Goal: Task Accomplishment & Management: Manage account settings

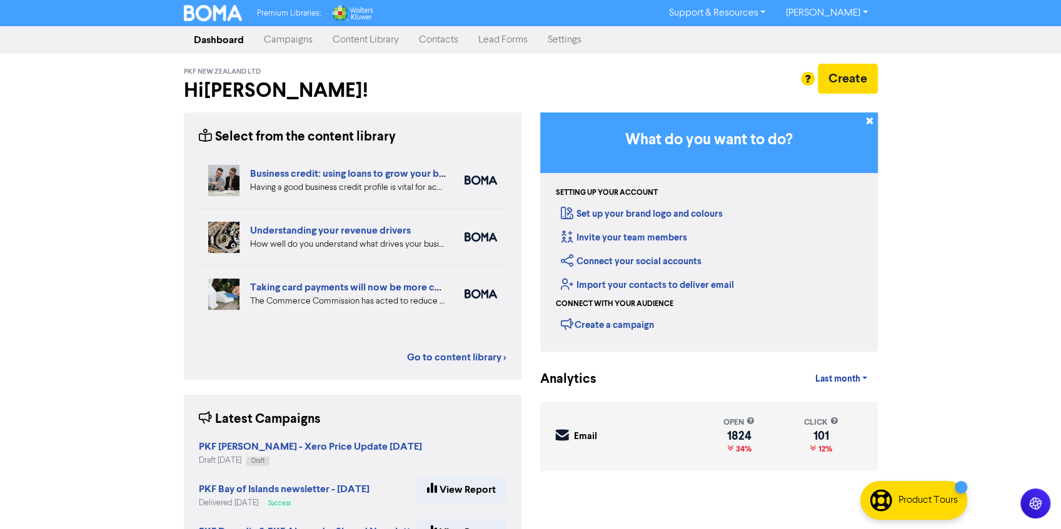
scroll to position [63, 0]
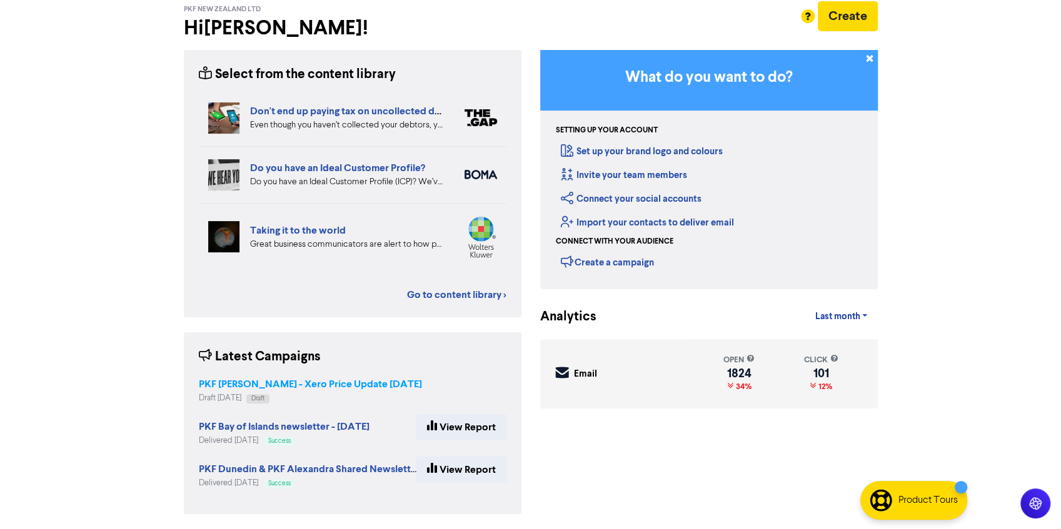
click at [354, 384] on strong "PKF [PERSON_NAME] - Xero Price Update [DATE]" at bounding box center [310, 384] width 223 height 13
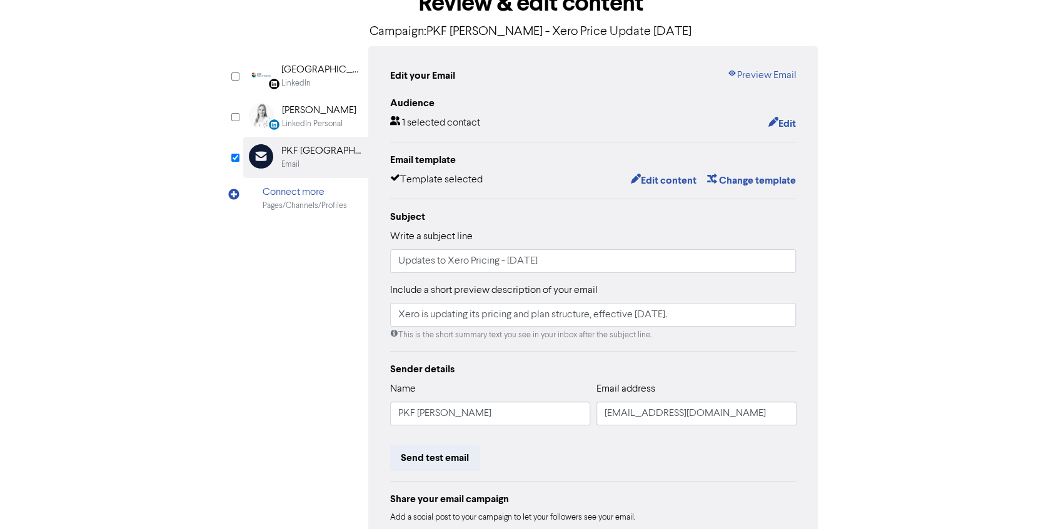
scroll to position [82, 0]
click at [658, 175] on button "Edit content" at bounding box center [662, 180] width 67 height 16
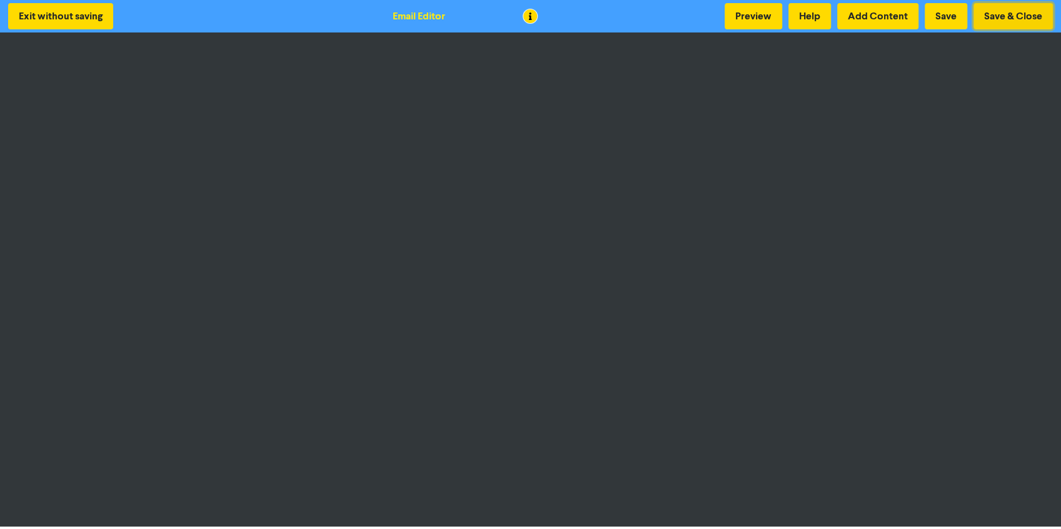
click at [1010, 19] on button "Save & Close" at bounding box center [1012, 16] width 79 height 26
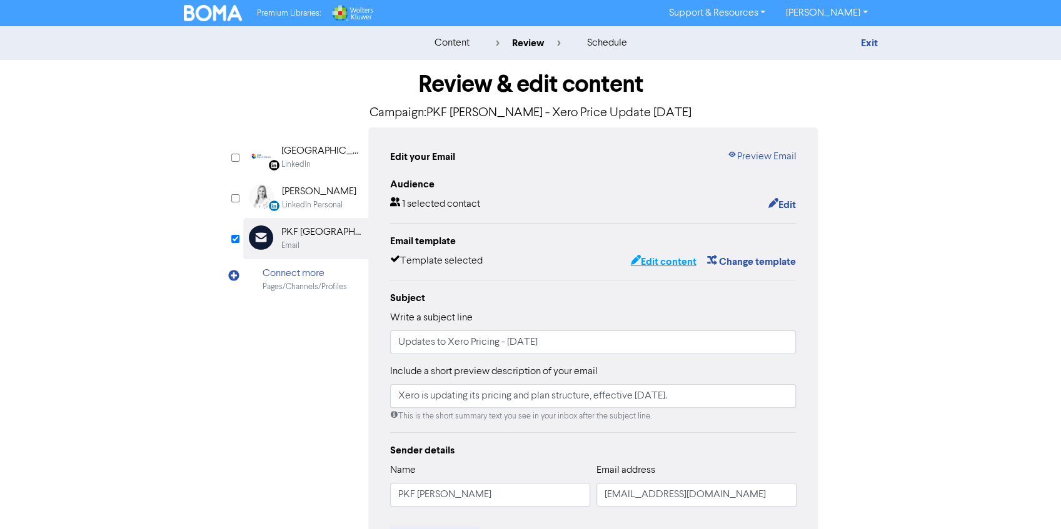
click at [656, 264] on button "Edit content" at bounding box center [662, 262] width 67 height 16
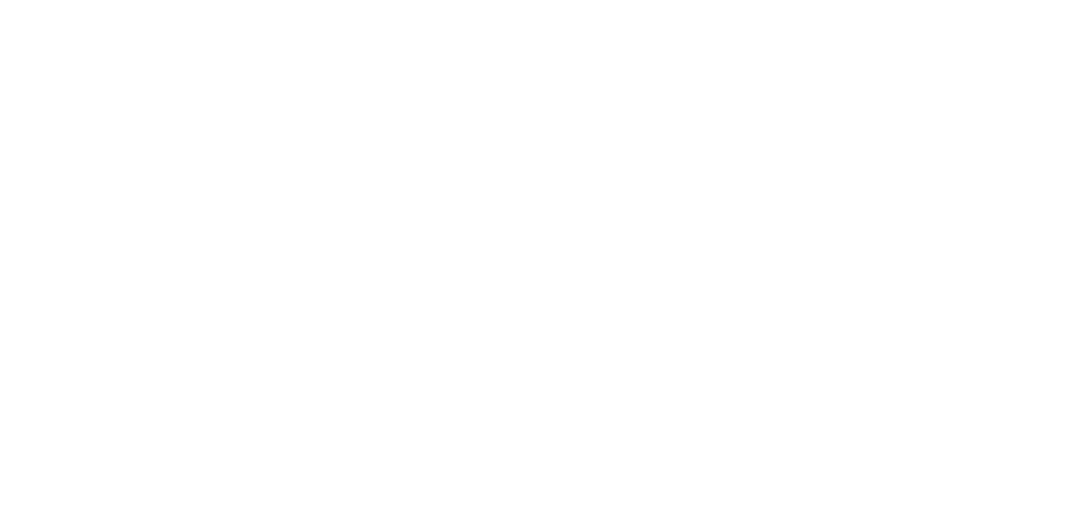
click at [280, 133] on div at bounding box center [533, 264] width 1067 height 529
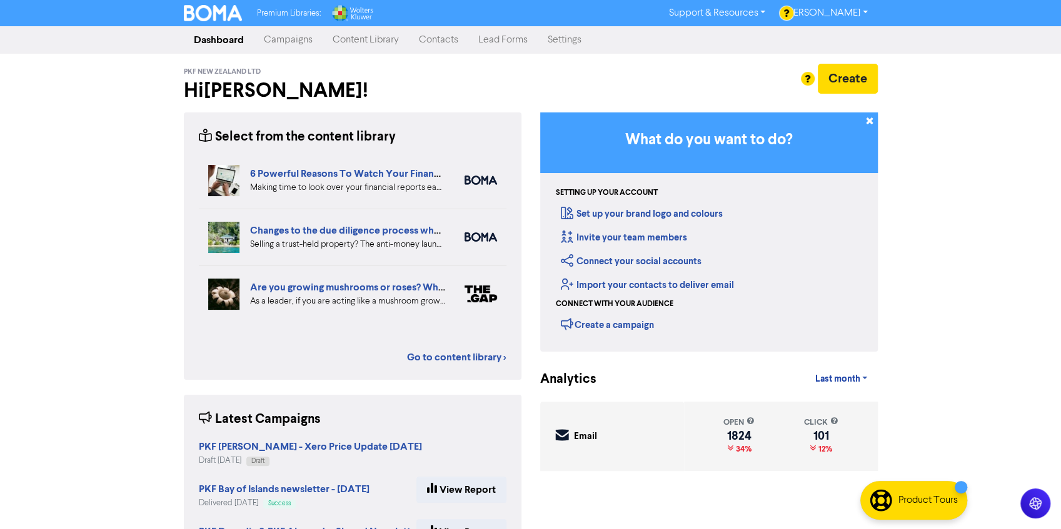
click at [441, 37] on link "Contacts" at bounding box center [438, 40] width 59 height 25
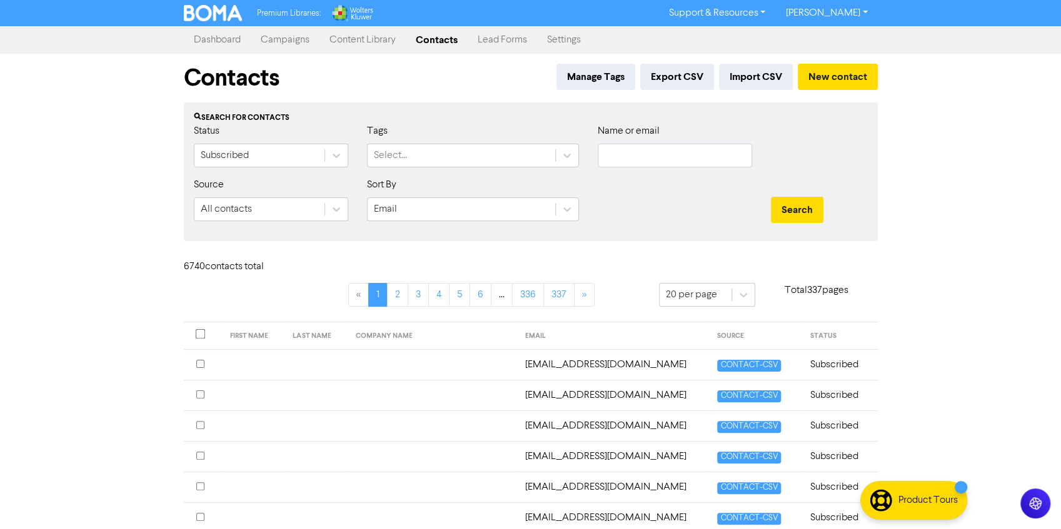
click at [779, 98] on div "Manage Tags Export CSV Import CSV New contact" at bounding box center [714, 81] width 326 height 34
click at [747, 76] on button "Import CSV" at bounding box center [756, 77] width 74 height 26
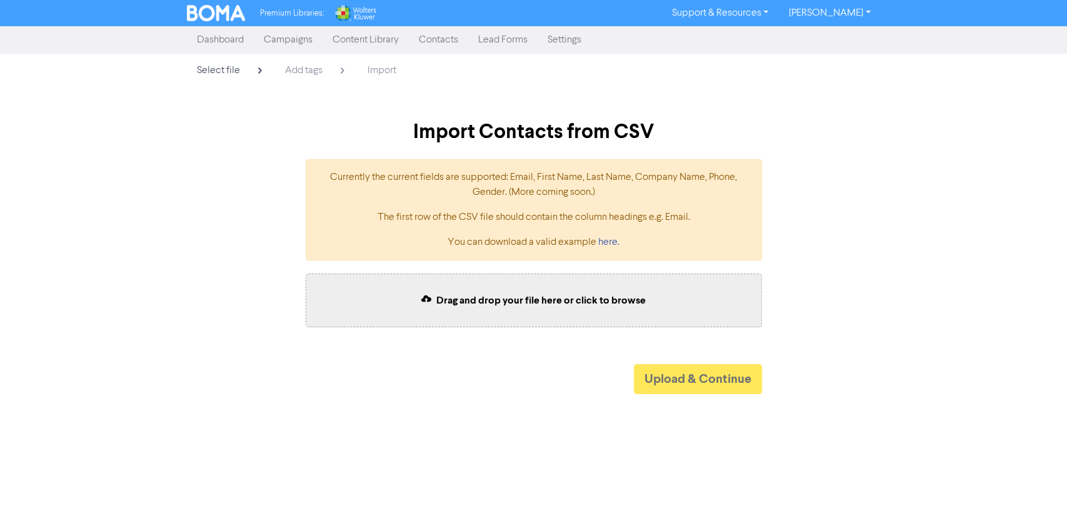
click at [509, 298] on span "Drag and drop your file here or click to browse" at bounding box center [540, 300] width 209 height 13
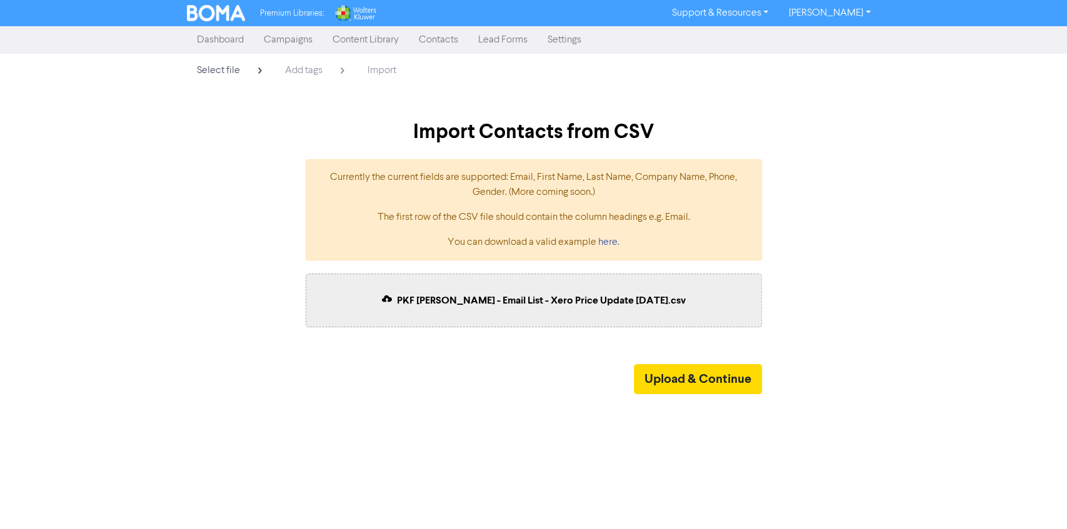
click at [470, 413] on div "Premium Libraries: Support & Resources Video Tutorials FAQ & Guides Marketing E…" at bounding box center [533, 264] width 1067 height 529
click at [408, 414] on div "Premium Libraries: Support & Resources Video Tutorials FAQ & Guides Marketing E…" at bounding box center [533, 264] width 1067 height 529
click at [434, 41] on link "Contacts" at bounding box center [438, 40] width 59 height 25
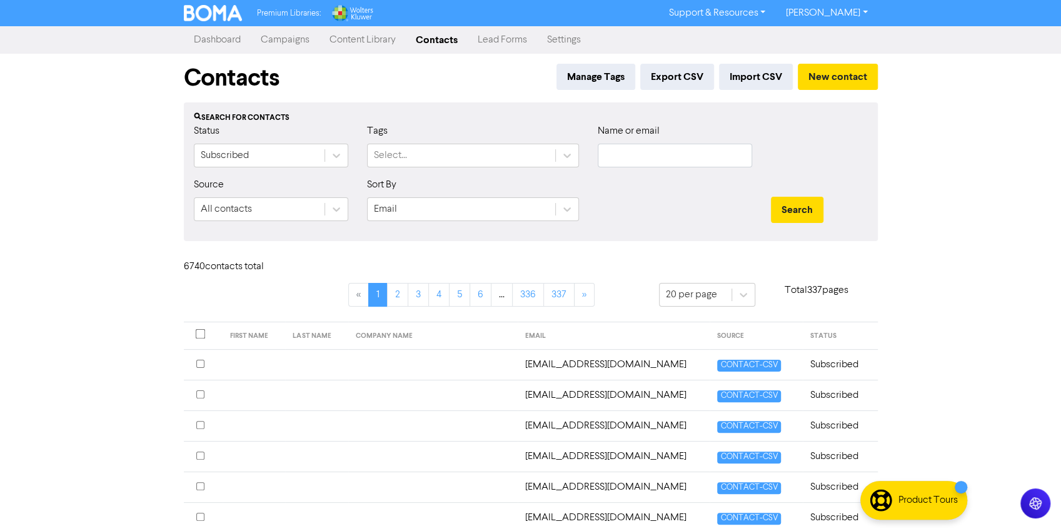
click at [281, 39] on link "Campaigns" at bounding box center [285, 40] width 69 height 25
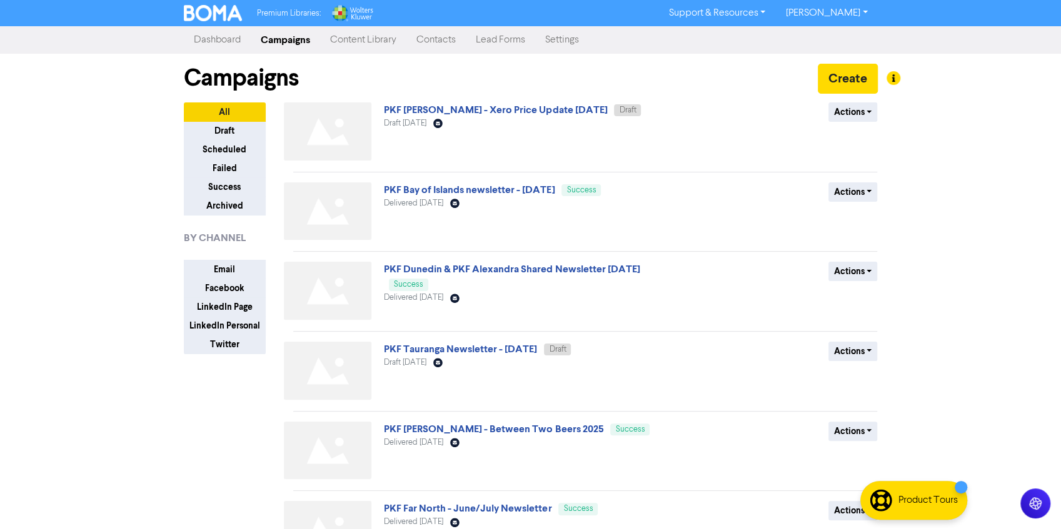
click at [511, 121] on div "Draft [DATE] Email Created with Sketch." at bounding box center [534, 124] width 301 height 12
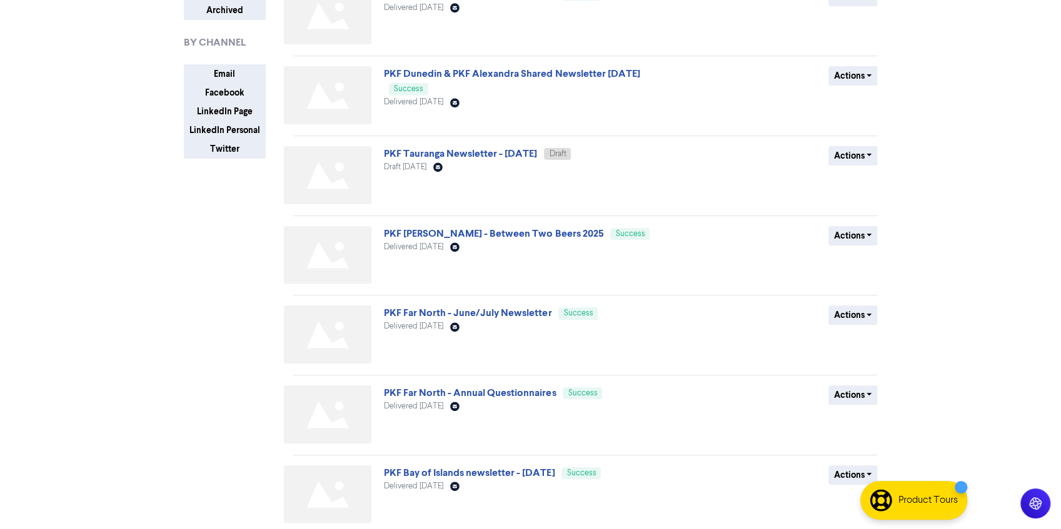
scroll to position [218, 0]
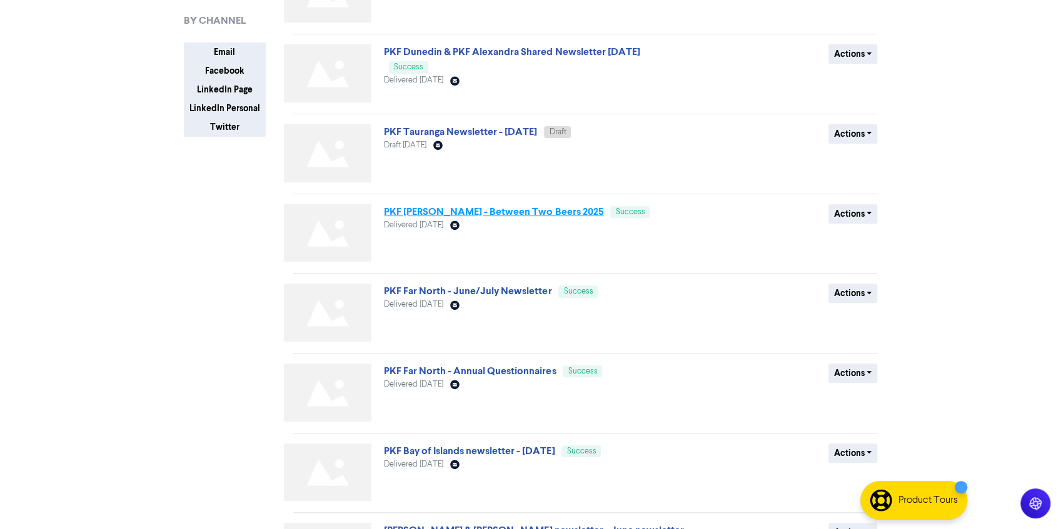
click at [504, 214] on link "PKF [PERSON_NAME] - Between Two Beers 2025" at bounding box center [493, 212] width 219 height 13
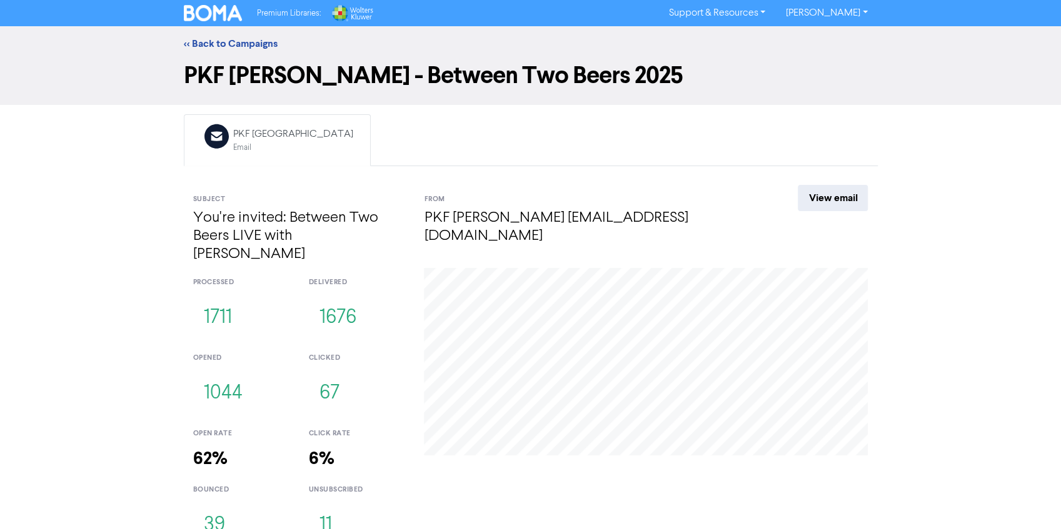
scroll to position [1, 0]
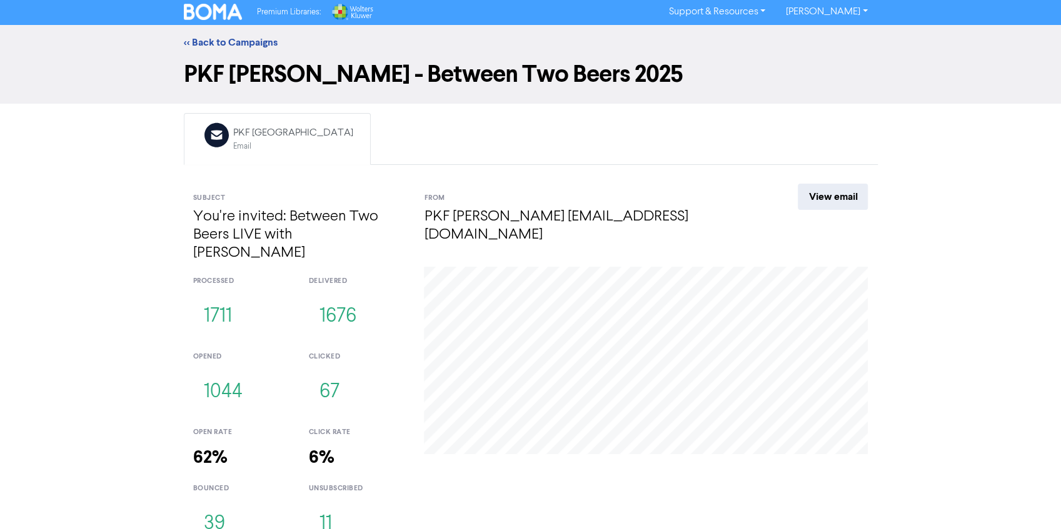
click at [555, 439] on div "[DATE] Click: 47 Open: 673" at bounding box center [645, 408] width 463 height 283
click at [324, 504] on button "11" at bounding box center [325, 524] width 34 height 41
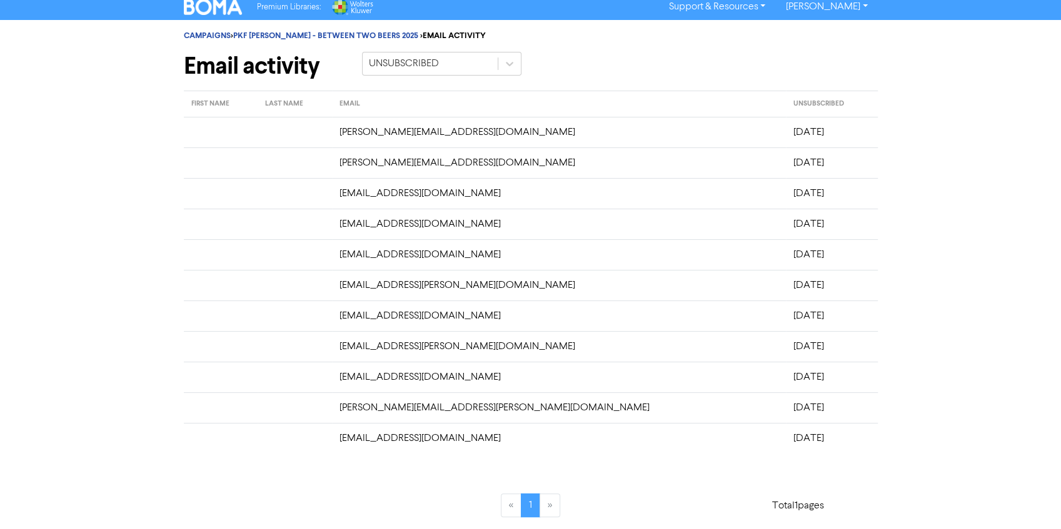
scroll to position [6, 0]
drag, startPoint x: 361, startPoint y: 126, endPoint x: 806, endPoint y: 433, distance: 539.7
click at [806, 433] on tbody "[PERSON_NAME][EMAIL_ADDRESS][DOMAIN_NAME] [DATE] [PERSON_NAME][EMAIL_ADDRESS][D…" at bounding box center [531, 286] width 694 height 337
copy tbody "[PERSON_NAME][EMAIL_ADDRESS][DOMAIN_NAME] [DATE] [PERSON_NAME][EMAIL_ADDRESS][D…"
click at [368, 33] on link "PKF [PERSON_NAME] - BETWEEN TWO BEERS 2025" at bounding box center [325, 36] width 185 height 10
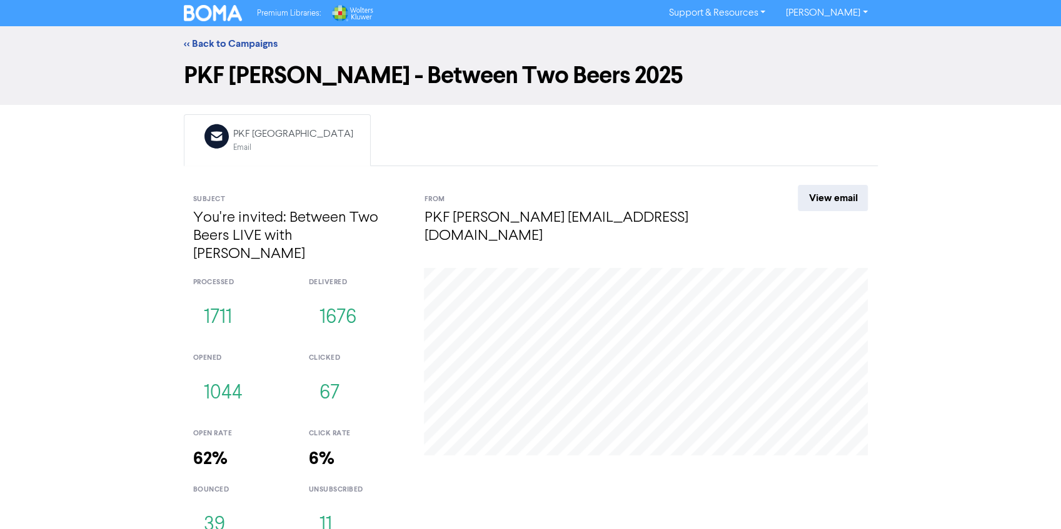
scroll to position [1, 0]
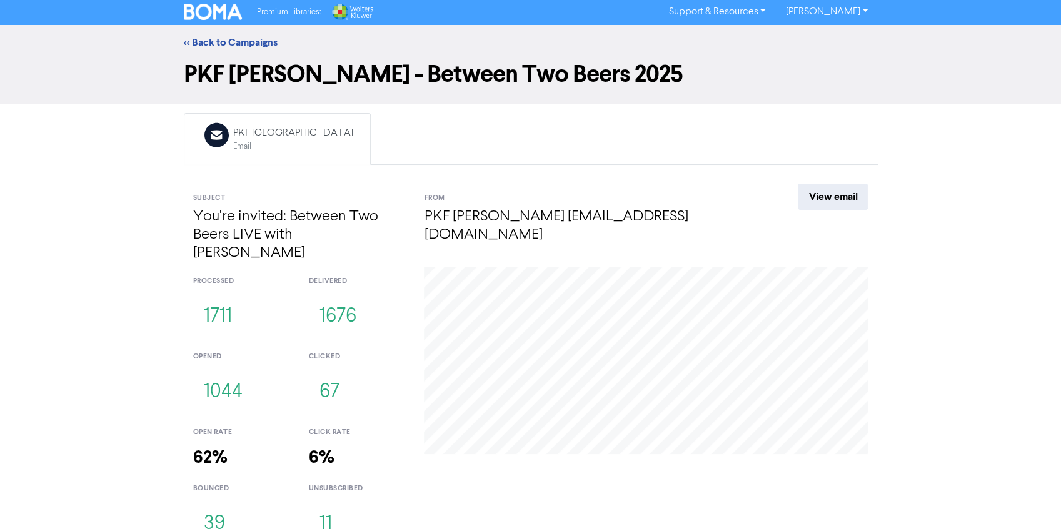
click at [213, 504] on button "39" at bounding box center [214, 524] width 43 height 41
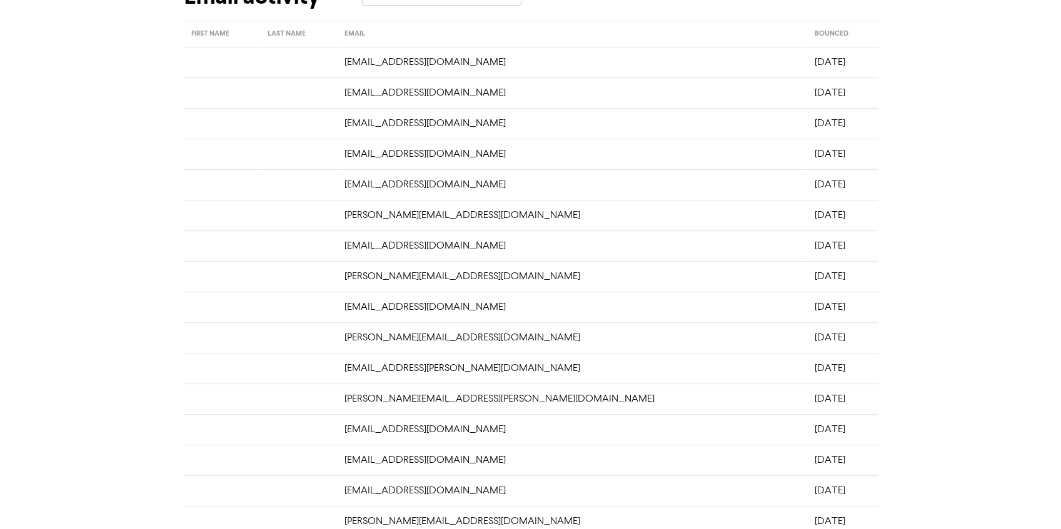
scroll to position [280, 0]
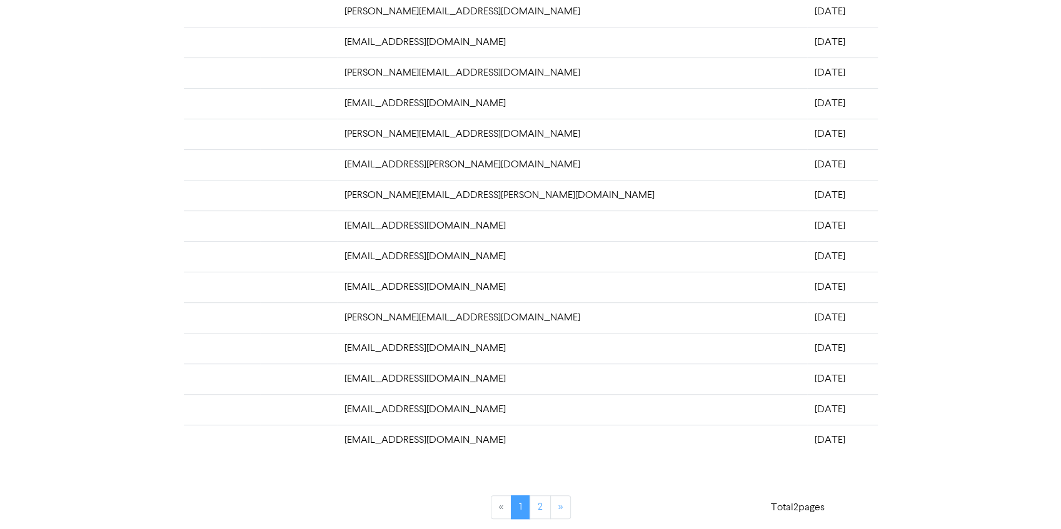
drag, startPoint x: 345, startPoint y: 56, endPoint x: 793, endPoint y: 411, distance: 571.7
click at [793, 411] on tbody "[EMAIL_ADDRESS][DOMAIN_NAME] [DATE] [EMAIL_ADDRESS][DOMAIN_NAME] [DATE] [EMAIL_…" at bounding box center [531, 149] width 694 height 613
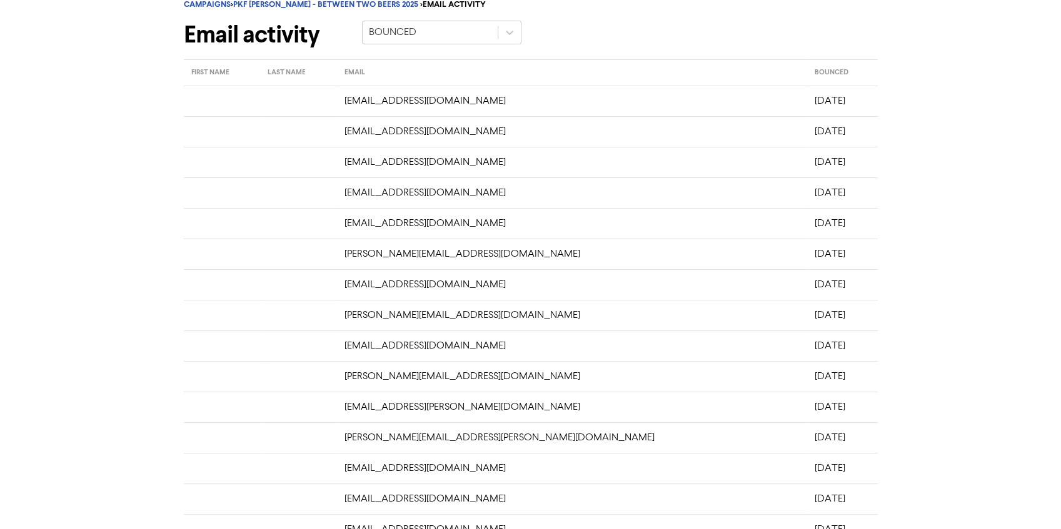
scroll to position [0, 0]
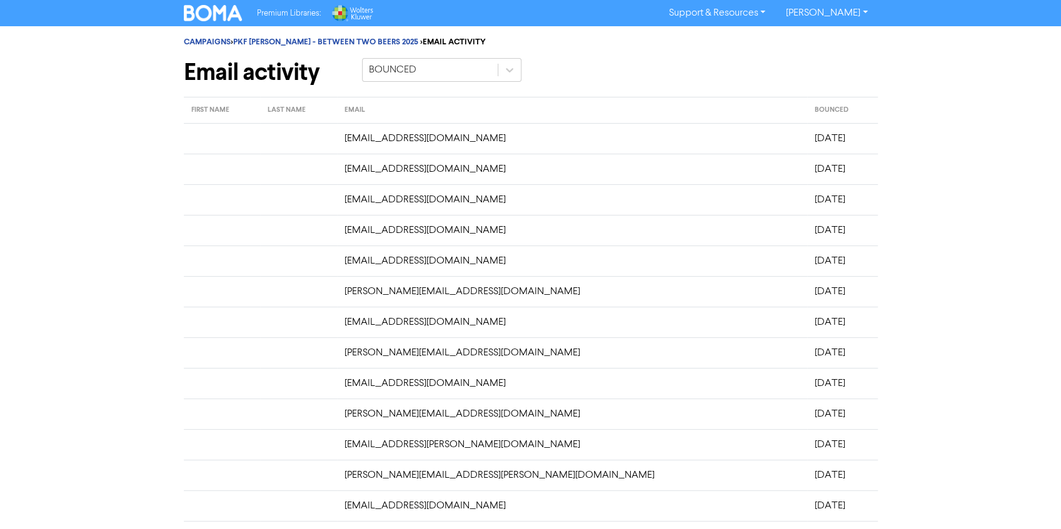
drag, startPoint x: 798, startPoint y: 434, endPoint x: 378, endPoint y: 136, distance: 514.7
click at [378, 136] on tbody "[EMAIL_ADDRESS][DOMAIN_NAME] [DATE] [EMAIL_ADDRESS][DOMAIN_NAME] [DATE] [EMAIL_…" at bounding box center [531, 429] width 694 height 613
copy tbody "[EMAIL_ADDRESS][DOMAIN_NAME] [DATE] [EMAIL_ADDRESS][DOMAIN_NAME] [DATE] [EMAIL_…"
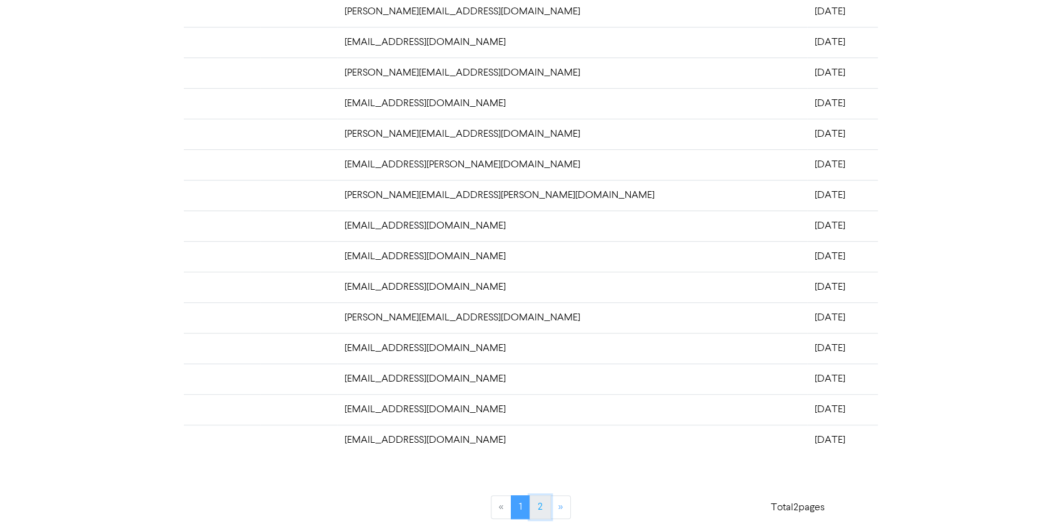
click at [539, 500] on link "2" at bounding box center [539, 508] width 21 height 24
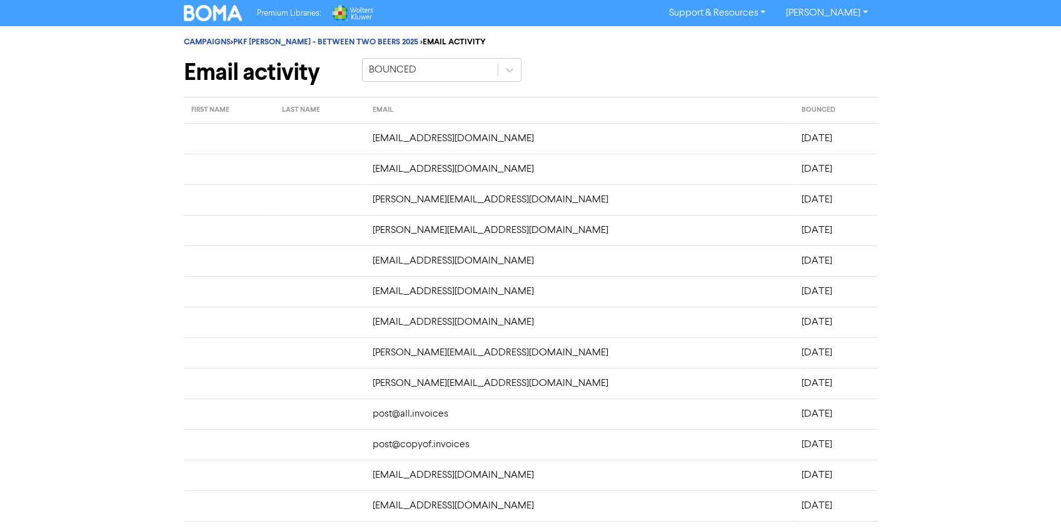
scroll to position [249, 0]
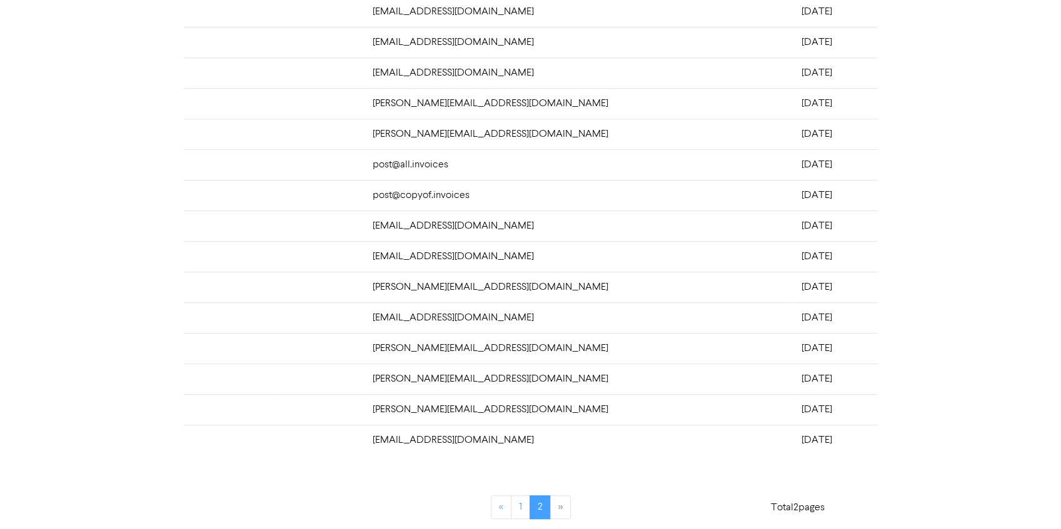
drag, startPoint x: 380, startPoint y: 141, endPoint x: 793, endPoint y: 432, distance: 505.2
click at [793, 432] on tbody "[EMAIL_ADDRESS][DOMAIN_NAME] [DATE] [EMAIL_ADDRESS][DOMAIN_NAME] [DATE] [PERSON…" at bounding box center [531, 165] width 694 height 582
copy tbody "[EMAIL_ADDRESS][DOMAIN_NAME] [DATE] [EMAIL_ADDRESS][DOMAIN_NAME] [DATE] [PERSON…"
click at [295, 198] on td at bounding box center [319, 195] width 91 height 31
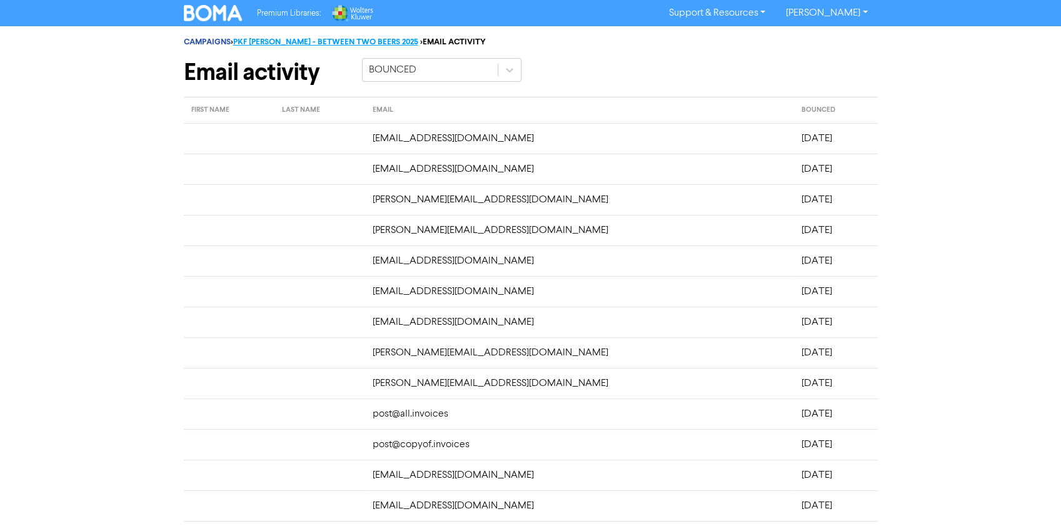
click at [326, 39] on link "PKF [PERSON_NAME] - BETWEEN TWO BEERS 2025" at bounding box center [325, 42] width 185 height 10
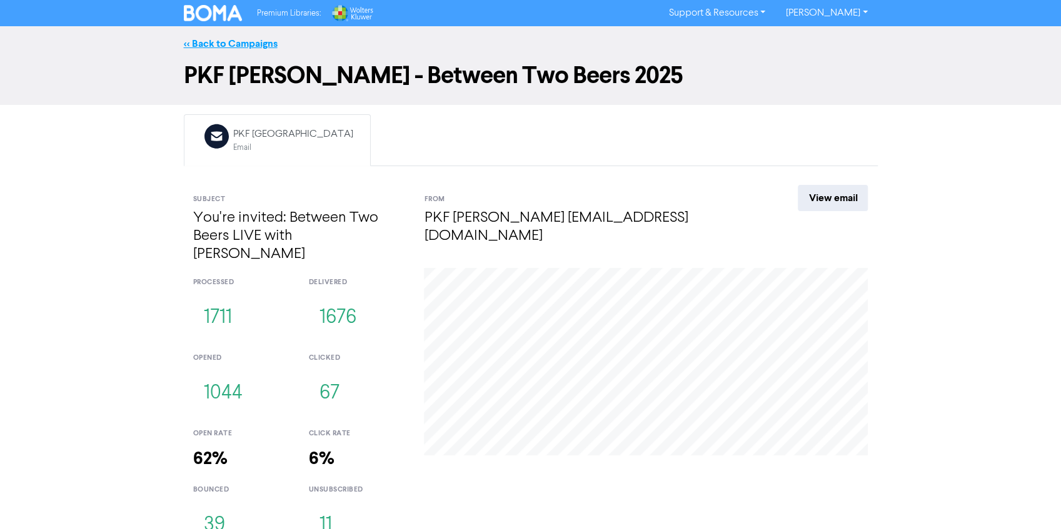
click at [223, 45] on link "<< Back to Campaigns" at bounding box center [231, 44] width 94 height 13
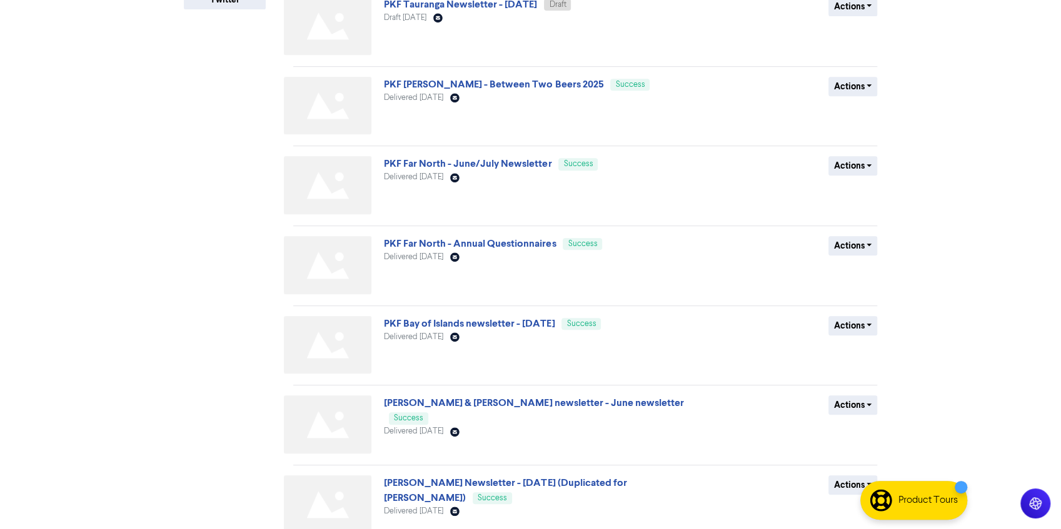
scroll to position [402, 0]
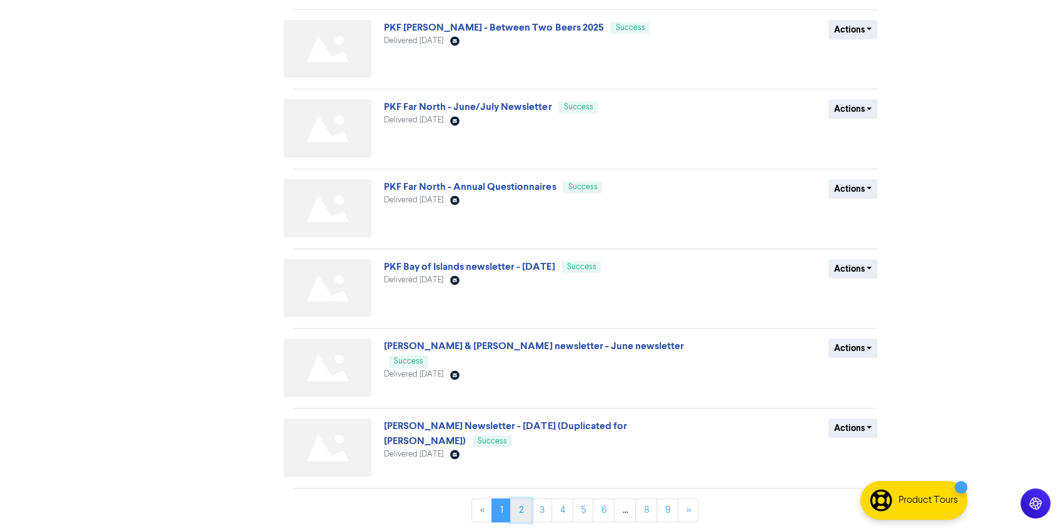
click at [527, 506] on link "2" at bounding box center [520, 511] width 21 height 24
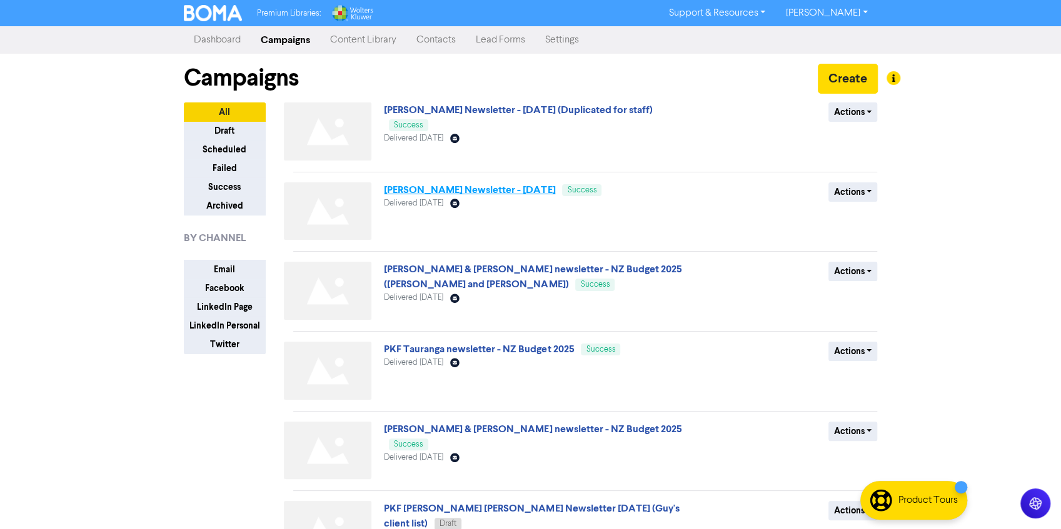
click at [504, 189] on link "[PERSON_NAME] Newsletter - [DATE]" at bounding box center [469, 190] width 171 height 13
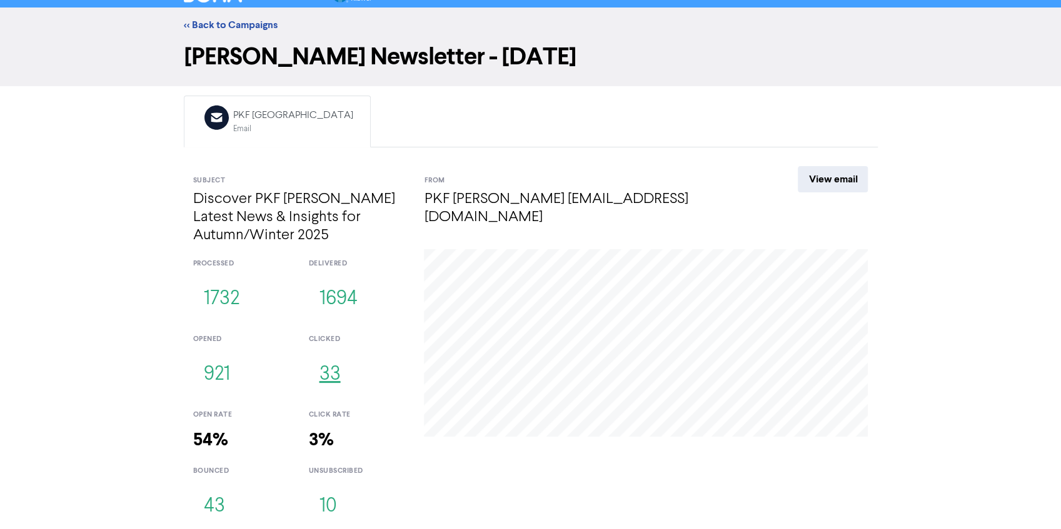
scroll to position [19, 0]
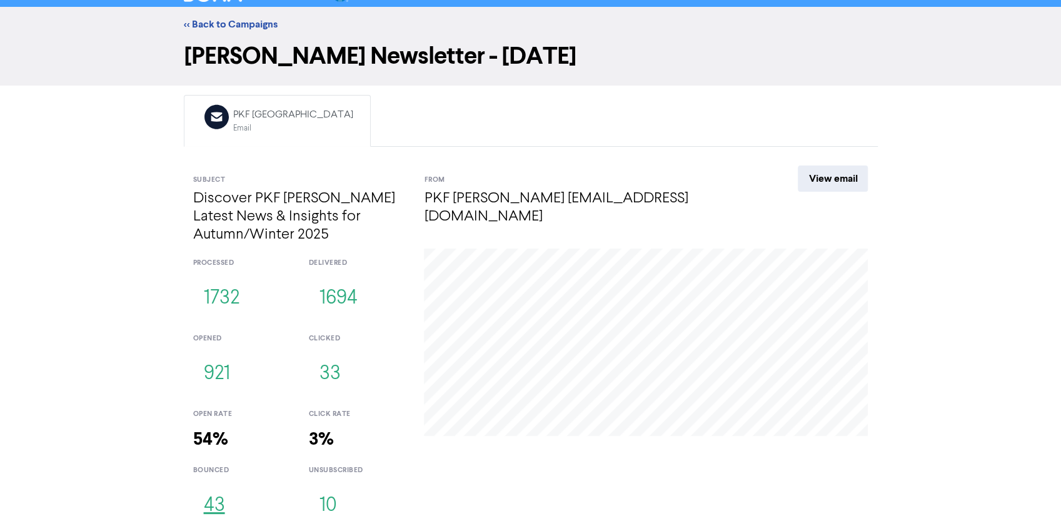
click at [212, 508] on button "43" at bounding box center [214, 506] width 43 height 41
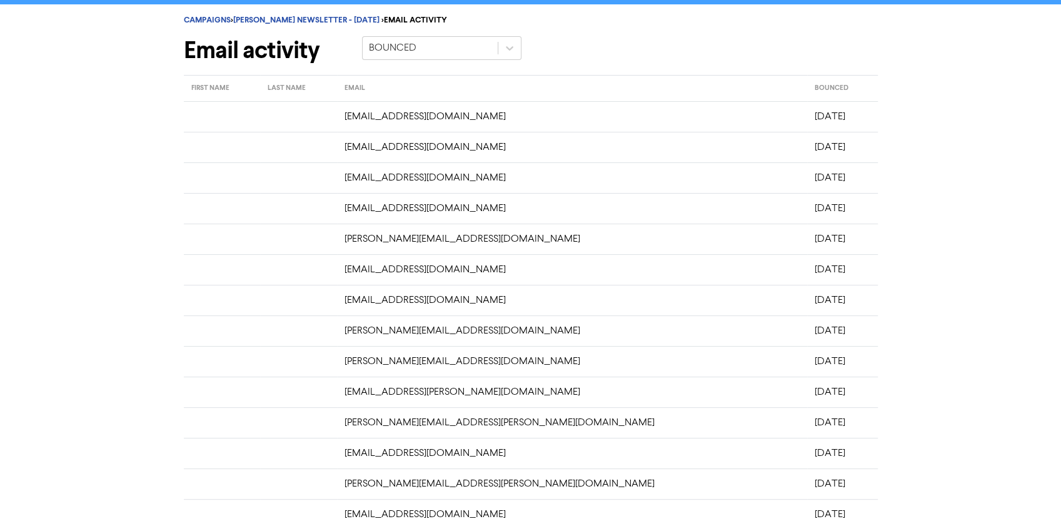
scroll to position [280, 0]
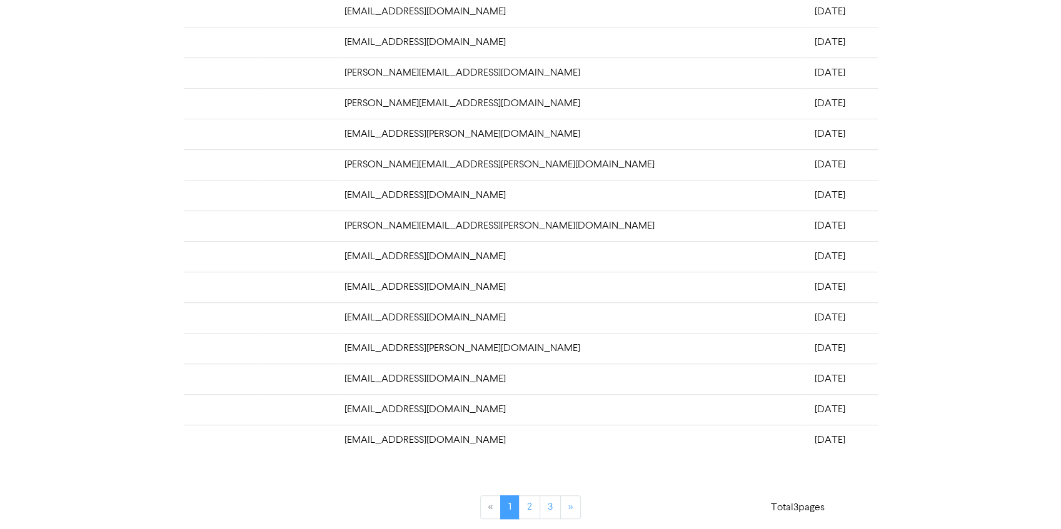
drag, startPoint x: 344, startPoint y: 119, endPoint x: 795, endPoint y: 444, distance: 555.7
click at [795, 444] on tbody "[EMAIL_ADDRESS][DOMAIN_NAME] [DATE] [EMAIL_ADDRESS][DOMAIN_NAME] [DATE] [EMAIL_…" at bounding box center [531, 149] width 694 height 613
copy tbody "[EMAIL_ADDRESS][DOMAIN_NAME] [DATE] [EMAIL_ADDRESS][DOMAIN_NAME] [DATE] [EMAIL_…"
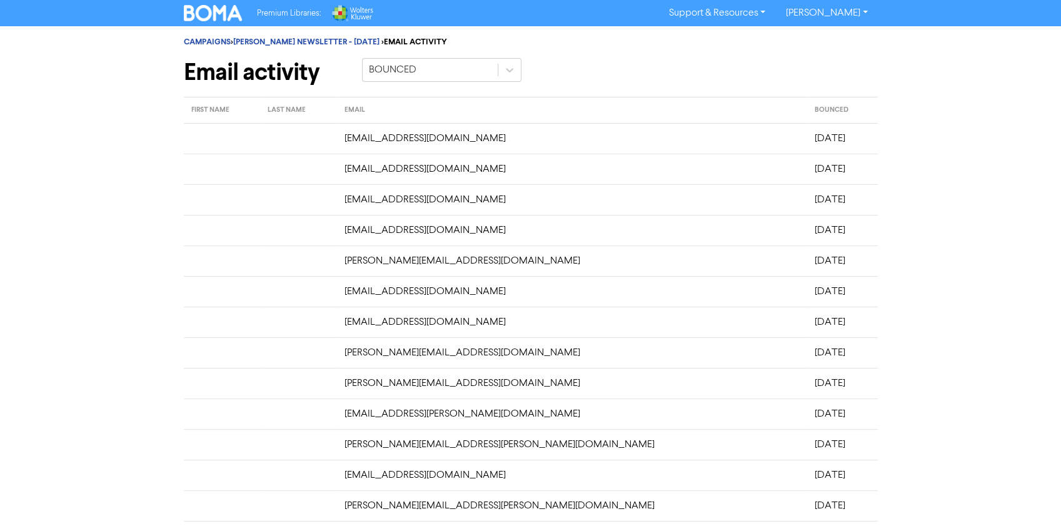
copy tbody "[EMAIL_ADDRESS][DOMAIN_NAME] [DATE] [EMAIL_ADDRESS][DOMAIN_NAME] [DATE] [EMAIL_…"
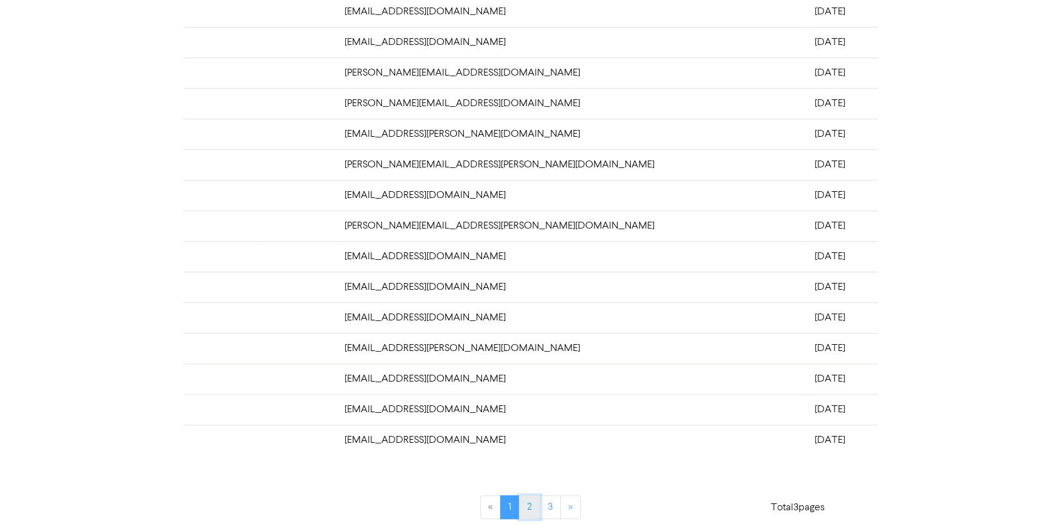
click at [533, 496] on link "2" at bounding box center [529, 508] width 21 height 24
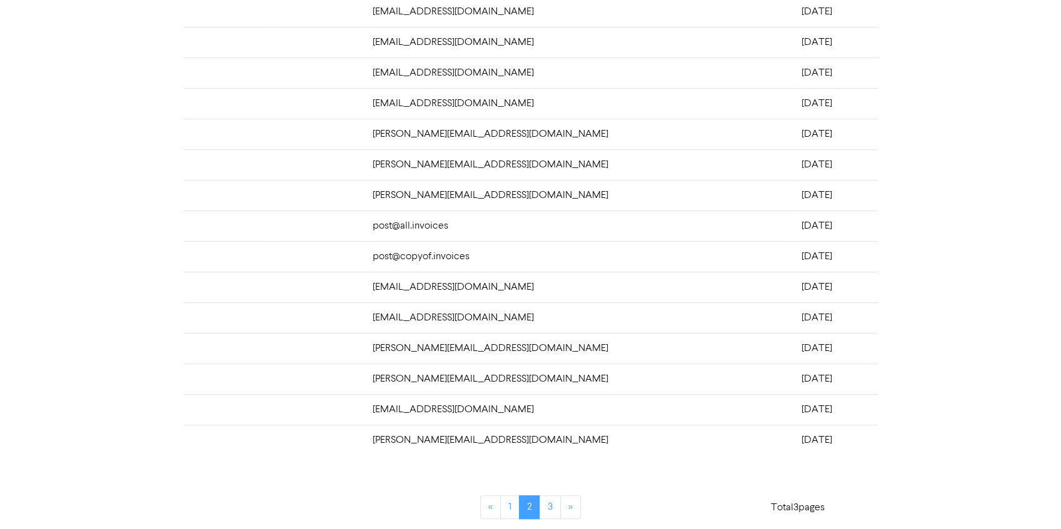
drag, startPoint x: 361, startPoint y: 131, endPoint x: 798, endPoint y: 433, distance: 531.4
click at [798, 433] on tbody "[EMAIL_ADDRESS][DOMAIN_NAME] [DATE] [EMAIL_ADDRESS][DOMAIN_NAME] [DATE] [PERSON…" at bounding box center [531, 149] width 694 height 613
copy tbody "[EMAIL_ADDRESS][DOMAIN_NAME] [DATE] [EMAIL_ADDRESS][DOMAIN_NAME] [DATE] [PERSON…"
click at [549, 502] on link "3" at bounding box center [549, 508] width 21 height 24
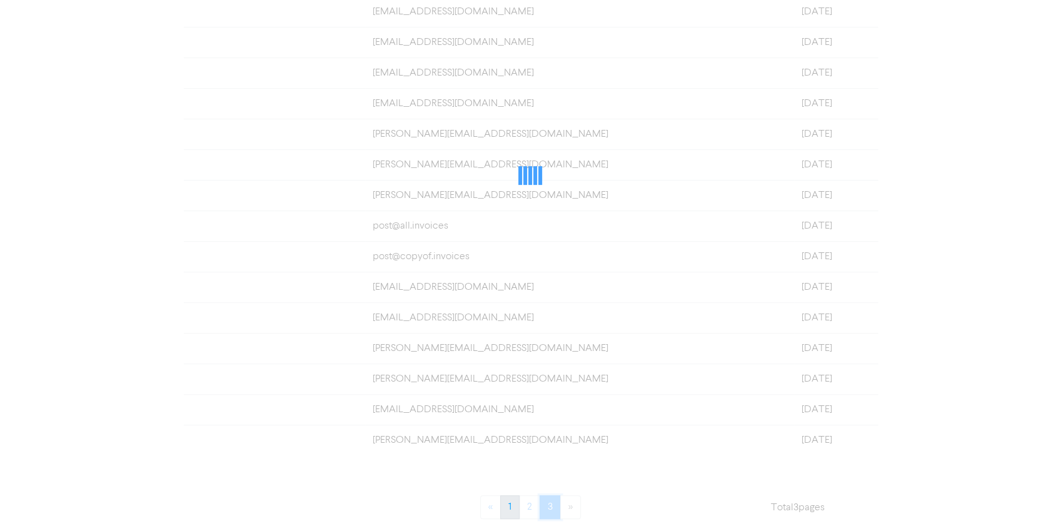
scroll to position [0, 0]
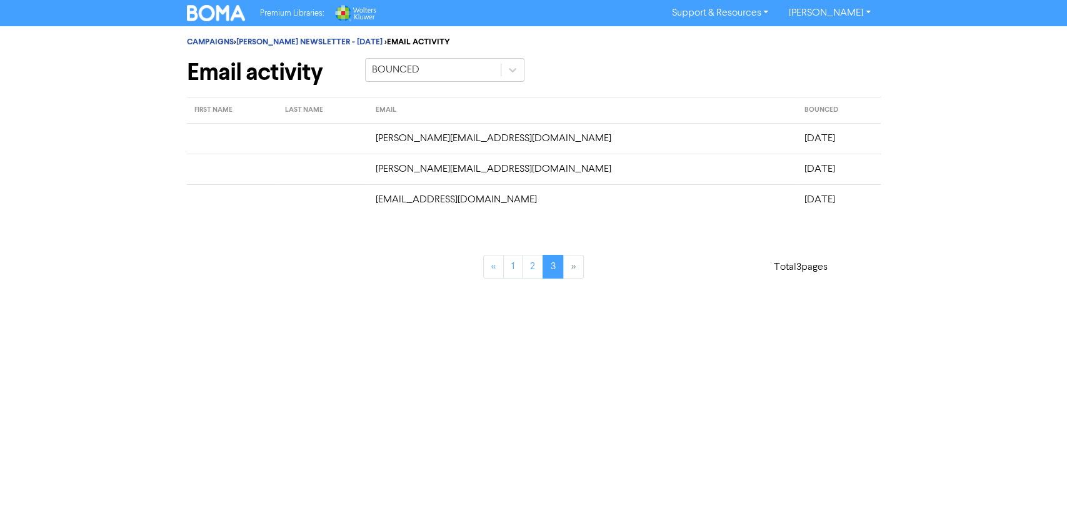
drag, startPoint x: 367, startPoint y: 135, endPoint x: 791, endPoint y: 190, distance: 427.3
click at [791, 190] on tbody "[PERSON_NAME][EMAIL_ADDRESS][DOMAIN_NAME] [DATE] [PERSON_NAME][EMAIL_ADDRESS][D…" at bounding box center [534, 169] width 694 height 92
copy tbody "[PERSON_NAME][EMAIL_ADDRESS][DOMAIN_NAME] [DATE] [PERSON_NAME][EMAIL_ADDRESS][D…"
click at [327, 42] on link "[PERSON_NAME] NEWSLETTER - [DATE]" at bounding box center [309, 42] width 146 height 10
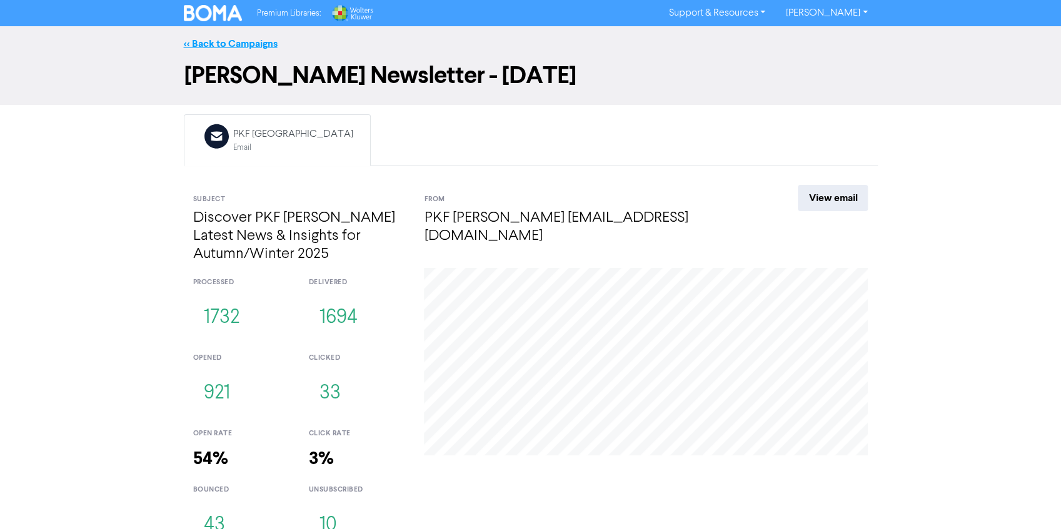
click at [219, 44] on link "<< Back to Campaigns" at bounding box center [231, 44] width 94 height 13
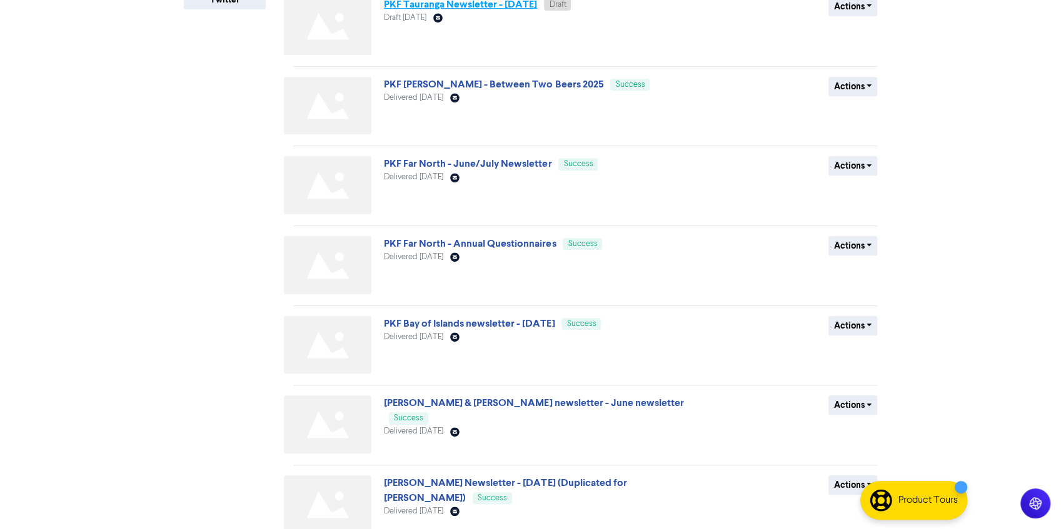
scroll to position [402, 0]
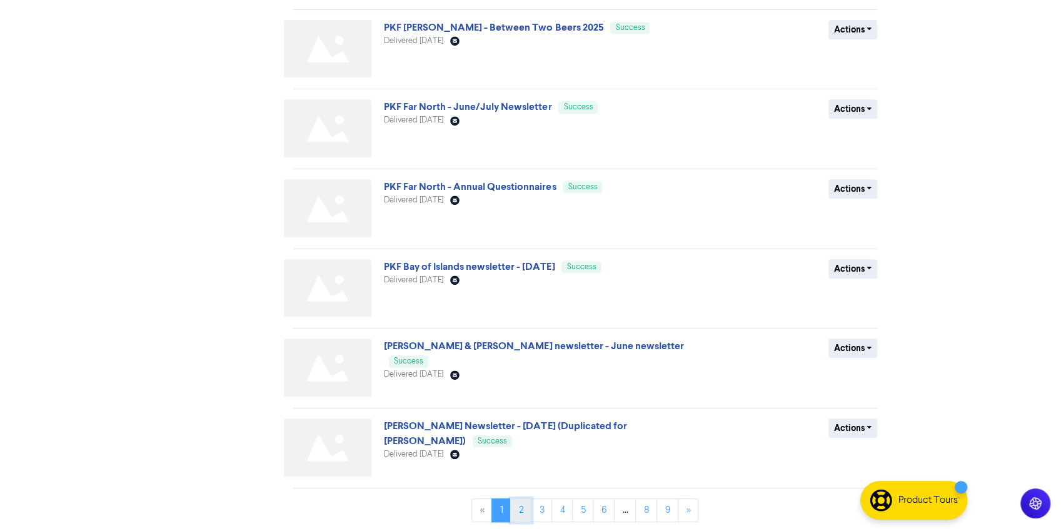
click at [528, 504] on link "2" at bounding box center [520, 511] width 21 height 24
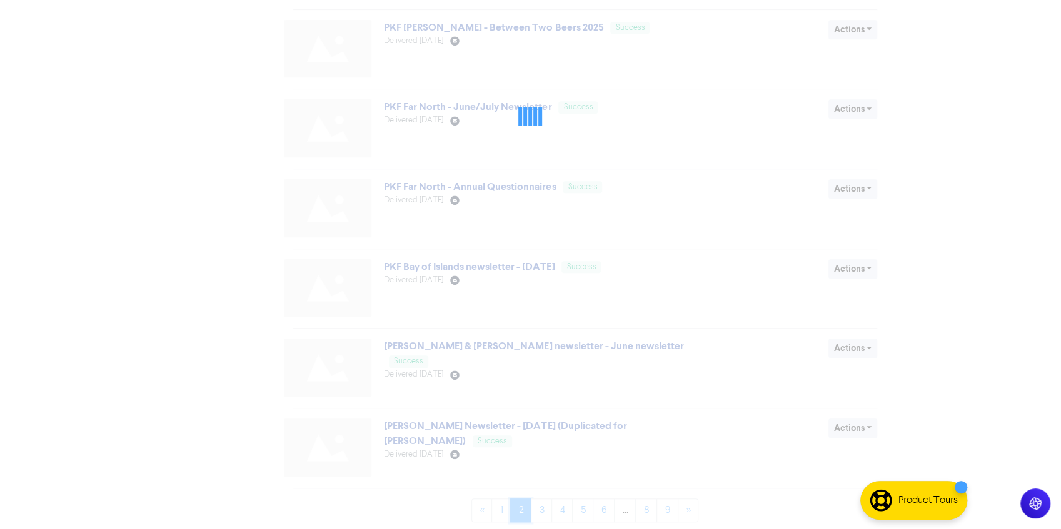
scroll to position [0, 0]
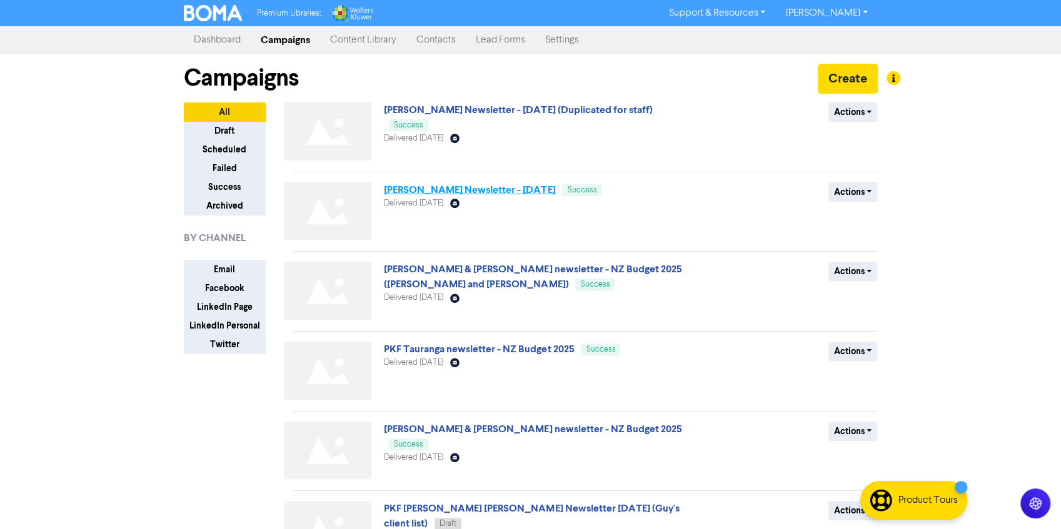
click at [492, 190] on link "[PERSON_NAME] Newsletter - [DATE]" at bounding box center [469, 190] width 171 height 13
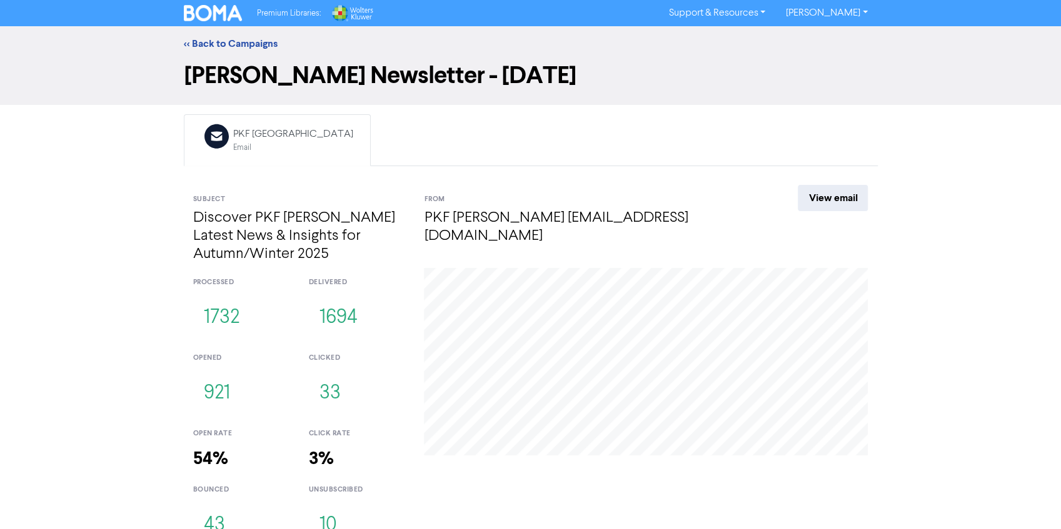
scroll to position [19, 0]
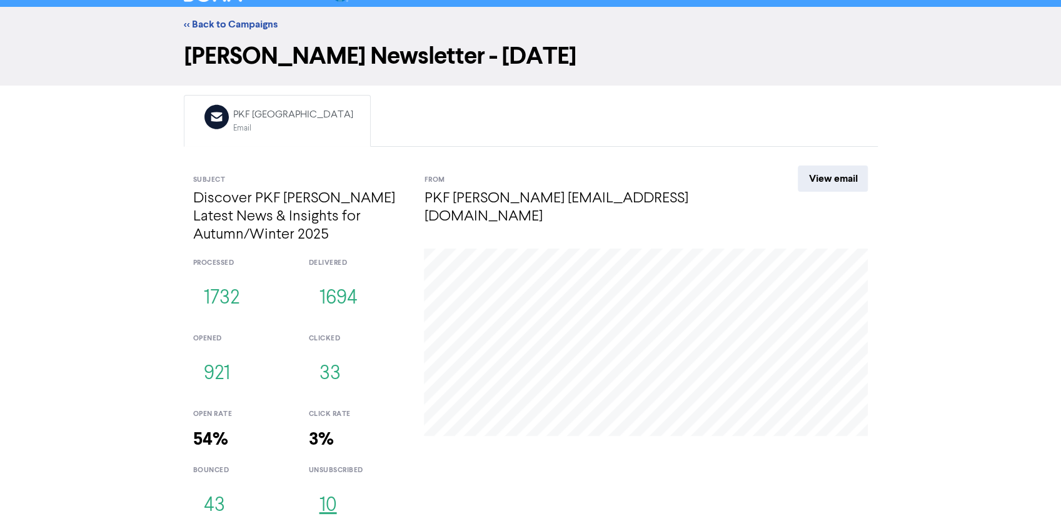
click at [327, 501] on button "10" at bounding box center [327, 506] width 39 height 41
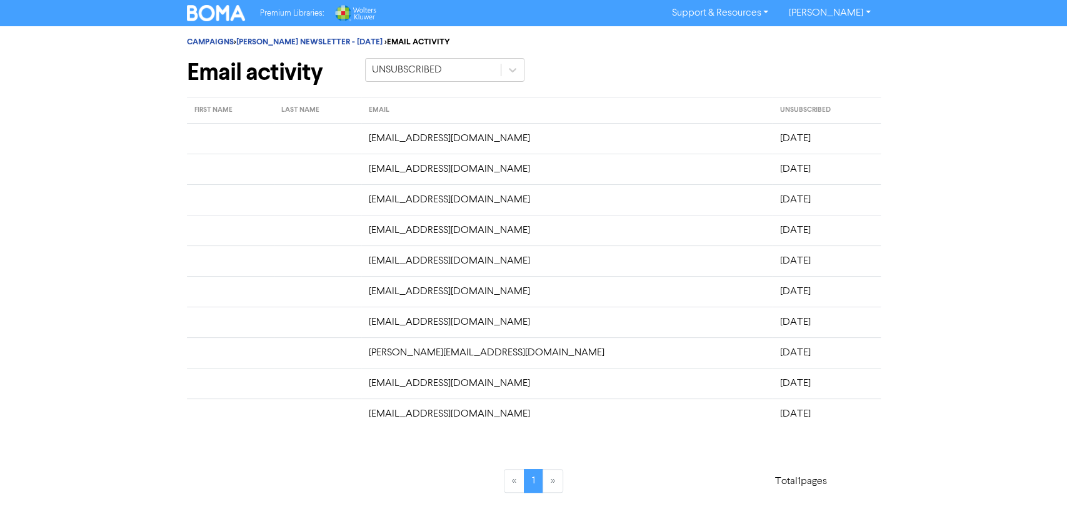
drag, startPoint x: 374, startPoint y: 143, endPoint x: 797, endPoint y: 431, distance: 511.6
click at [797, 431] on div "FIRST NAME LAST NAME EMAIL UNSUBSCRIBED [PERSON_NAME][EMAIL_ADDRESS][DOMAIN_NAM…" at bounding box center [534, 302] width 694 height 411
drag, startPoint x: 797, startPoint y: 431, endPoint x: 800, endPoint y: 403, distance: 28.3
click at [800, 403] on td "[DATE]" at bounding box center [827, 414] width 108 height 31
drag, startPoint x: 797, startPoint y: 412, endPoint x: 393, endPoint y: 131, distance: 492.3
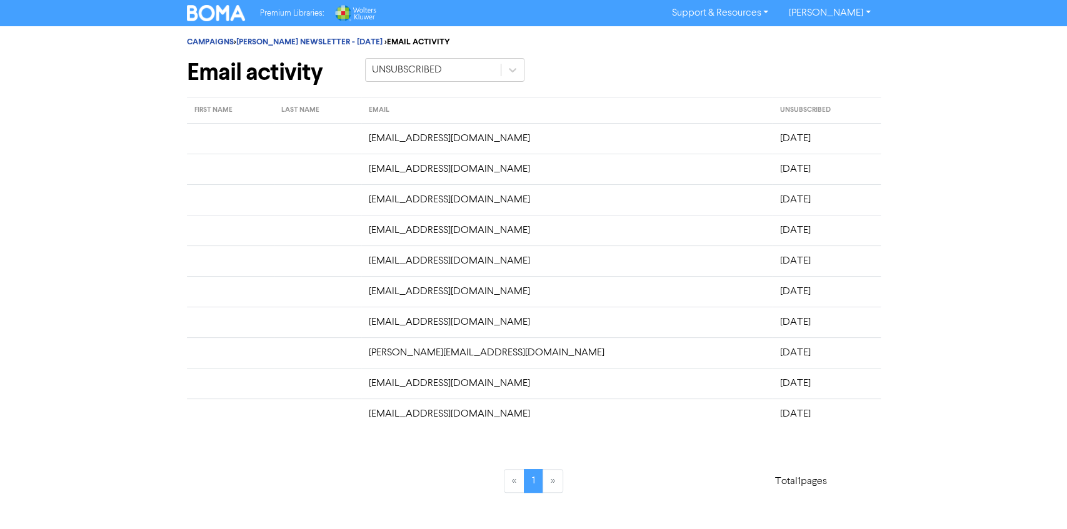
click at [393, 131] on tbody "[EMAIL_ADDRESS][DOMAIN_NAME] [DATE] [EMAIL_ADDRESS][DOMAIN_NAME] [DATE] [PERSON…" at bounding box center [534, 276] width 694 height 306
copy tbody "[EMAIL_ADDRESS][DOMAIN_NAME] [DATE] [EMAIL_ADDRESS][DOMAIN_NAME] [DATE] [PERSON…"
click at [301, 43] on link "[PERSON_NAME] NEWSLETTER - [DATE]" at bounding box center [309, 42] width 146 height 10
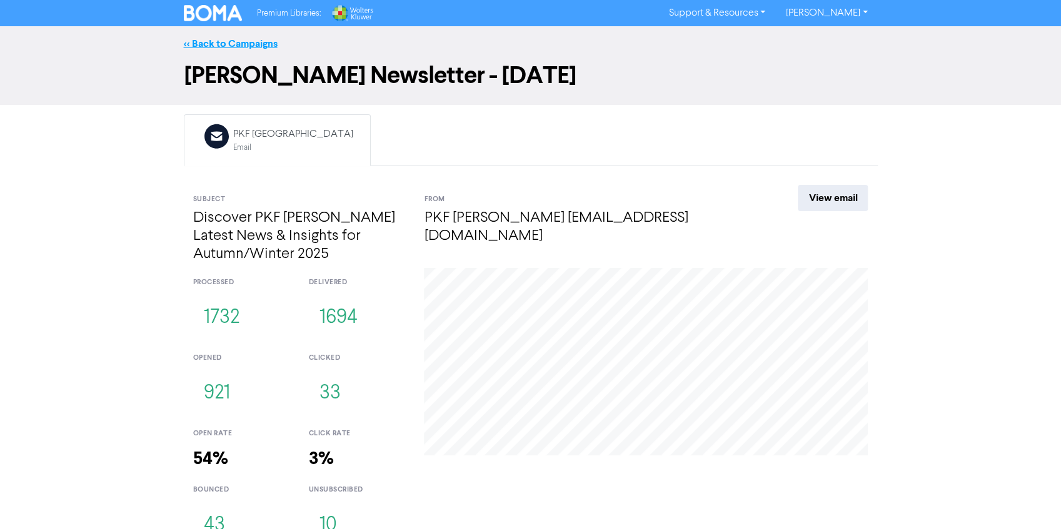
click at [255, 42] on link "<< Back to Campaigns" at bounding box center [231, 44] width 94 height 13
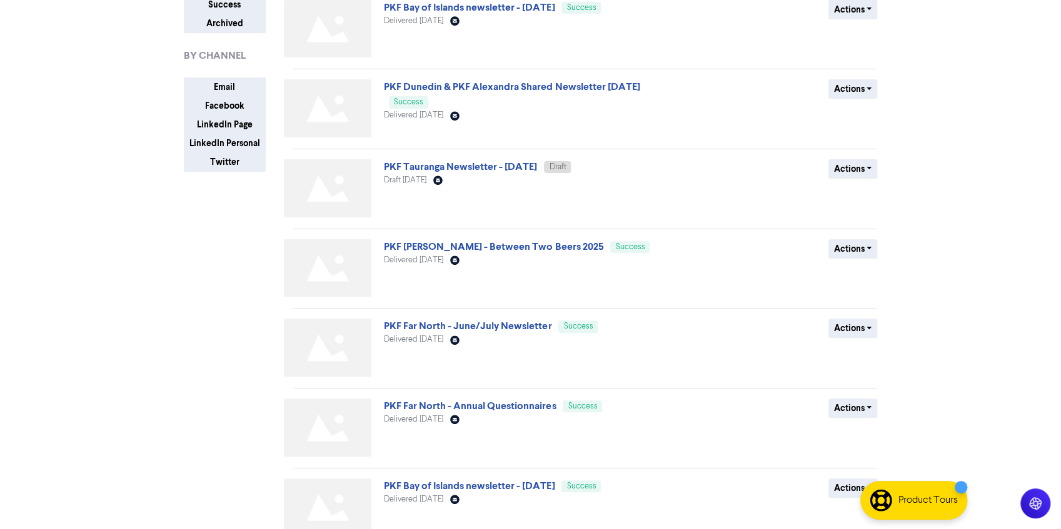
scroll to position [183, 0]
click at [505, 254] on div "PKF [PERSON_NAME] - Between Two Beers 2025 Success Delivered [DATE] Email Creat…" at bounding box center [534, 270] width 301 height 63
click at [499, 250] on link "PKF [PERSON_NAME] - Between Two Beers 2025" at bounding box center [493, 247] width 219 height 13
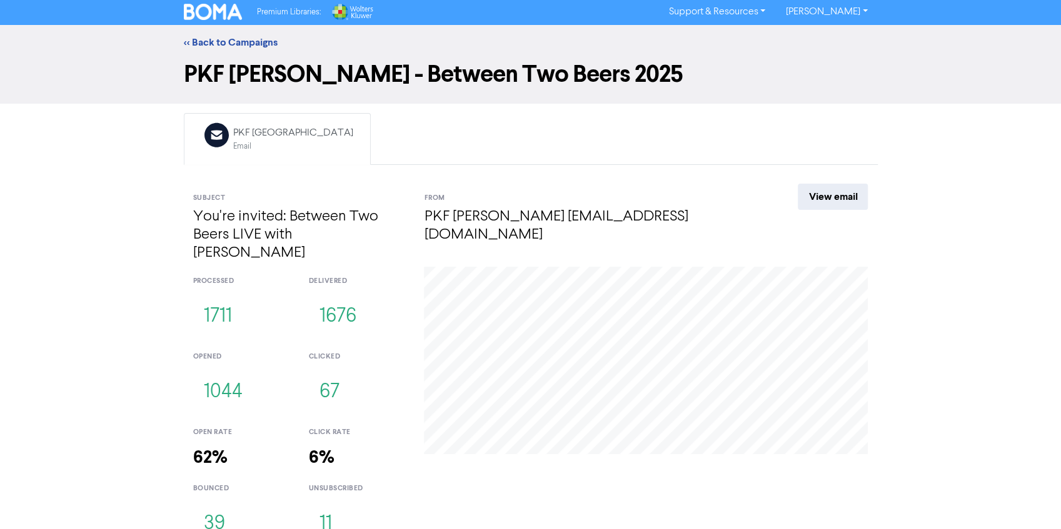
scroll to position [1, 0]
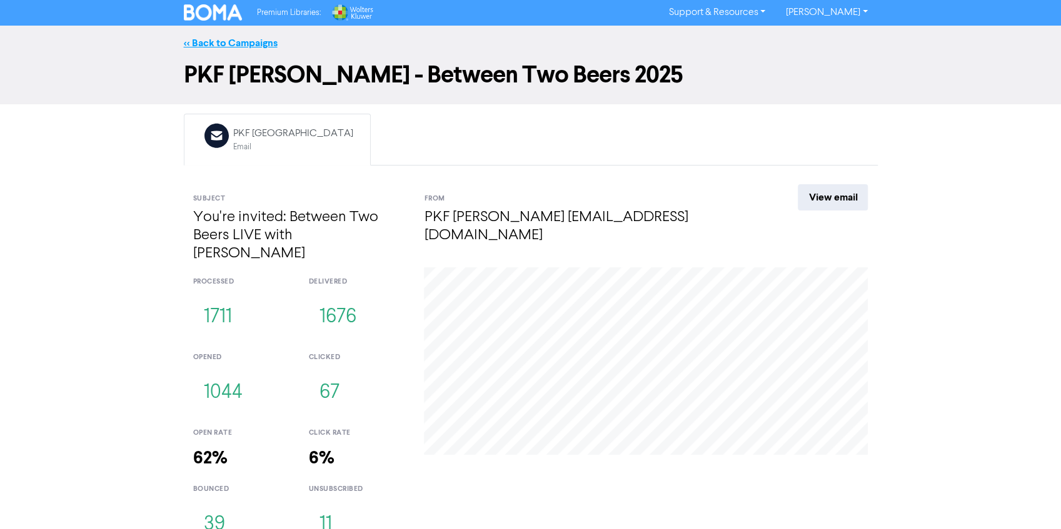
click at [202, 42] on link "<< Back to Campaigns" at bounding box center [231, 43] width 94 height 13
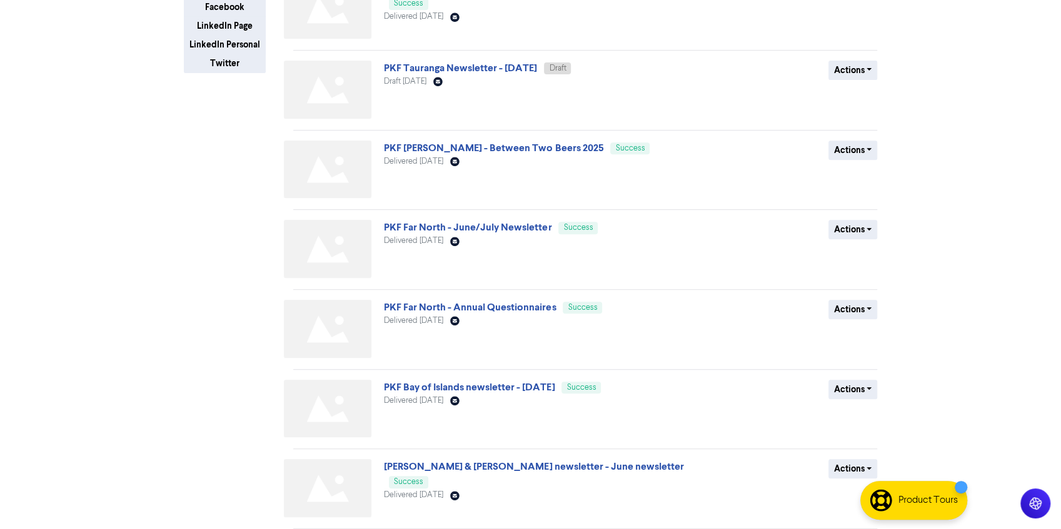
scroll to position [402, 0]
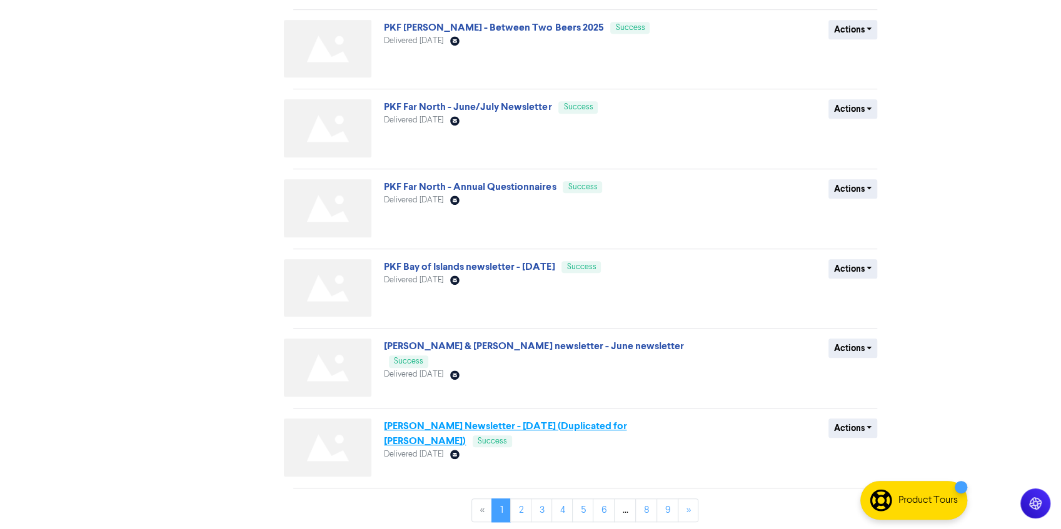
click at [524, 420] on link "[PERSON_NAME] Newsletter - [DATE] (Duplicated for [PERSON_NAME])" at bounding box center [505, 434] width 243 height 28
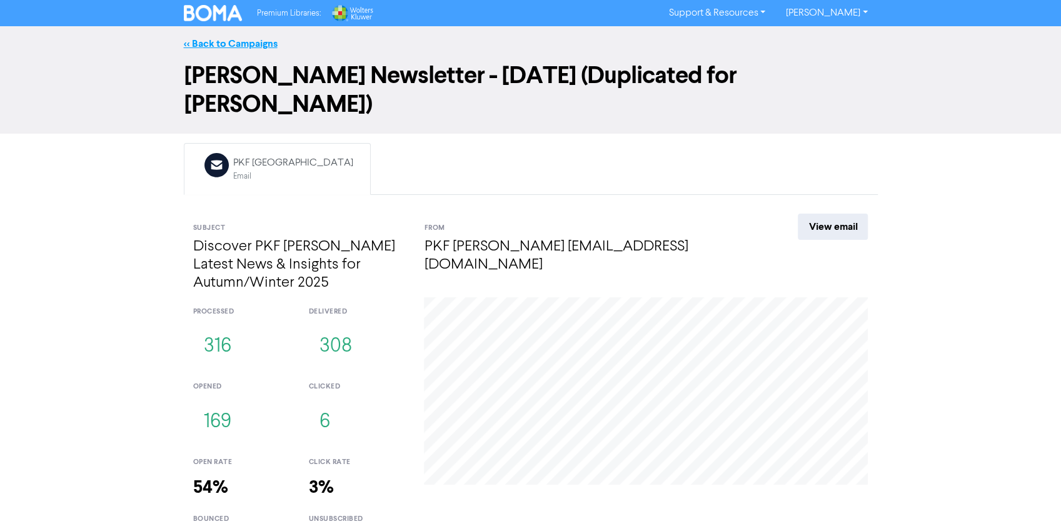
click at [246, 40] on link "<< Back to Campaigns" at bounding box center [231, 44] width 94 height 13
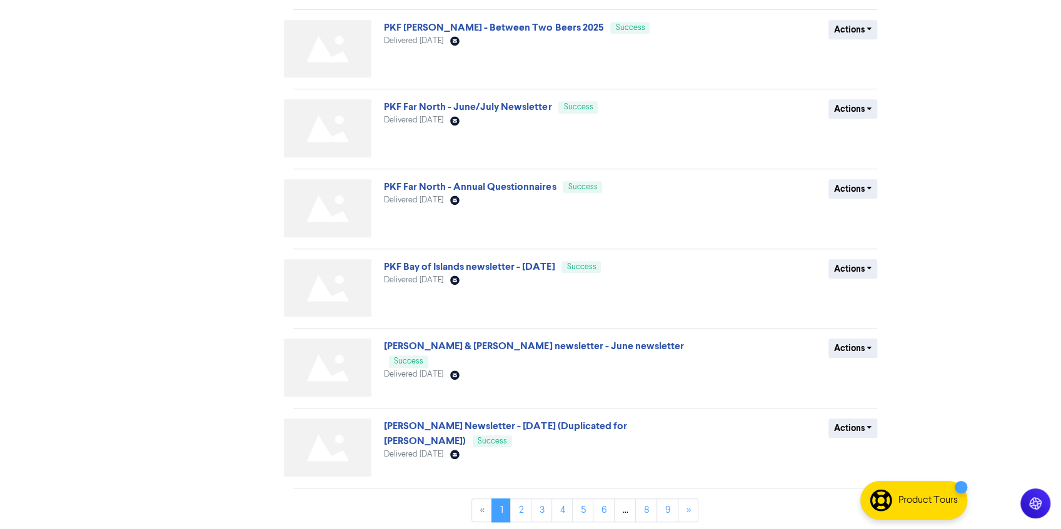
scroll to position [401, 0]
click at [524, 423] on link "[PERSON_NAME] Newsletter - [DATE] (Duplicated for [PERSON_NAME])" at bounding box center [505, 435] width 243 height 28
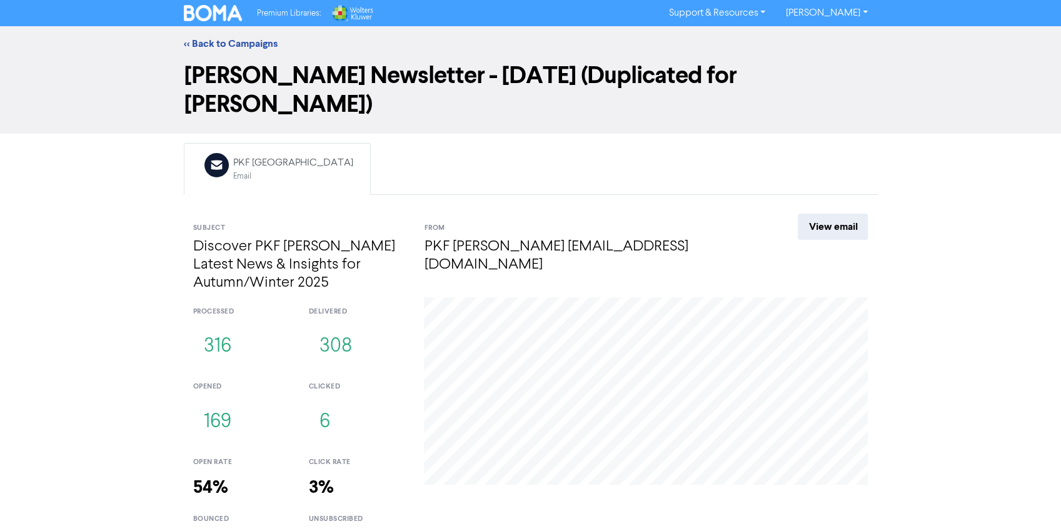
scroll to position [19, 0]
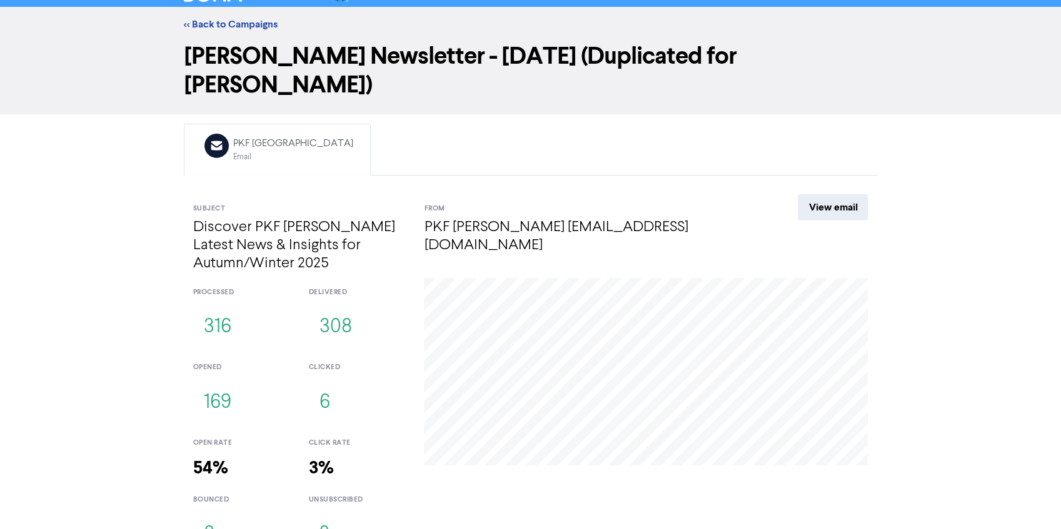
click at [324, 514] on button "2" at bounding box center [323, 534] width 31 height 41
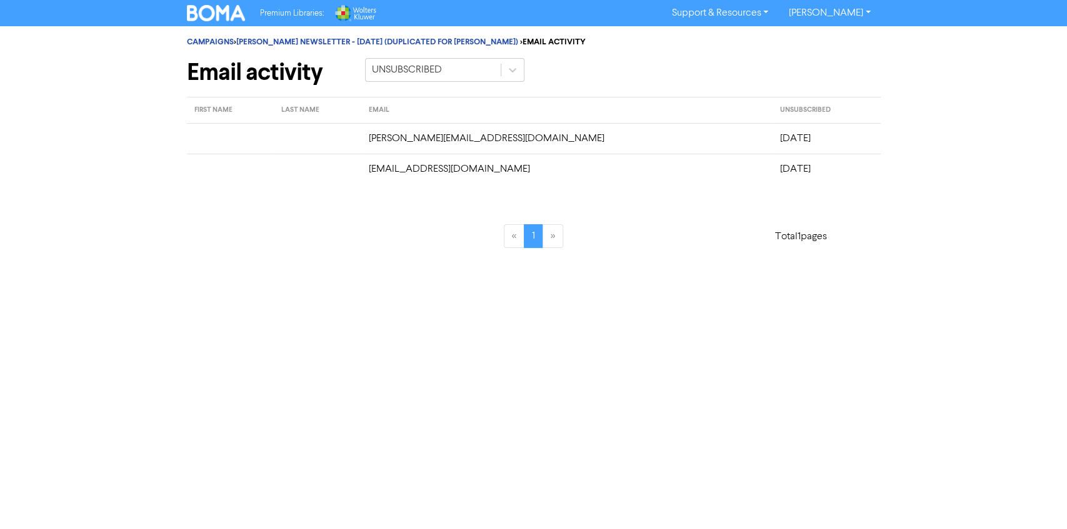
drag, startPoint x: 407, startPoint y: 136, endPoint x: 787, endPoint y: 177, distance: 382.2
click at [787, 177] on tbody "[PERSON_NAME][EMAIL_ADDRESS][DOMAIN_NAME] [DATE] [EMAIL_ADDRESS][DOMAIN_NAME] […" at bounding box center [534, 153] width 694 height 61
copy tbody "[PERSON_NAME][EMAIL_ADDRESS][DOMAIN_NAME] [DATE] [EMAIL_ADDRESS][DOMAIN_NAME] […"
click at [459, 210] on div "« 1 »" at bounding box center [534, 228] width 356 height 69
drag, startPoint x: 399, startPoint y: 134, endPoint x: 783, endPoint y: 169, distance: 386.0
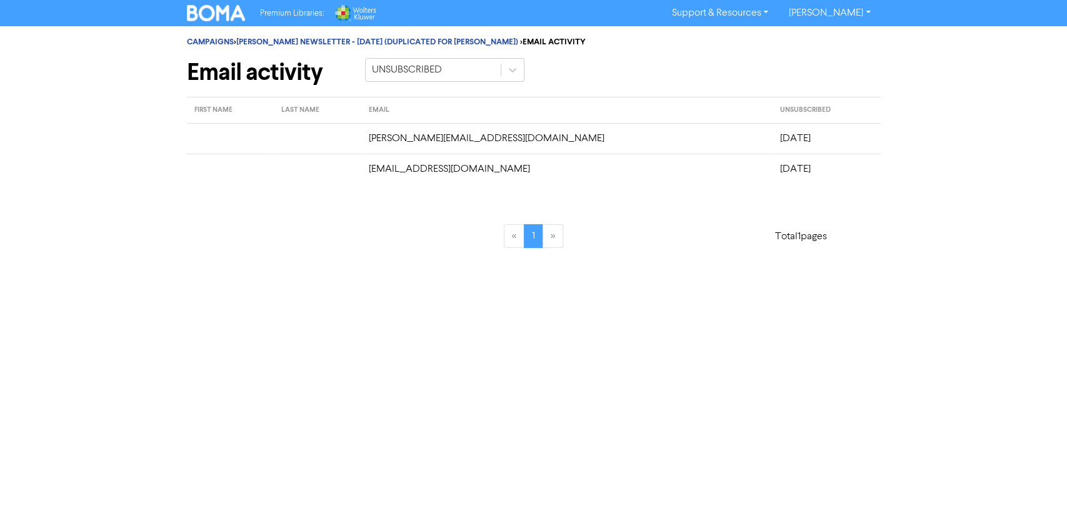
click at [783, 169] on tbody "[PERSON_NAME][EMAIL_ADDRESS][DOMAIN_NAME] [DATE] [EMAIL_ADDRESS][DOMAIN_NAME] […" at bounding box center [534, 153] width 694 height 61
copy tbody "[PERSON_NAME][EMAIL_ADDRESS][DOMAIN_NAME] [DATE] [EMAIL_ADDRESS][DOMAIN_NAME] […"
click at [381, 40] on link "[PERSON_NAME] NEWSLETTER - [DATE] (DUPLICATED FOR [PERSON_NAME])" at bounding box center [377, 42] width 282 height 10
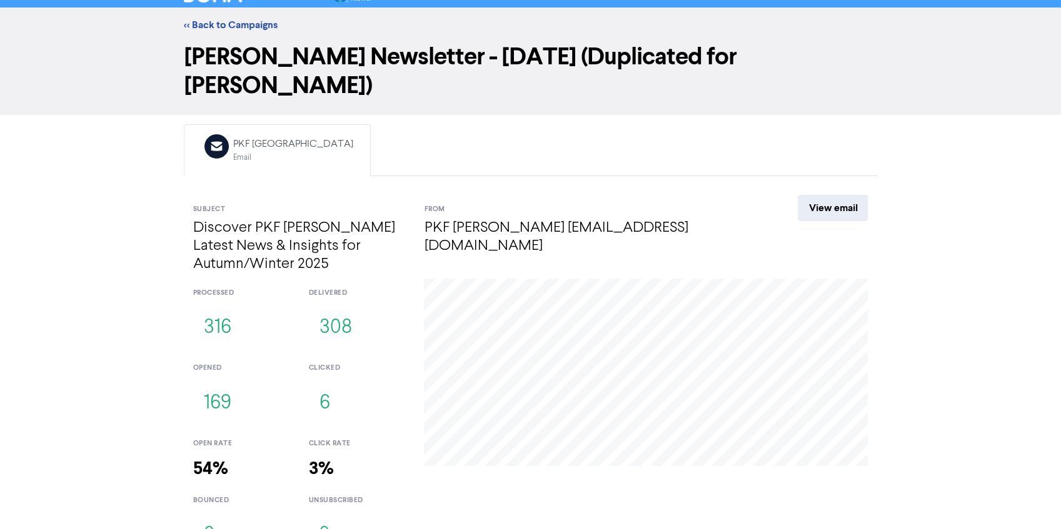
scroll to position [19, 0]
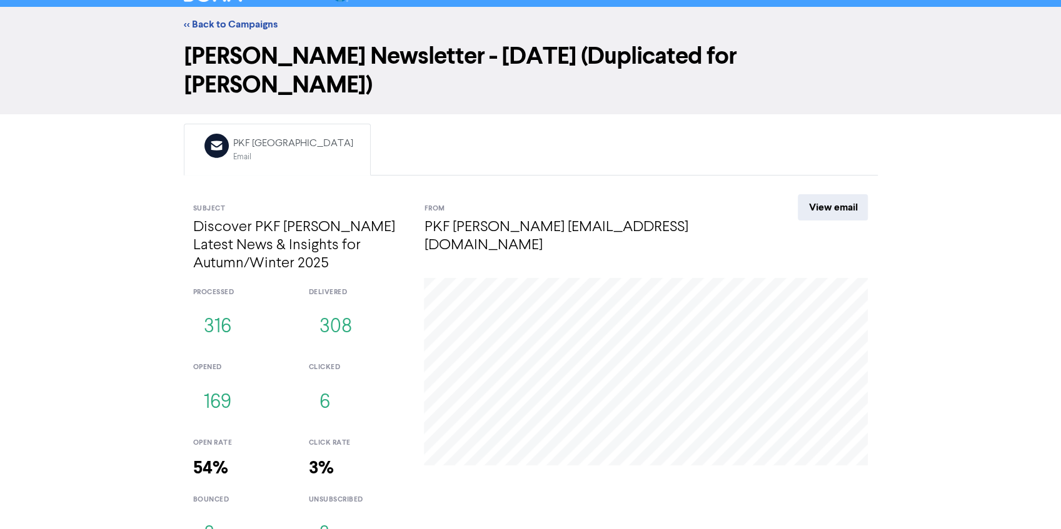
click at [202, 514] on button "8" at bounding box center [209, 534] width 32 height 41
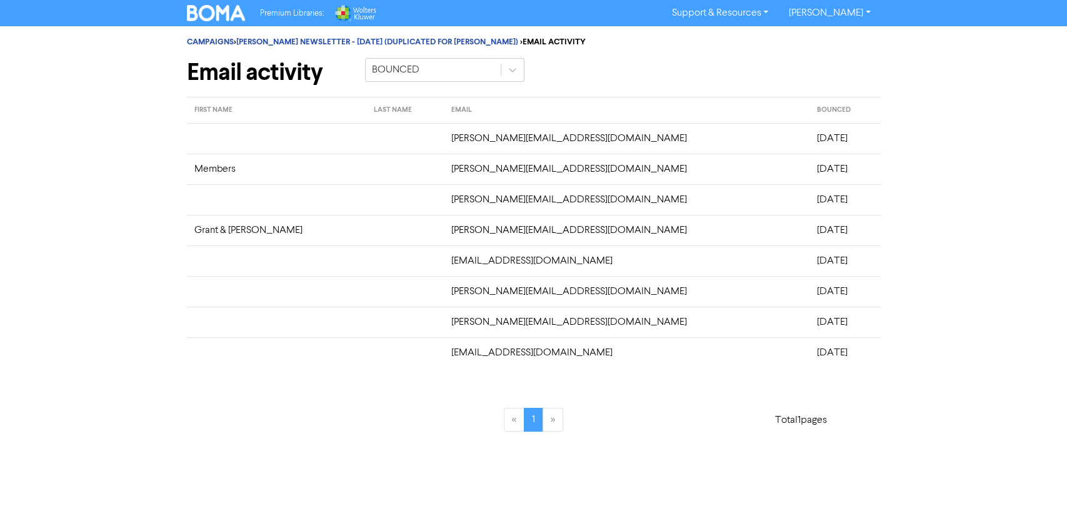
drag, startPoint x: 413, startPoint y: 133, endPoint x: 824, endPoint y: 361, distance: 469.8
click at [824, 361] on tbody "[PERSON_NAME][EMAIL_ADDRESS][DOMAIN_NAME] [DATE] Members [PERSON_NAME][EMAIL_AD…" at bounding box center [534, 245] width 694 height 245
click at [444, 209] on td "[PERSON_NAME][EMAIL_ADDRESS][DOMAIN_NAME]" at bounding box center [627, 199] width 366 height 31
drag, startPoint x: 416, startPoint y: 131, endPoint x: 798, endPoint y: 348, distance: 438.4
click at [798, 348] on tbody "[PERSON_NAME][EMAIL_ADDRESS][DOMAIN_NAME] [DATE] Members [PERSON_NAME][EMAIL_AD…" at bounding box center [534, 245] width 694 height 245
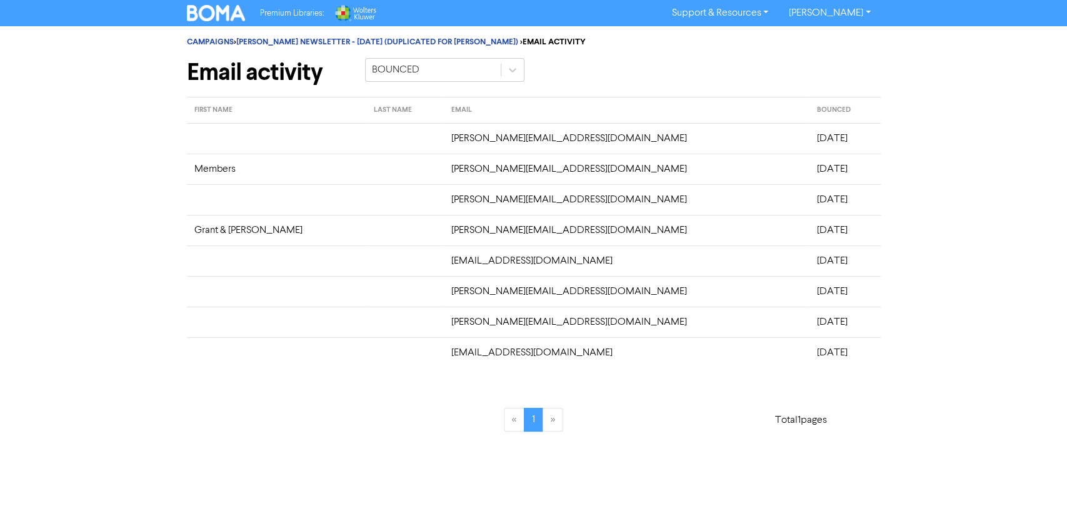
click at [368, 355] on td at bounding box center [405, 353] width 78 height 31
click at [269, 384] on div "« 1 » Total 1 pages" at bounding box center [534, 412] width 713 height 69
click at [283, 38] on link "[PERSON_NAME] NEWSLETTER - [DATE] (DUPLICATED FOR [PERSON_NAME])" at bounding box center [377, 42] width 282 height 10
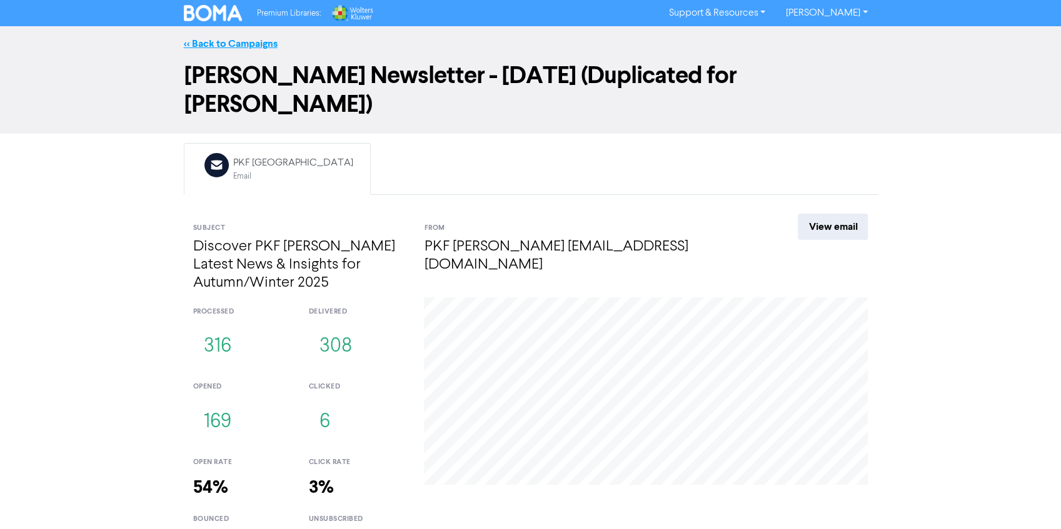
click at [207, 43] on link "<< Back to Campaigns" at bounding box center [231, 44] width 94 height 13
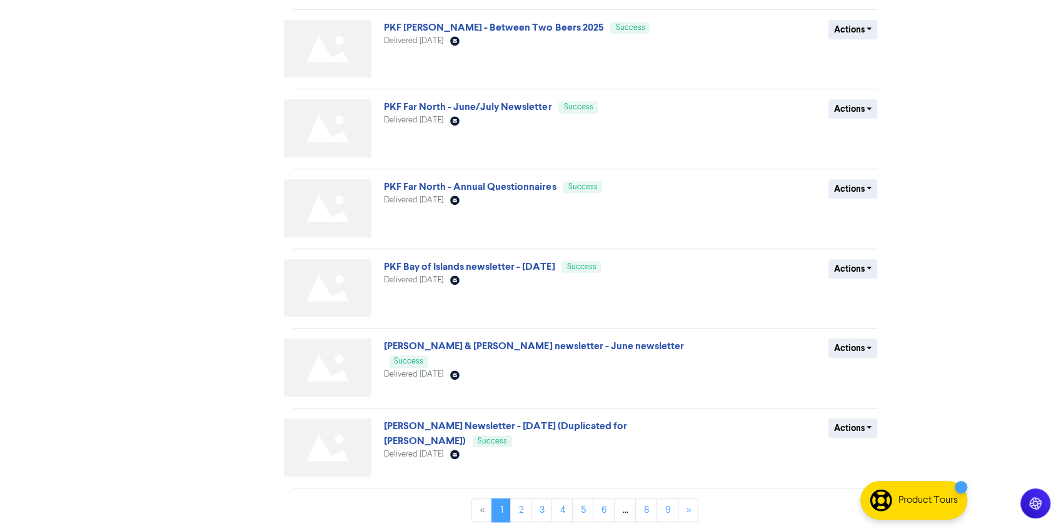
scroll to position [401, 0]
click at [519, 511] on link "2" at bounding box center [520, 511] width 21 height 24
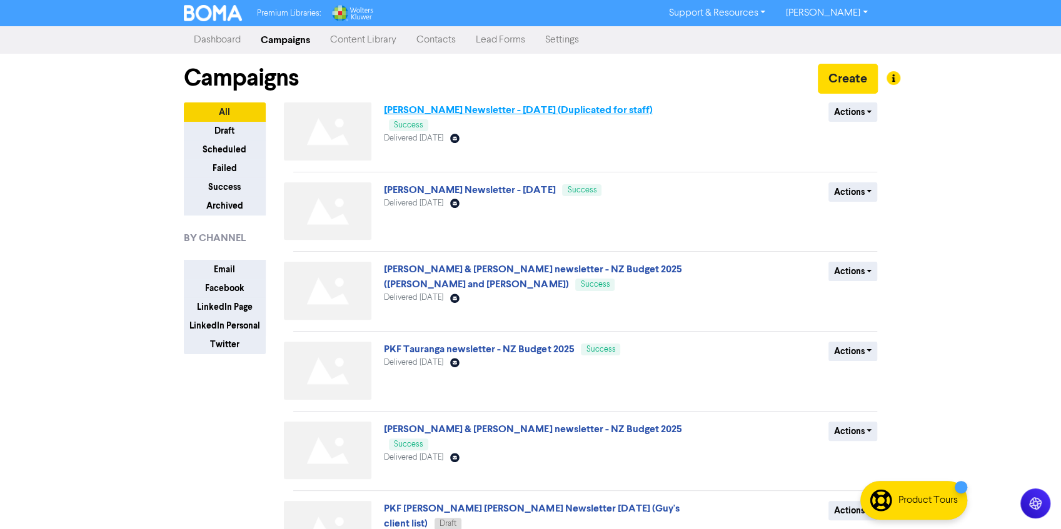
click at [561, 111] on link "[PERSON_NAME] Newsletter - [DATE] (Duplicated for staff)" at bounding box center [518, 110] width 268 height 13
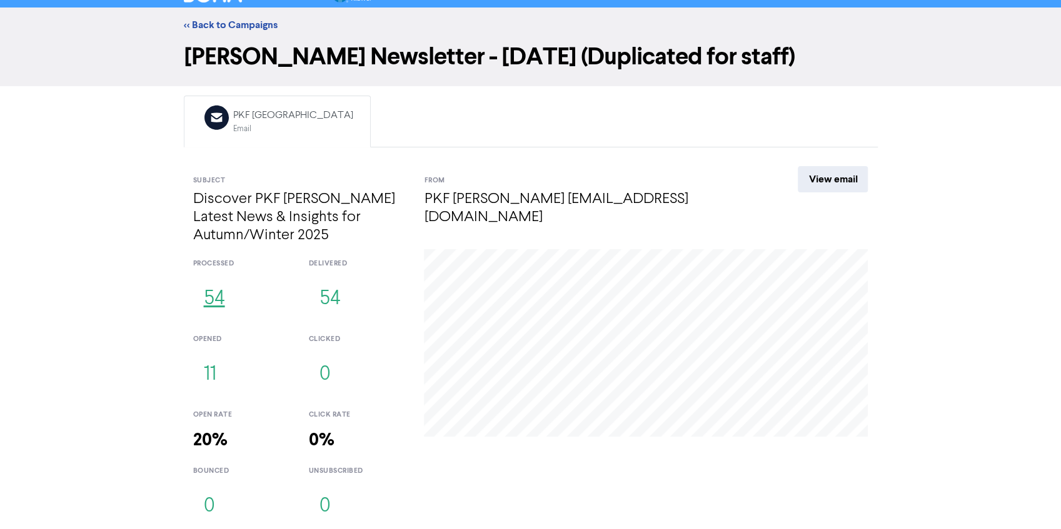
scroll to position [19, 0]
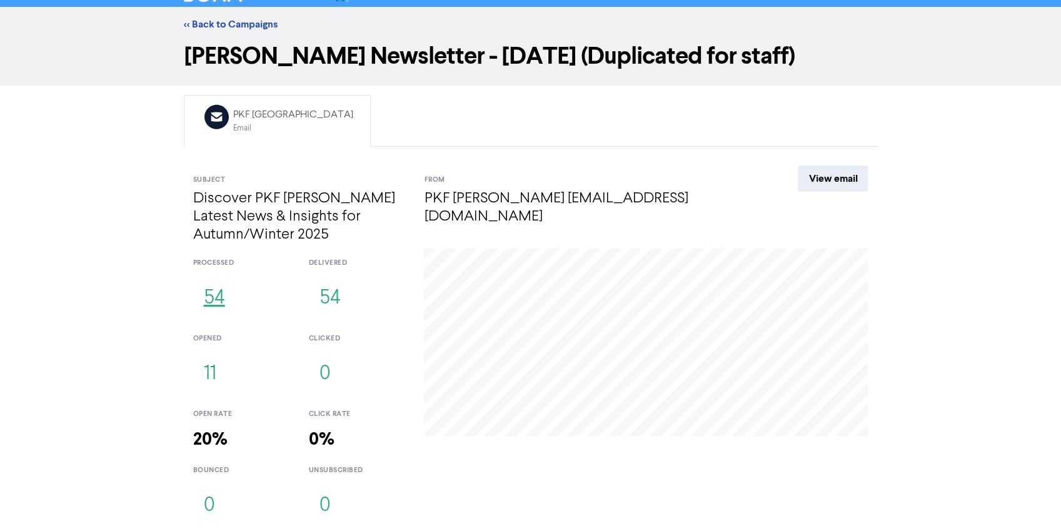
click at [209, 301] on button "54" at bounding box center [214, 298] width 43 height 41
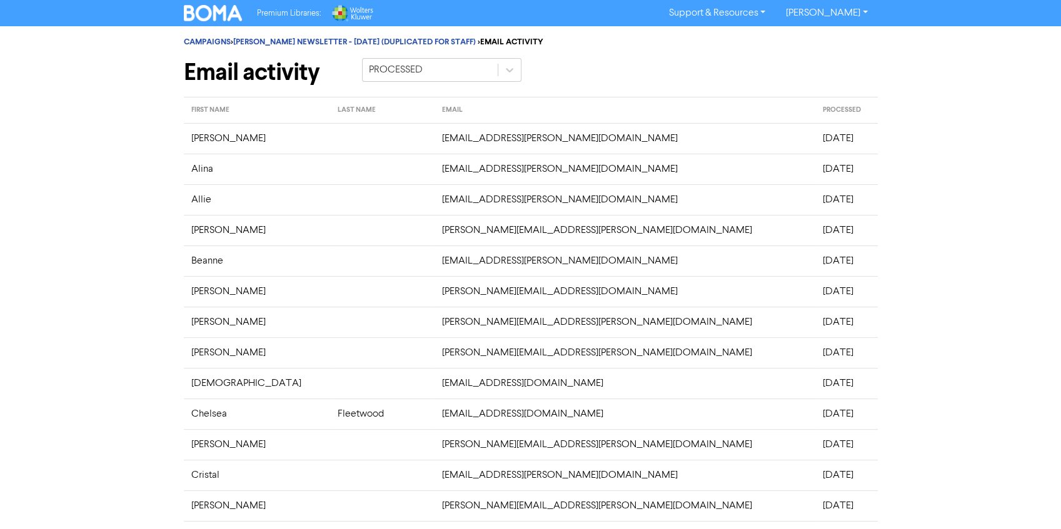
click at [41, 251] on div "CAMPAIGNS > [PERSON_NAME] NEWSLETTER - [DATE] (DUPLICATED FOR STAFF) > EMAIL AC…" at bounding box center [530, 420] width 1061 height 788
click at [279, 36] on div "CAMPAIGNS > [PERSON_NAME] NEWSLETTER - [DATE] (DUPLICATED FOR STAFF) > EMAIL AC…" at bounding box center [531, 61] width 694 height 71
click at [279, 43] on link "[PERSON_NAME] NEWSLETTER - [DATE] (DUPLICATED FOR STAFF)" at bounding box center [354, 42] width 243 height 10
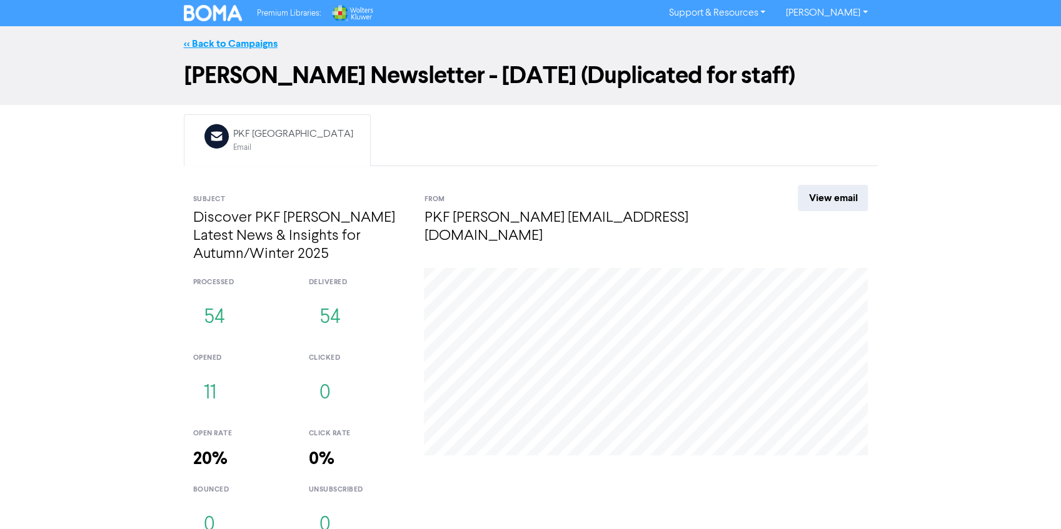
click at [216, 40] on link "<< Back to Campaigns" at bounding box center [231, 44] width 94 height 13
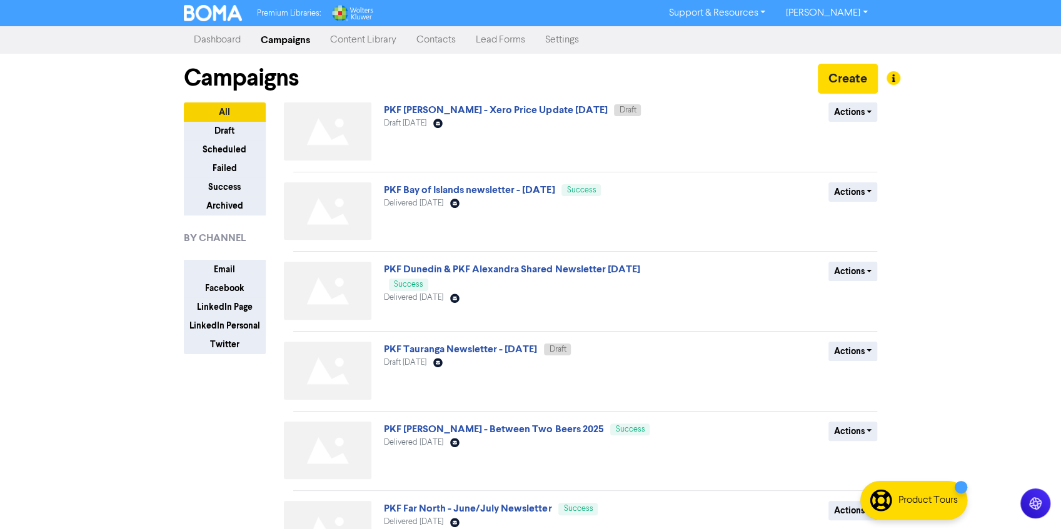
click at [101, 296] on div "Premium Libraries: Support & Resources Video Tutorials FAQ & Guides Marketing E…" at bounding box center [530, 264] width 1061 height 529
click at [444, 42] on link "Contacts" at bounding box center [435, 40] width 59 height 25
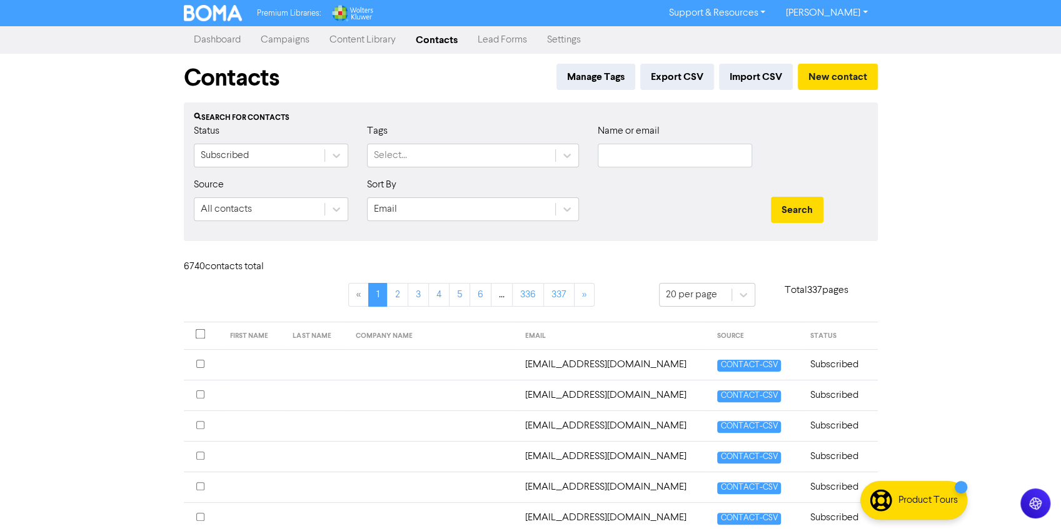
click at [103, 288] on div "Premium Libraries: Support & Resources Video Tutorials FAQ & Guides Marketing E…" at bounding box center [530, 264] width 1061 height 529
click at [468, 156] on div "Select..." at bounding box center [462, 155] width 188 height 23
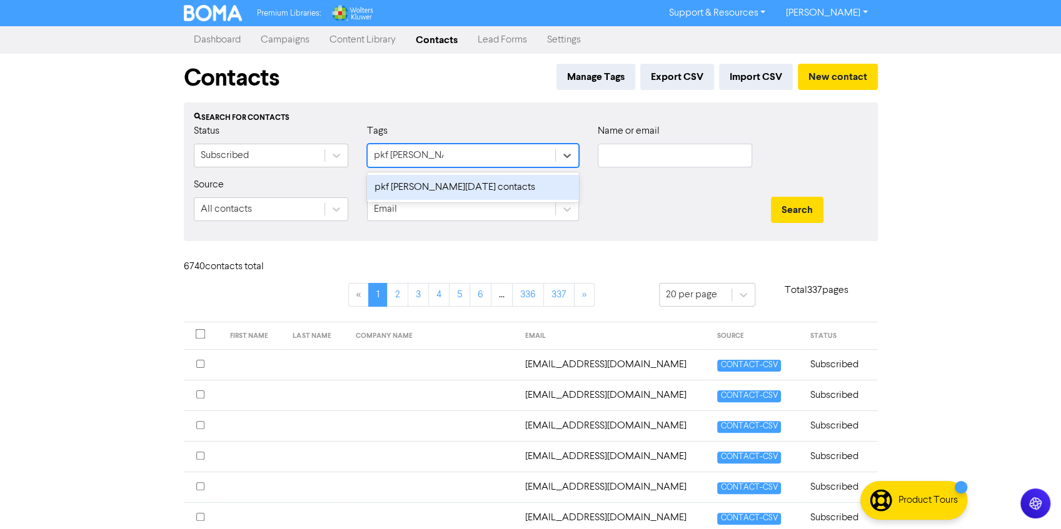
type input "pkf [PERSON_NAME]"
click at [456, 189] on div "pkf [PERSON_NAME][DATE] contacts" at bounding box center [473, 187] width 212 height 25
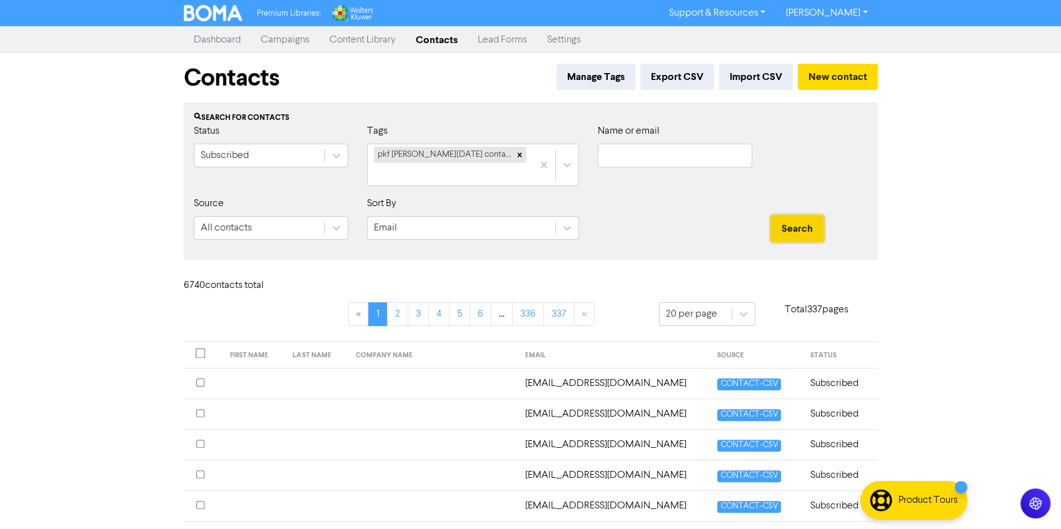
click at [794, 216] on button "Search" at bounding box center [797, 229] width 53 height 26
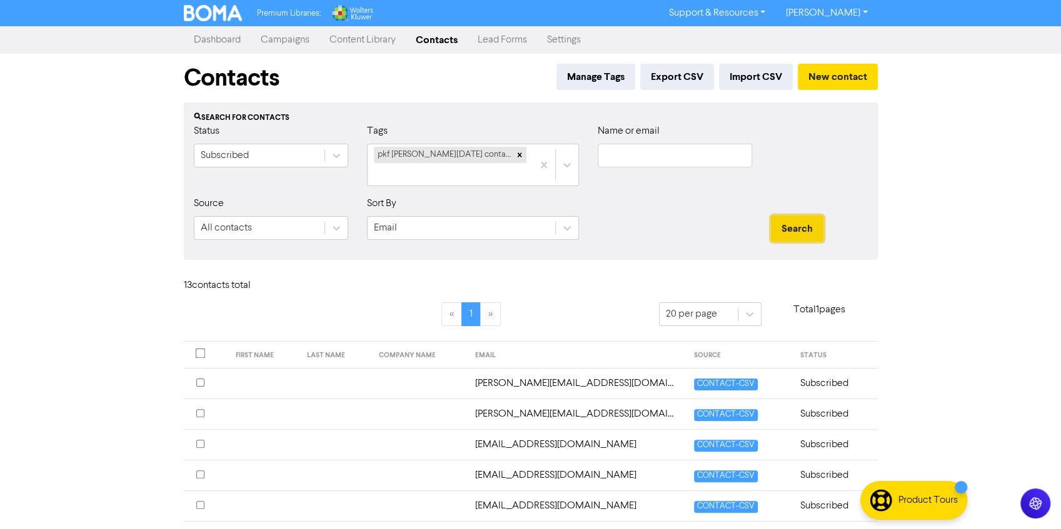
click at [789, 216] on button "Search" at bounding box center [797, 229] width 53 height 26
click at [515, 158] on icon at bounding box center [519, 155] width 9 height 9
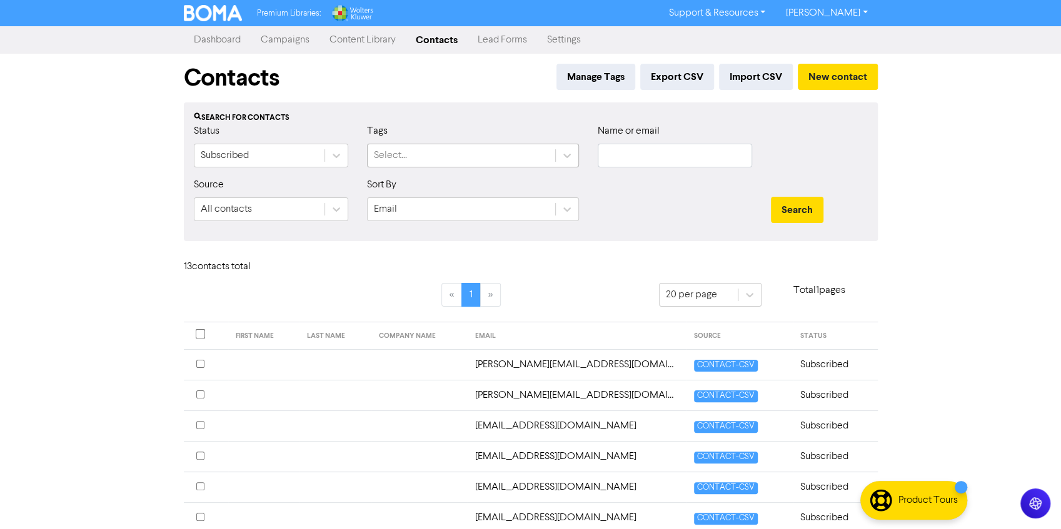
click at [498, 158] on div "Select..." at bounding box center [462, 155] width 188 height 23
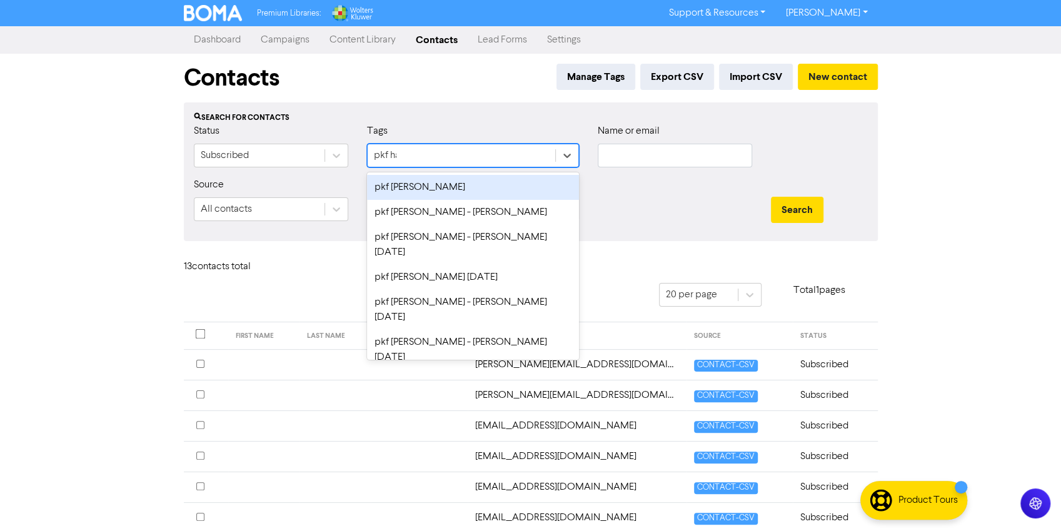
type input "pkf ham"
click at [479, 184] on div "pkf [PERSON_NAME]" at bounding box center [473, 187] width 212 height 25
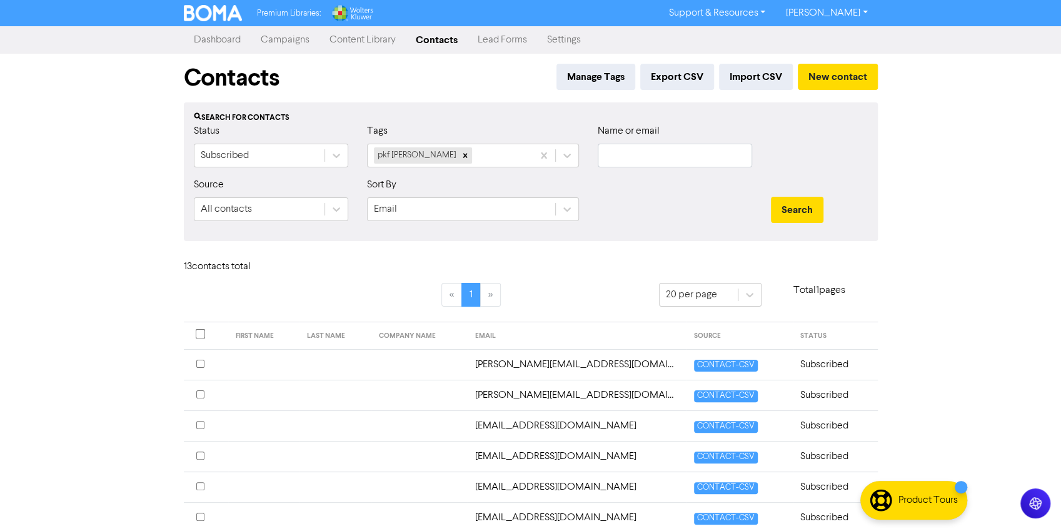
click at [769, 208] on div "Search" at bounding box center [819, 205] width 116 height 54
click at [791, 208] on button "Search" at bounding box center [797, 210] width 53 height 26
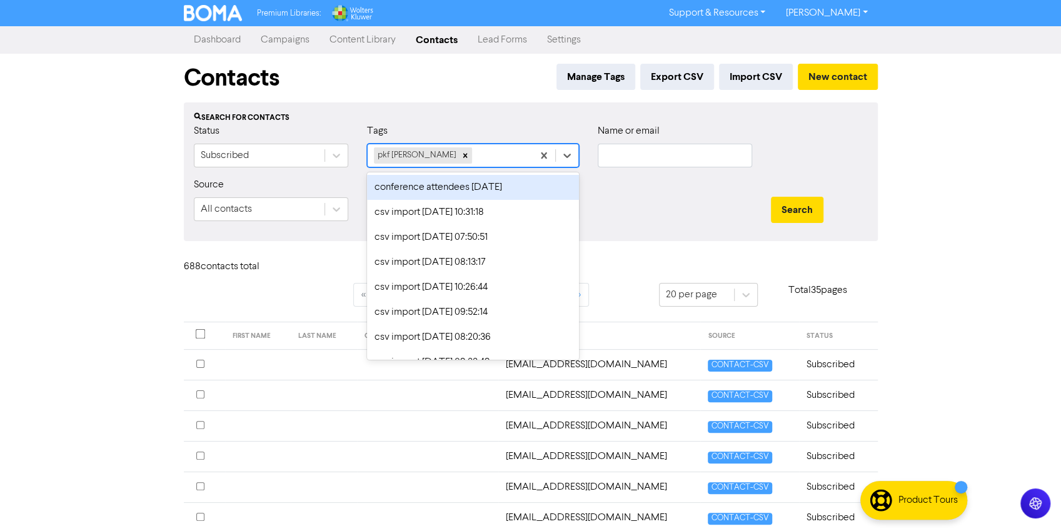
click at [478, 158] on div "pkf [PERSON_NAME]" at bounding box center [450, 155] width 165 height 23
click at [461, 157] on icon at bounding box center [465, 155] width 9 height 9
click at [431, 157] on div "Select..." at bounding box center [462, 155] width 188 height 23
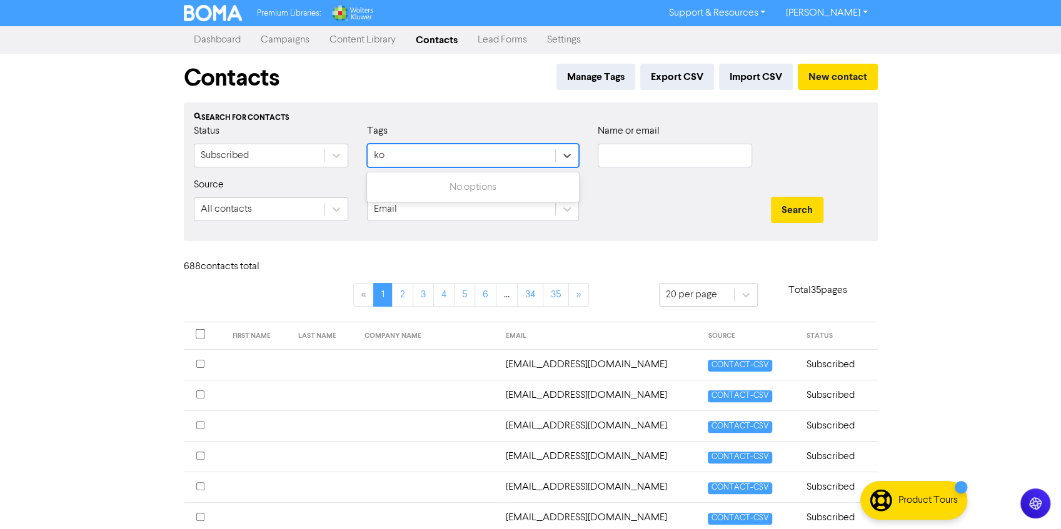
type input "k"
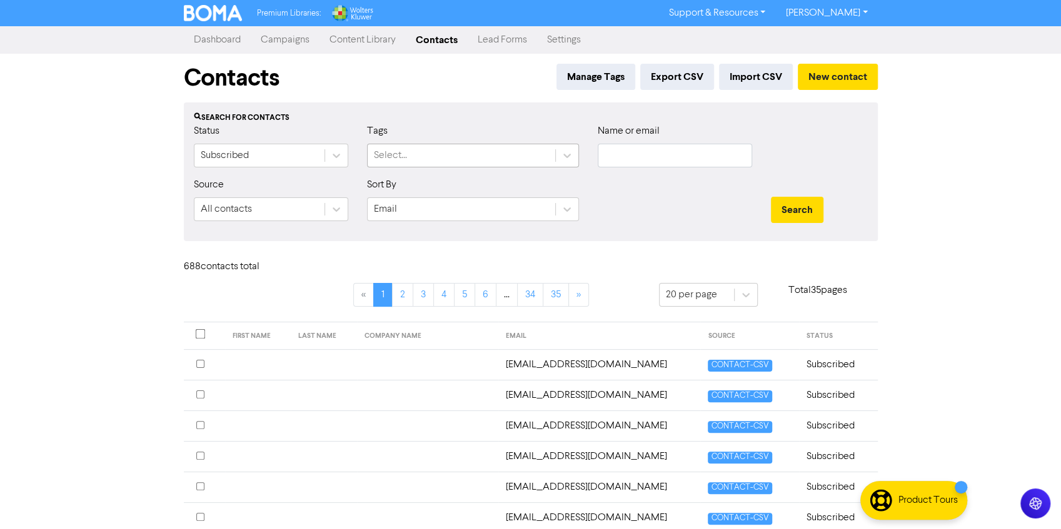
click at [411, 151] on div "Select..." at bounding box center [462, 155] width 188 height 23
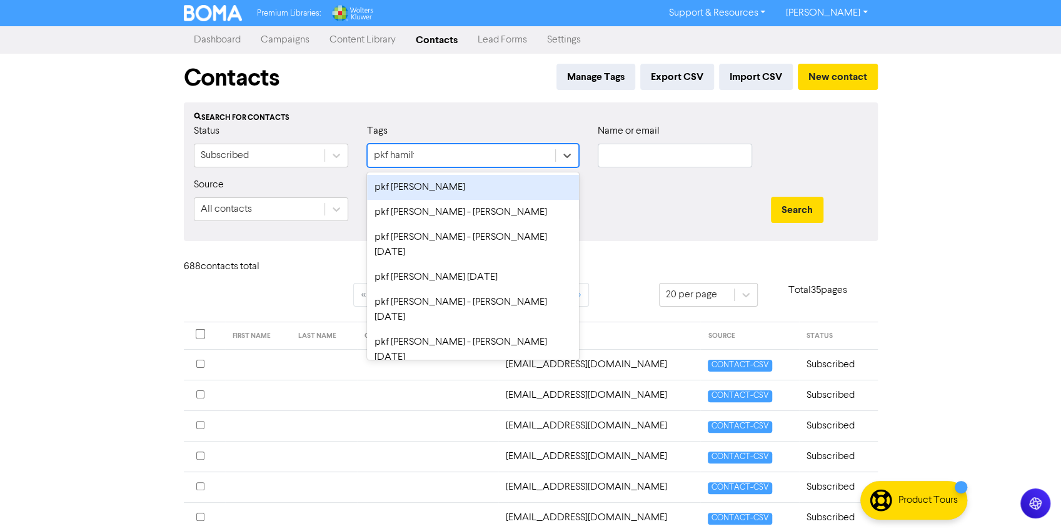
type input "pkf [PERSON_NAME]"
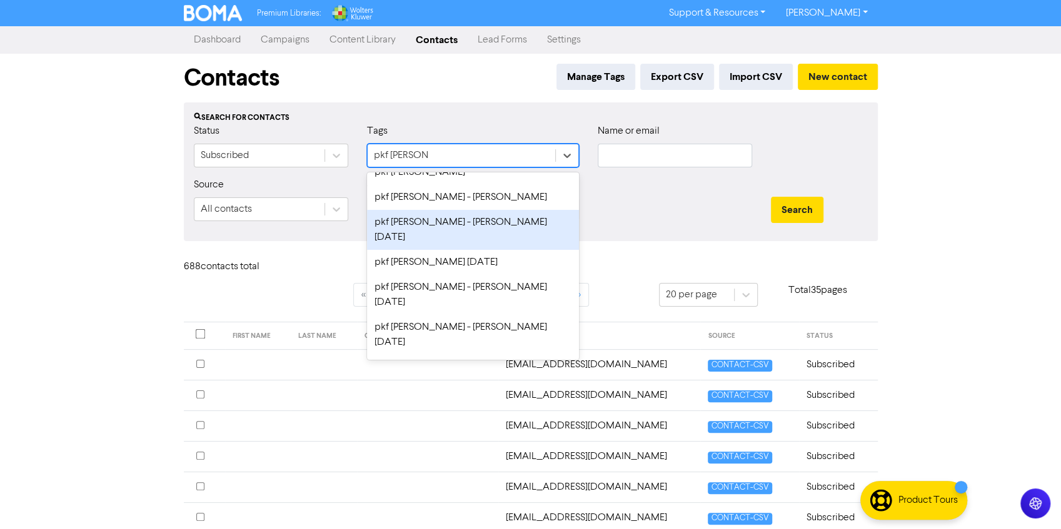
scroll to position [15, 0]
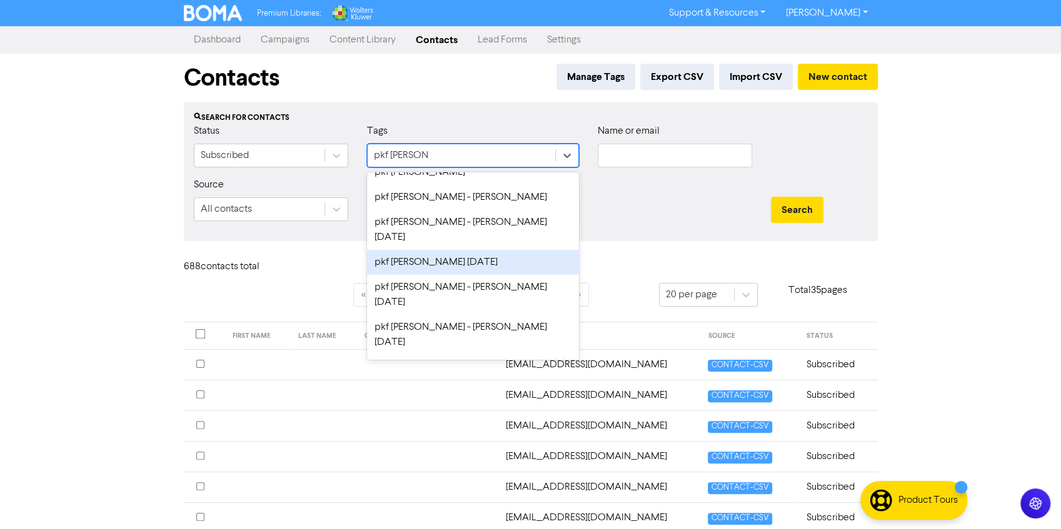
click at [458, 250] on div "pkf [PERSON_NAME] [DATE]" at bounding box center [473, 262] width 212 height 25
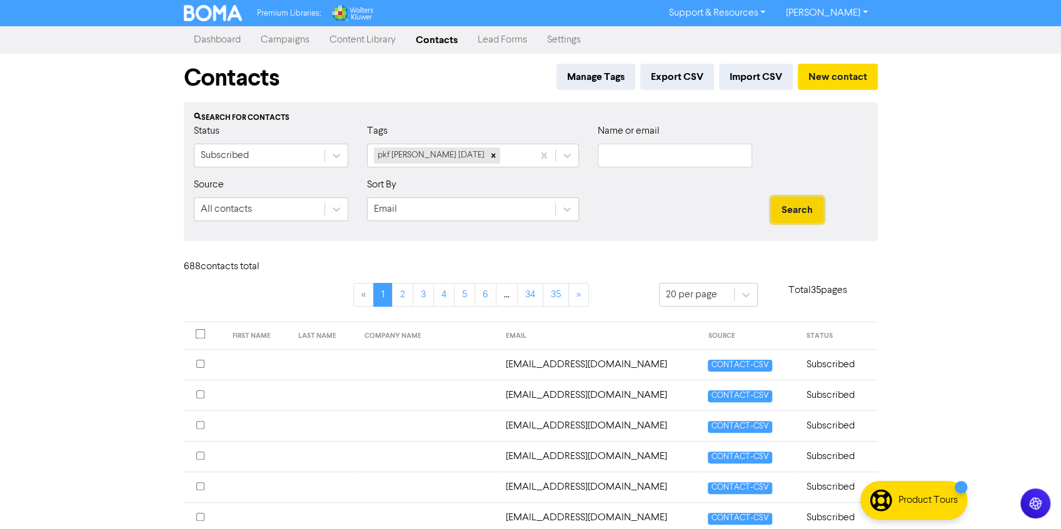
click at [806, 201] on button "Search" at bounding box center [797, 210] width 53 height 26
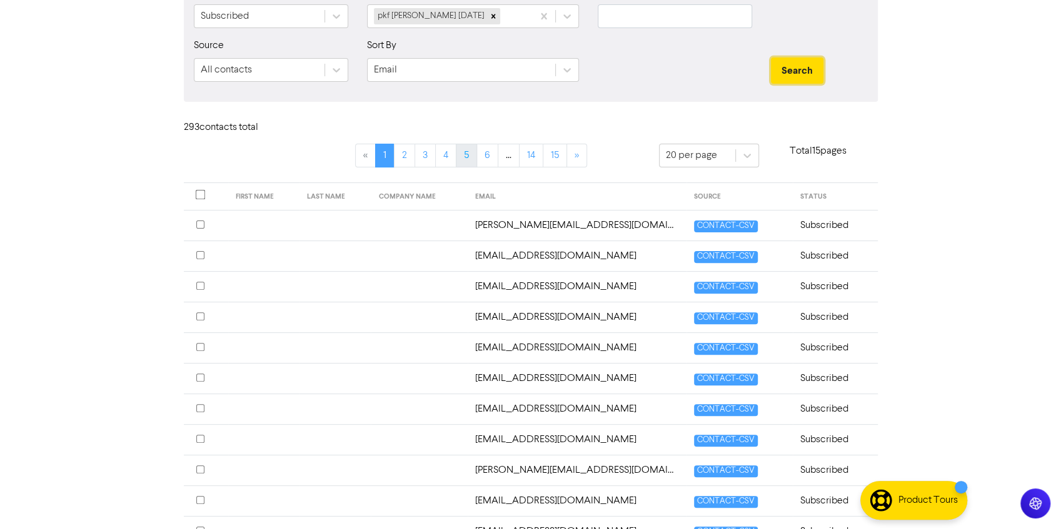
scroll to position [140, 0]
click at [141, 277] on div "Premium Libraries: Support & Resources Video Tutorials FAQ & Guides Marketing E…" at bounding box center [530, 124] width 1061 height 529
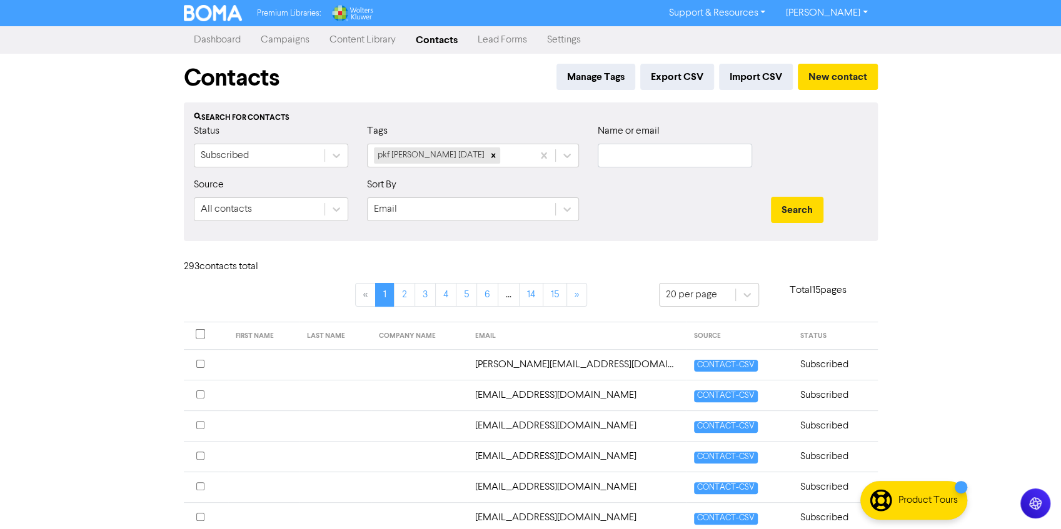
click at [206, 331] on div at bounding box center [205, 336] width 19 height 12
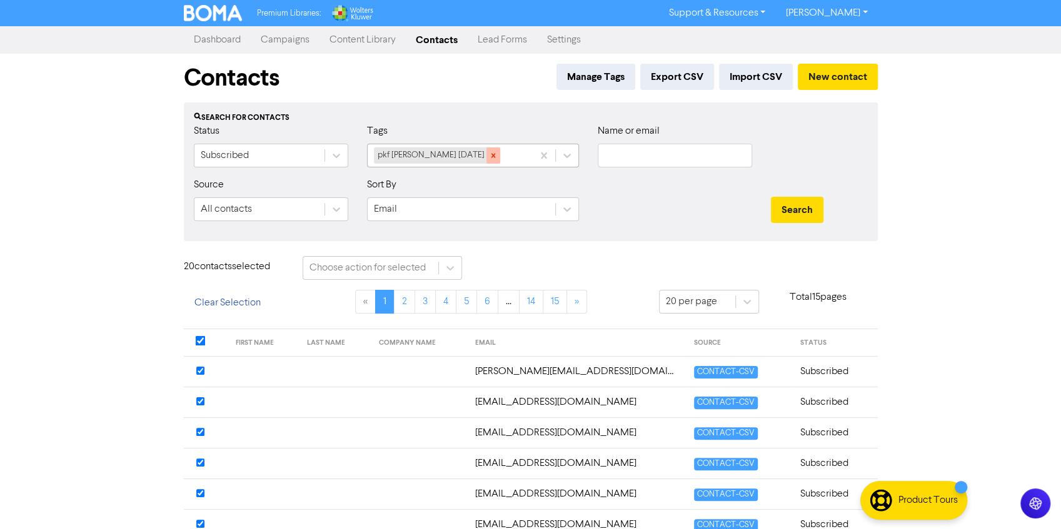
click at [492, 154] on icon at bounding box center [493, 155] width 9 height 9
click at [492, 154] on div "Select..." at bounding box center [462, 155] width 188 height 23
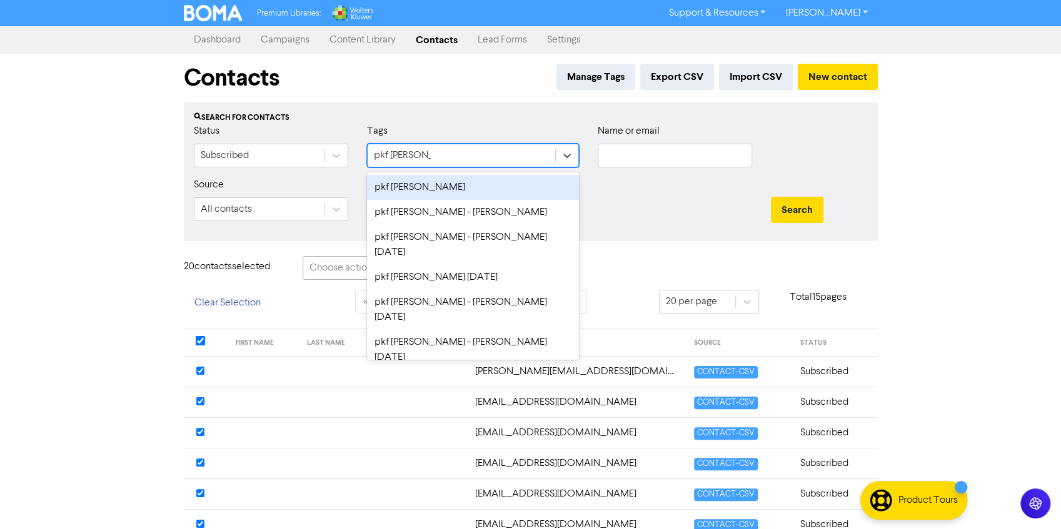
type input "pkf [PERSON_NAME]"
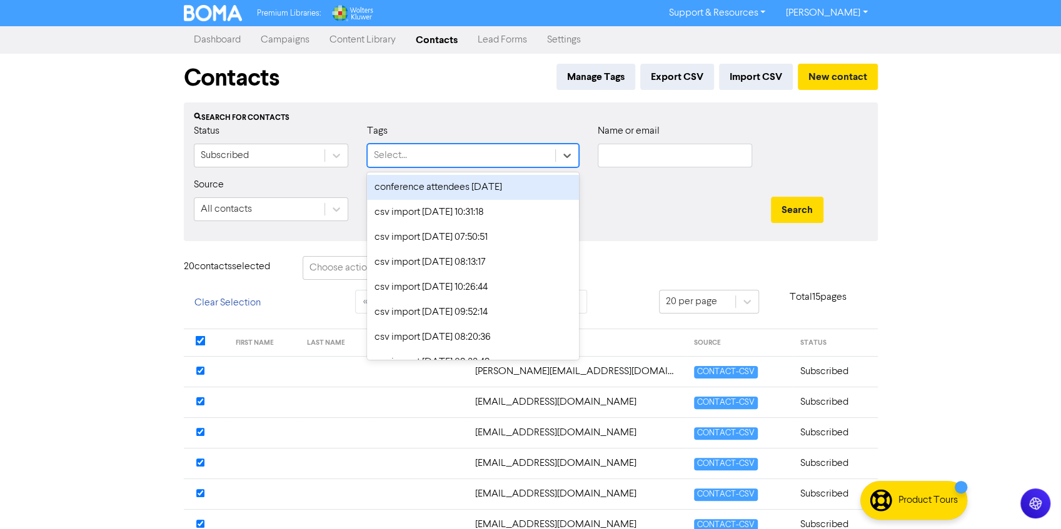
click at [415, 156] on div "Select..." at bounding box center [462, 155] width 188 height 23
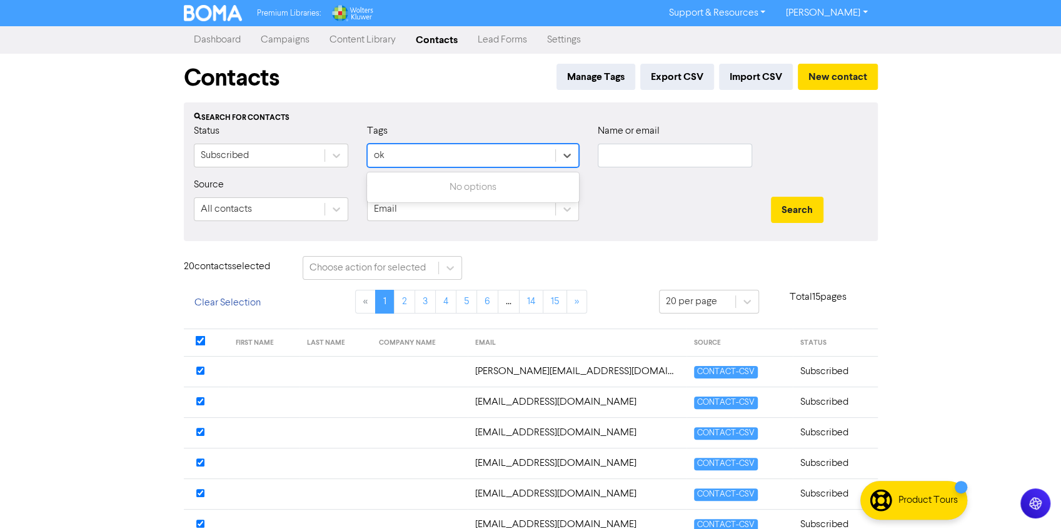
type input "o"
type input "pkf [PERSON_NAME]"
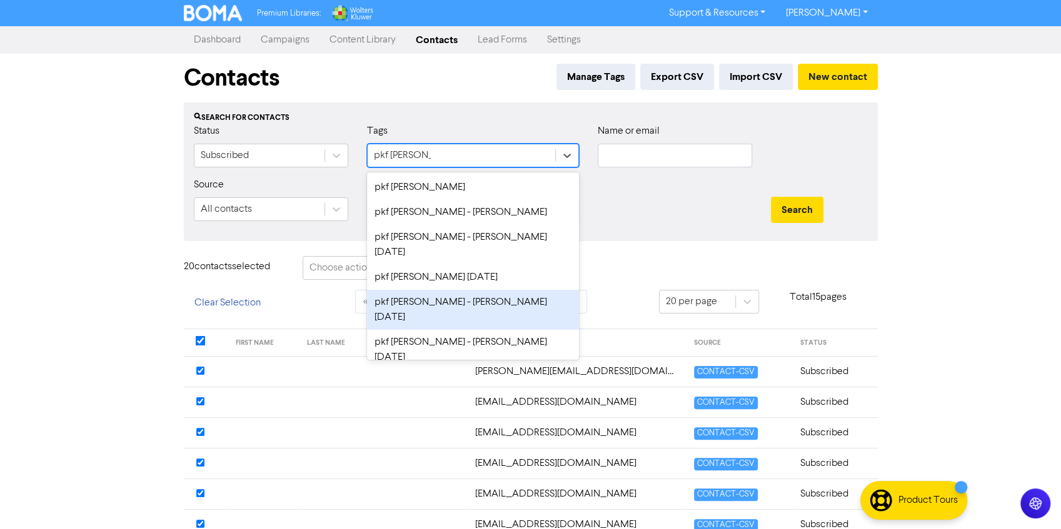
click at [469, 290] on div "pkf [PERSON_NAME] - [PERSON_NAME] [DATE]" at bounding box center [473, 310] width 212 height 40
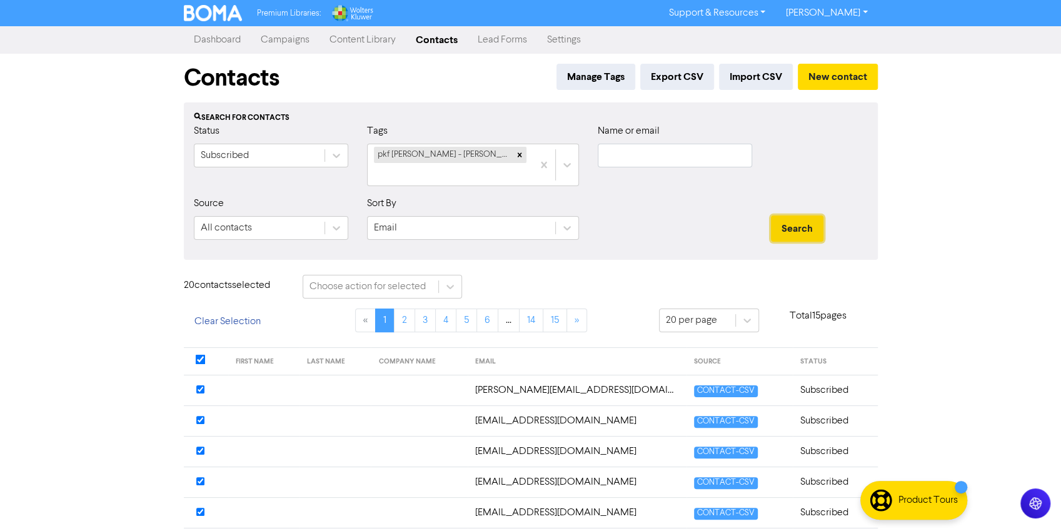
click at [796, 216] on button "Search" at bounding box center [797, 229] width 53 height 26
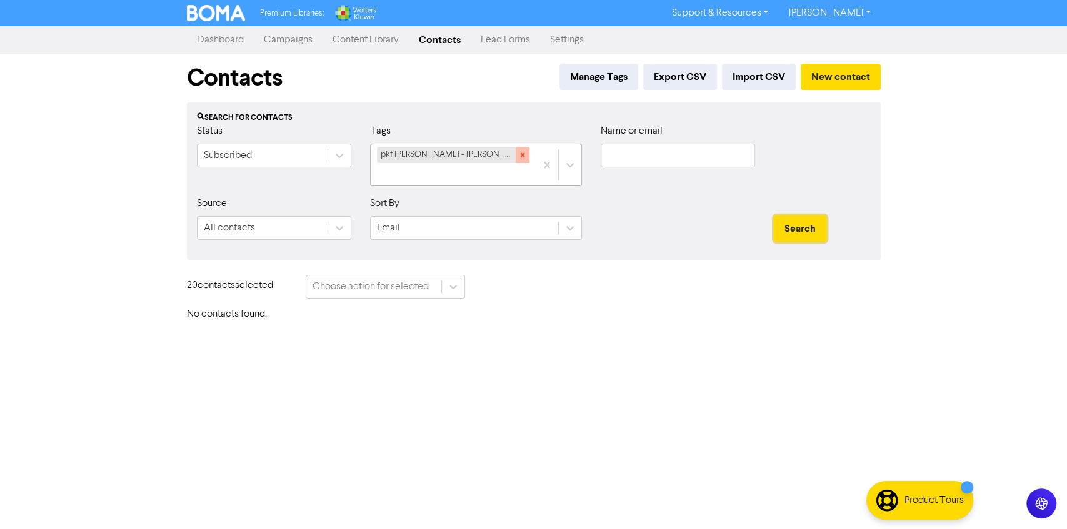
click at [518, 154] on icon at bounding box center [522, 155] width 9 height 9
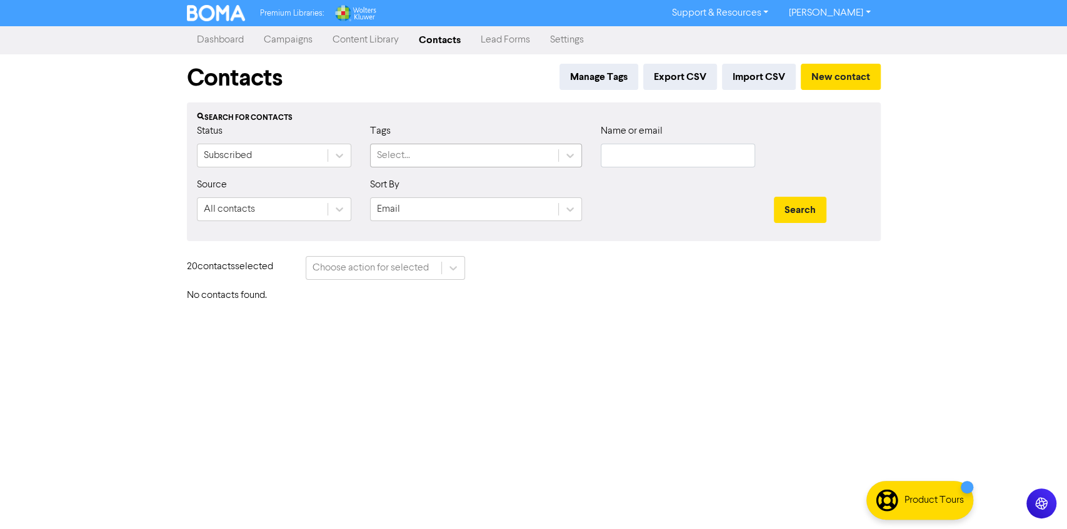
click at [500, 154] on div "Select..." at bounding box center [465, 155] width 188 height 23
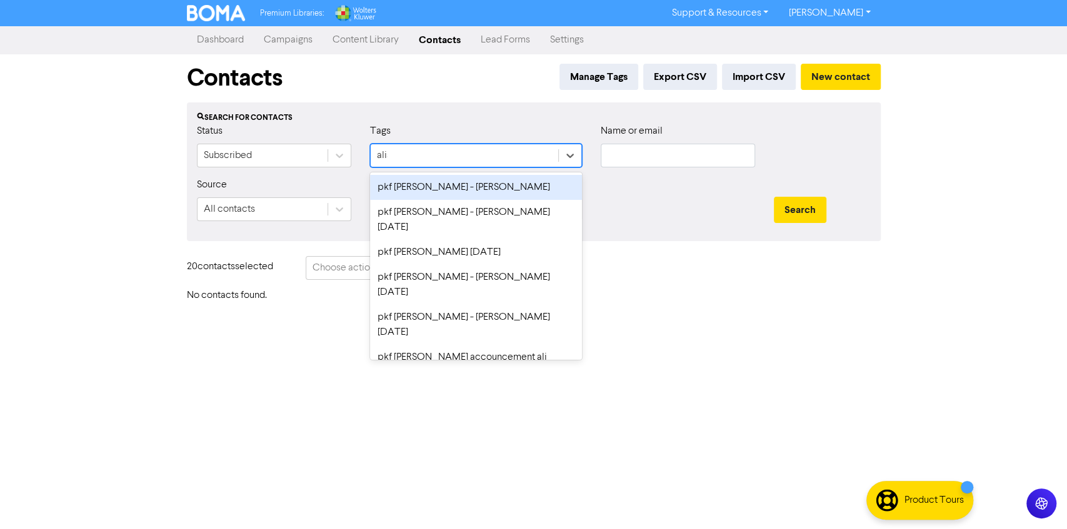
type input "[PERSON_NAME]"
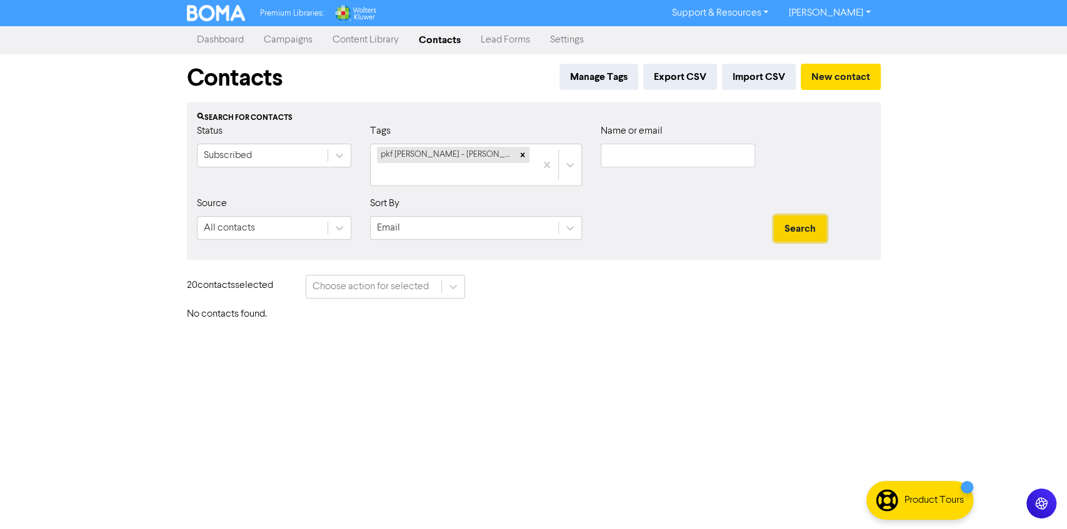
click at [803, 216] on button "Search" at bounding box center [800, 229] width 53 height 26
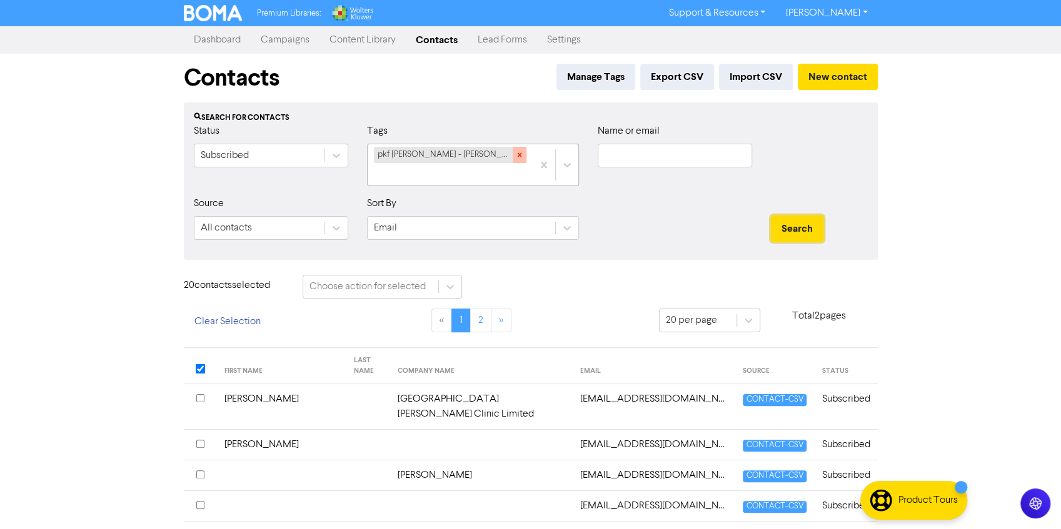
click at [515, 159] on icon at bounding box center [519, 155] width 9 height 9
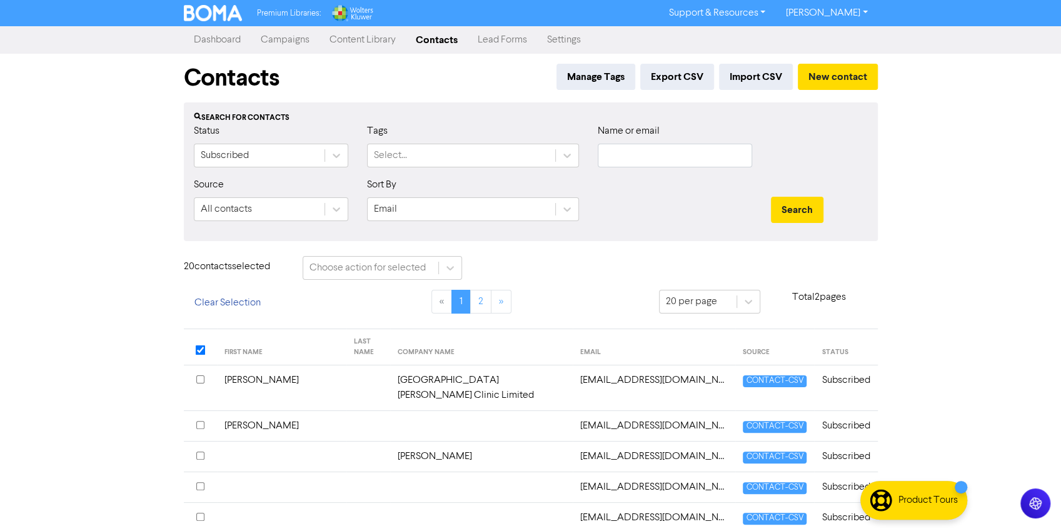
click at [458, 159] on div "Select..." at bounding box center [462, 155] width 188 height 23
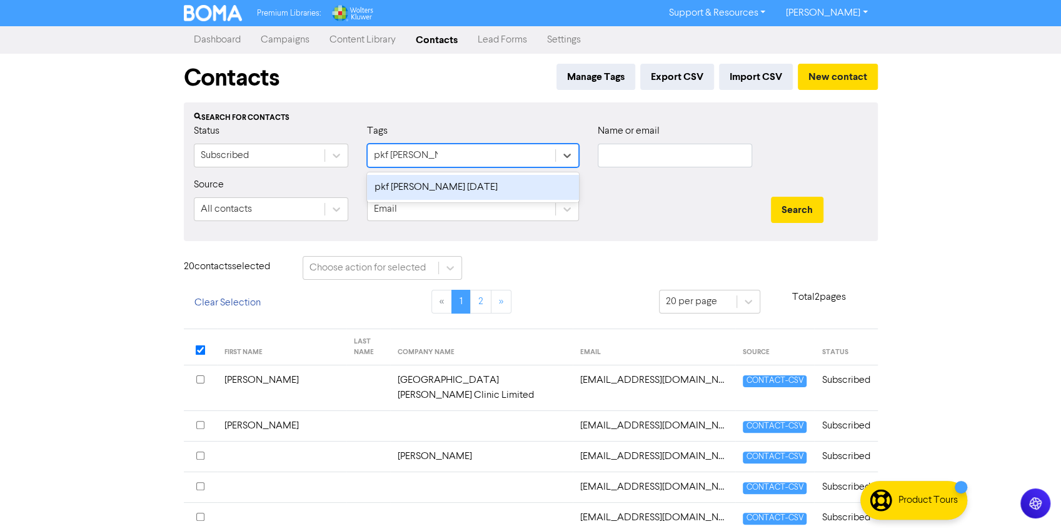
type input "pkf [PERSON_NAME]"
click at [478, 193] on div "pkf [PERSON_NAME] [DATE]" at bounding box center [473, 187] width 212 height 25
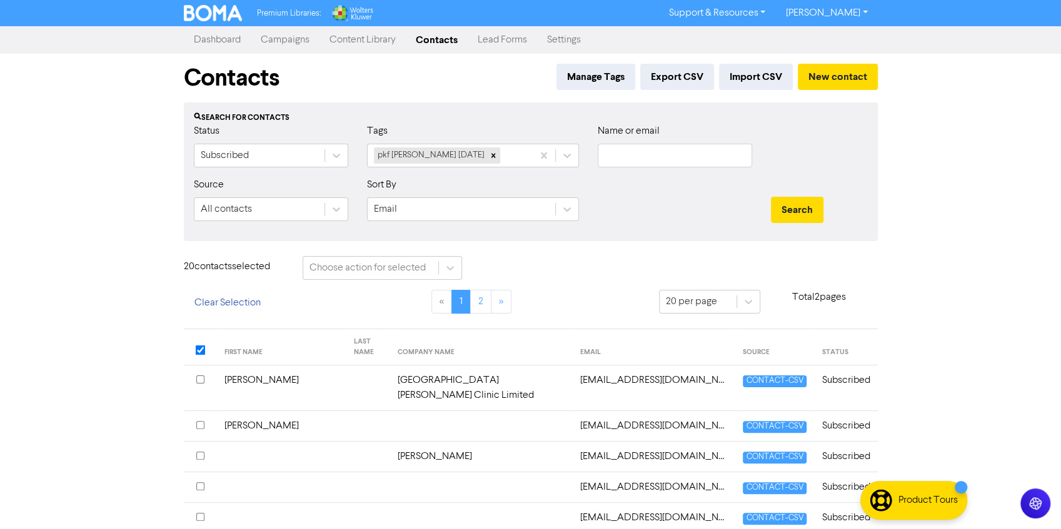
click at [672, 194] on div at bounding box center [674, 205] width 173 height 54
click at [816, 208] on button "Search" at bounding box center [797, 210] width 53 height 26
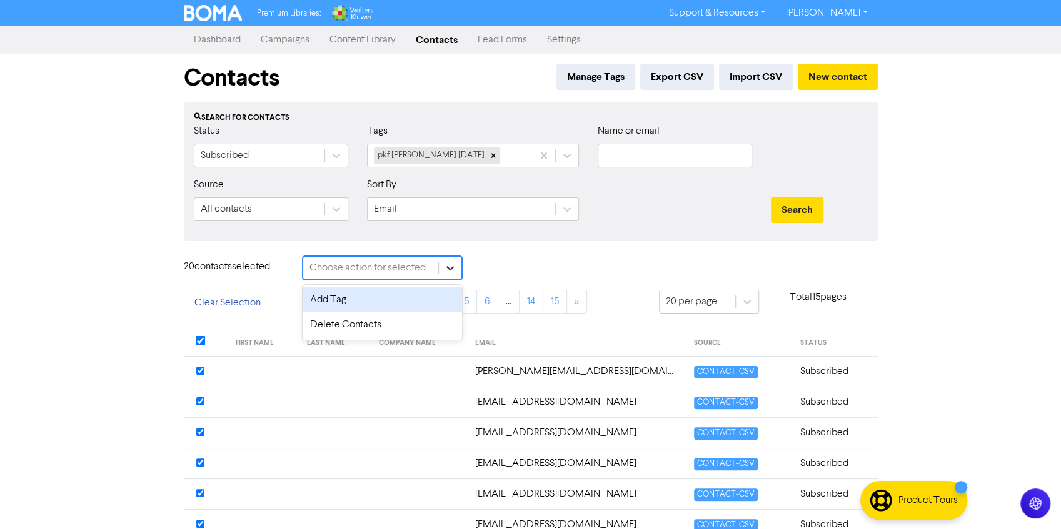
click at [442, 271] on div at bounding box center [450, 268] width 23 height 23
click at [352, 325] on div "Delete Contacts" at bounding box center [382, 325] width 159 height 25
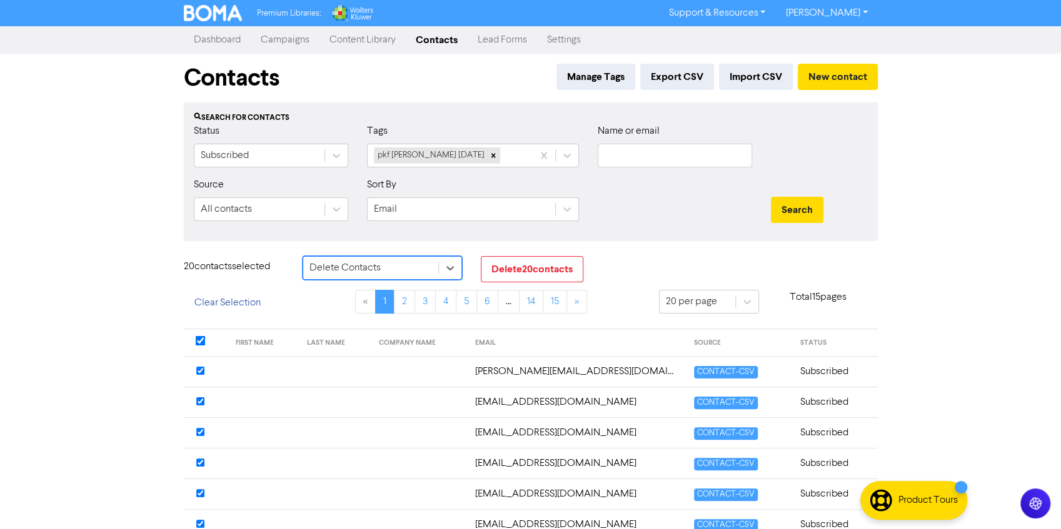
scroll to position [24, 0]
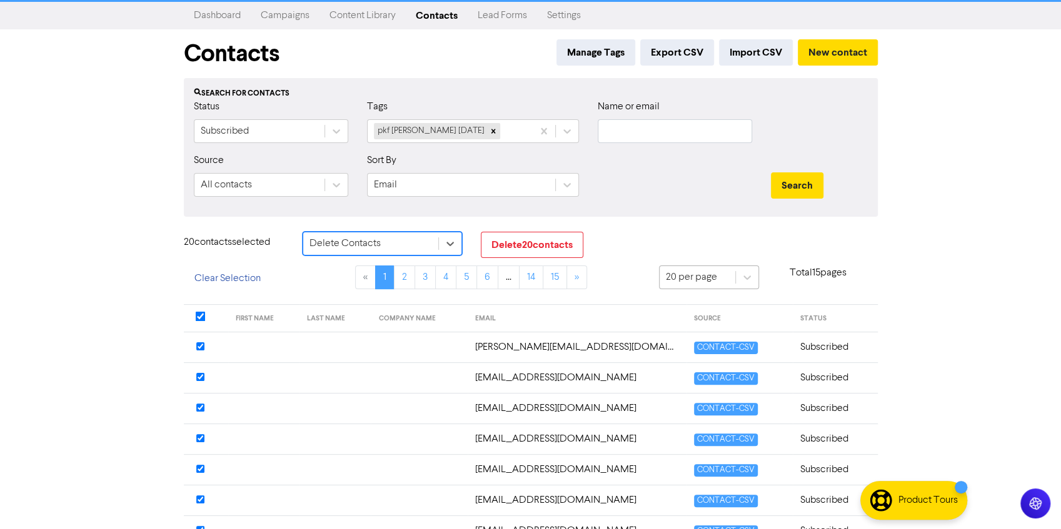
click at [718, 273] on div "20 per page" at bounding box center [697, 277] width 76 height 23
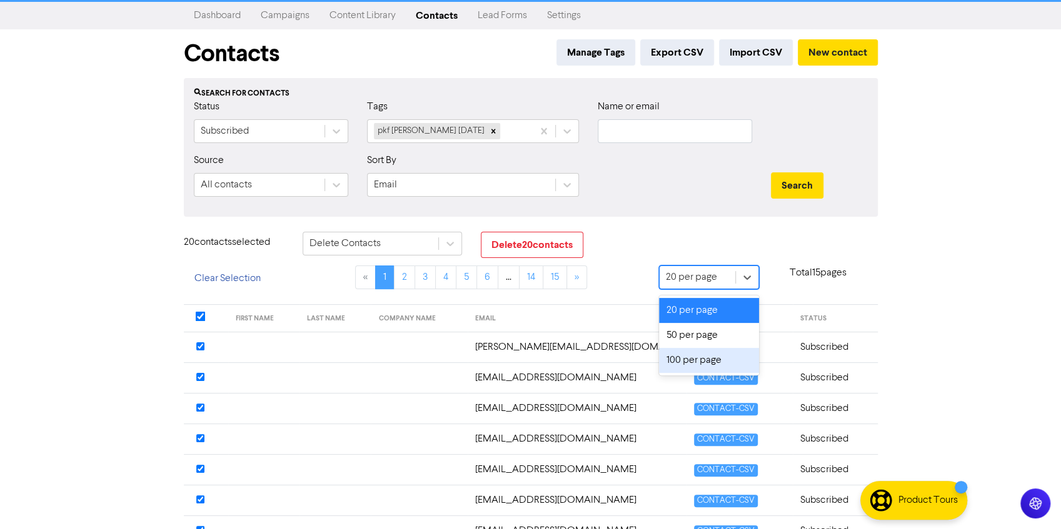
click at [701, 359] on div "100 per page" at bounding box center [709, 360] width 100 height 25
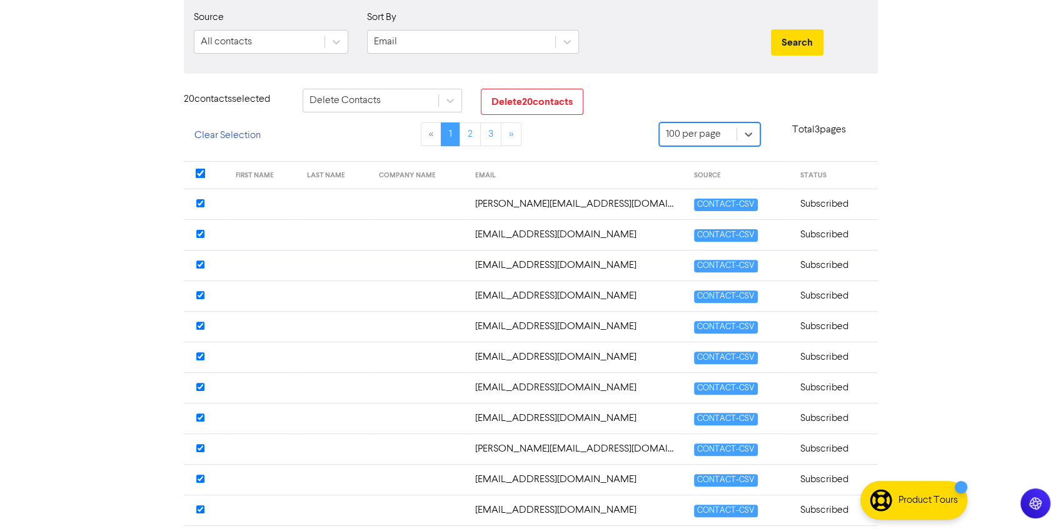
scroll to position [0, 0]
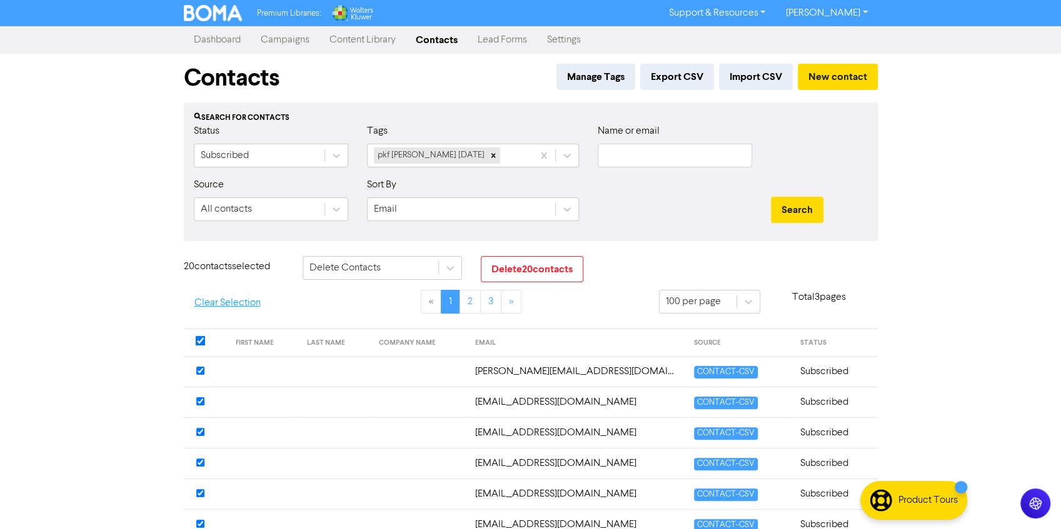
click at [207, 303] on button "Clear Selection" at bounding box center [228, 303] width 88 height 26
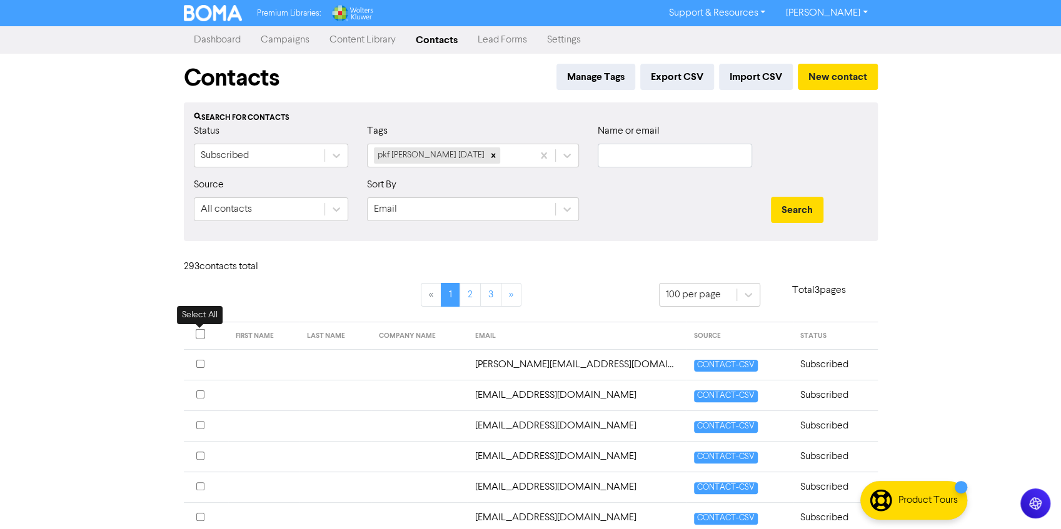
click at [202, 332] on input "checkbox" at bounding box center [200, 334] width 10 height 10
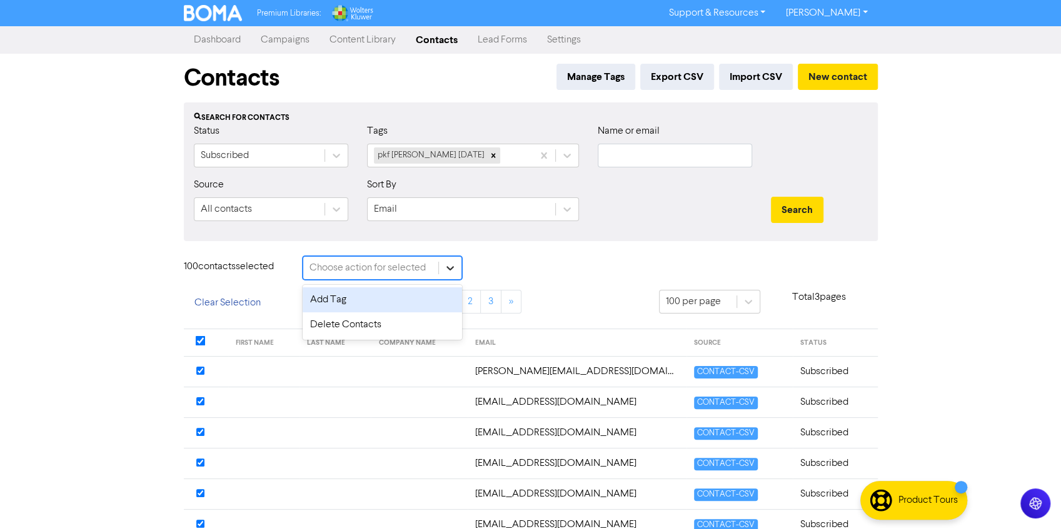
click at [456, 266] on icon at bounding box center [450, 268] width 13 height 13
click at [381, 323] on div "Delete Contacts" at bounding box center [382, 325] width 159 height 25
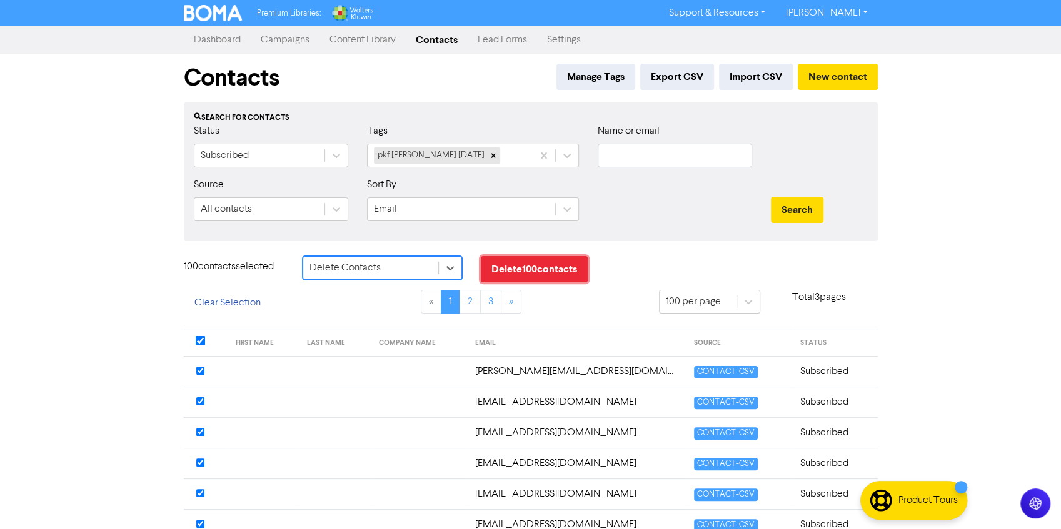
click at [518, 266] on button "Delete 100 contact s" at bounding box center [534, 269] width 107 height 26
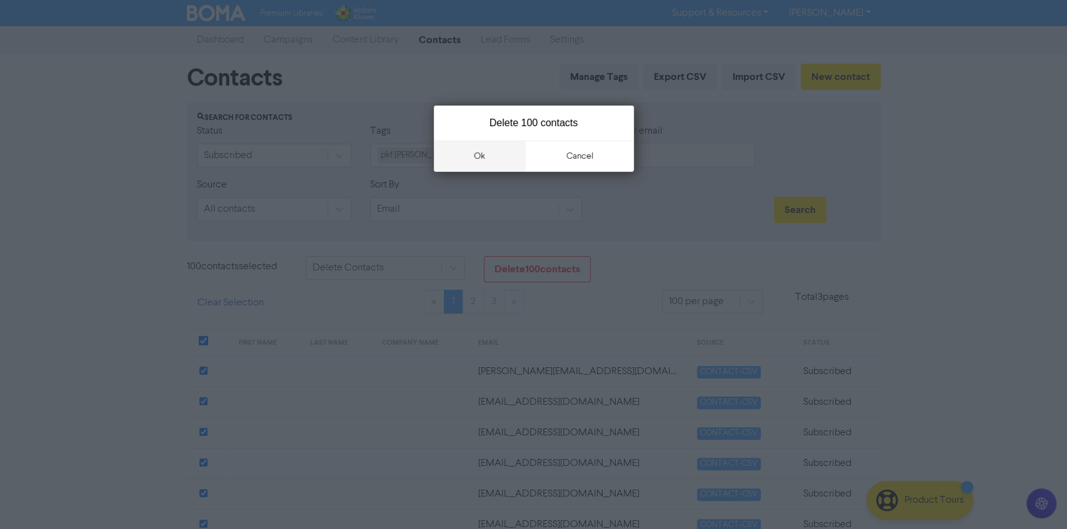
click at [483, 151] on button "ok" at bounding box center [480, 156] width 93 height 31
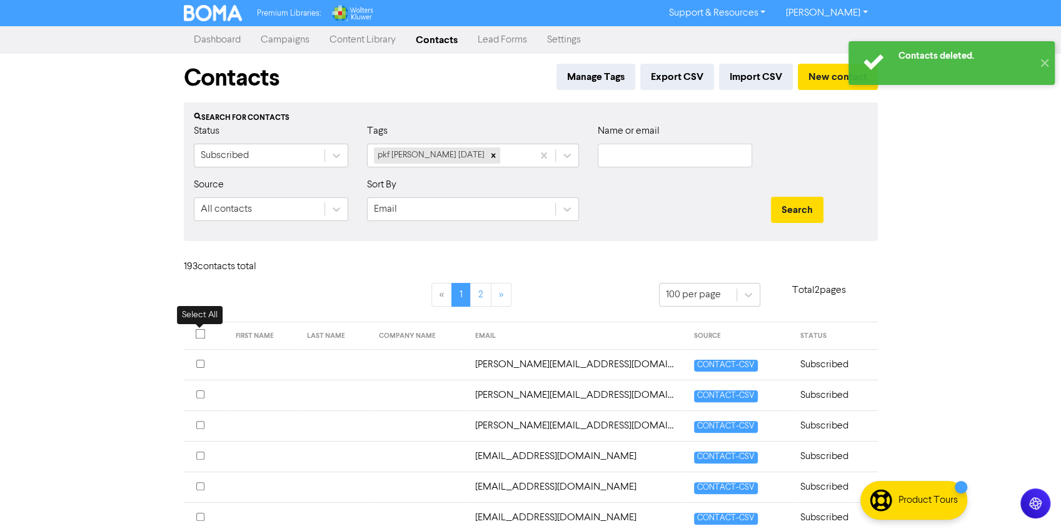
click at [201, 334] on input "checkbox" at bounding box center [200, 334] width 10 height 10
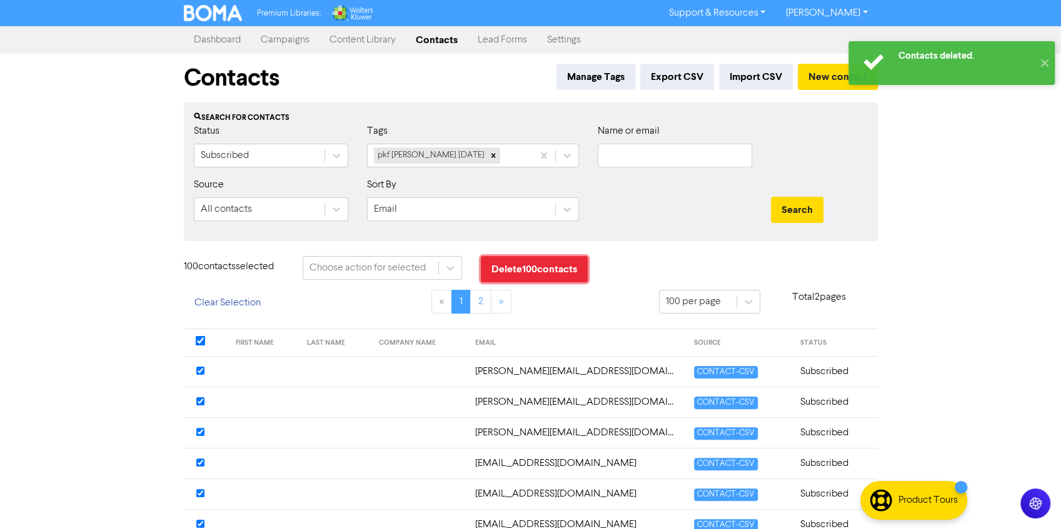
click at [548, 264] on button "Delete 100 contact s" at bounding box center [534, 269] width 107 height 26
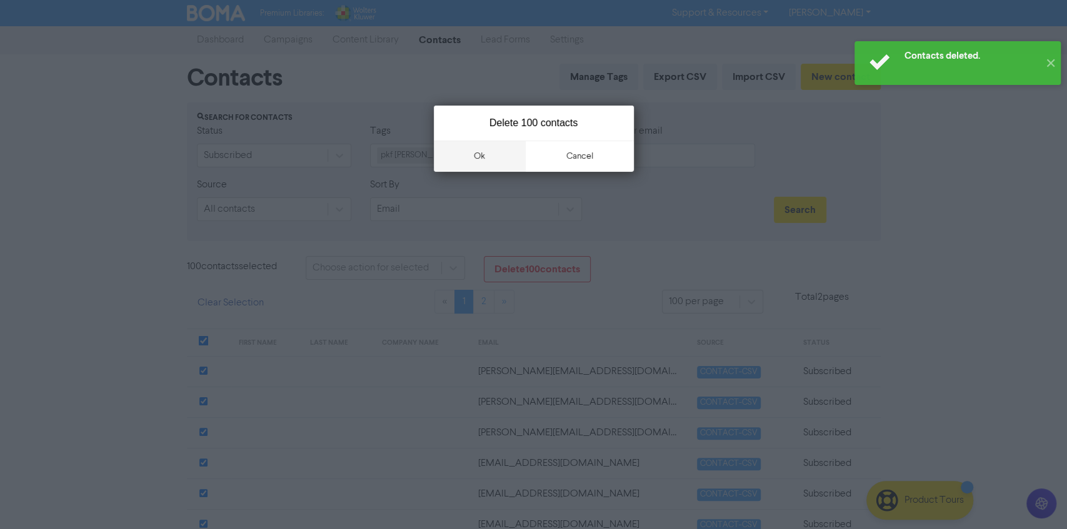
click at [477, 162] on button "ok" at bounding box center [480, 156] width 93 height 31
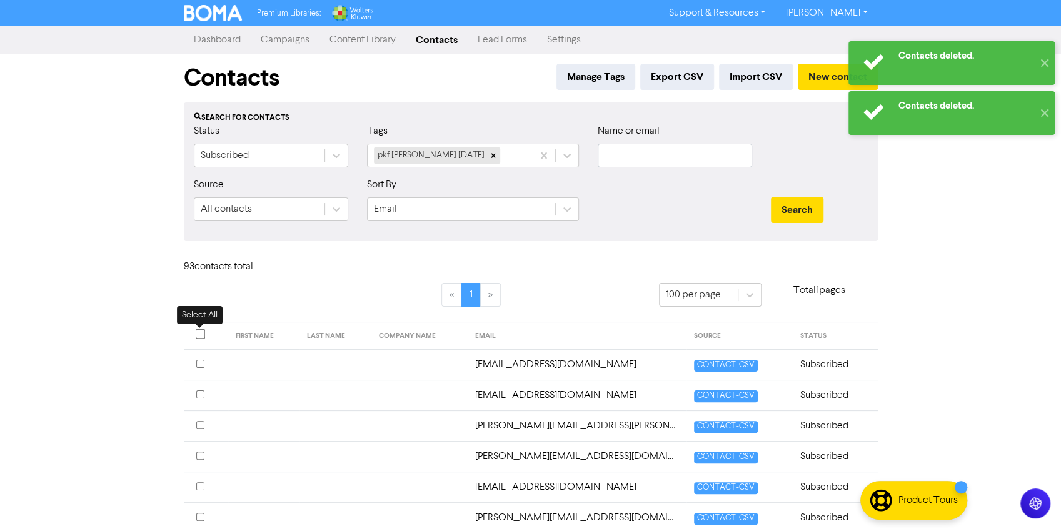
click at [200, 330] on input "checkbox" at bounding box center [200, 334] width 10 height 10
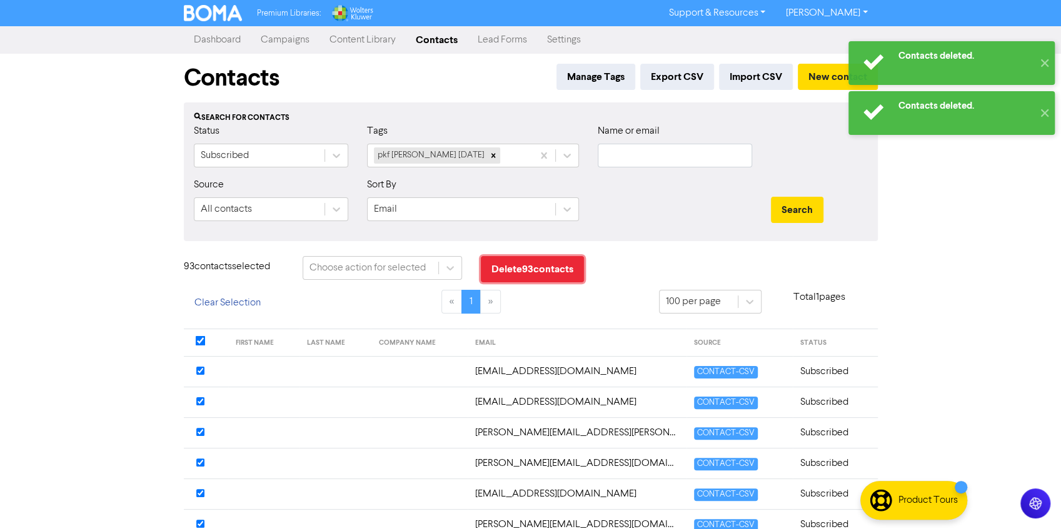
click at [536, 264] on button "Delete 93 contact s" at bounding box center [532, 269] width 103 height 26
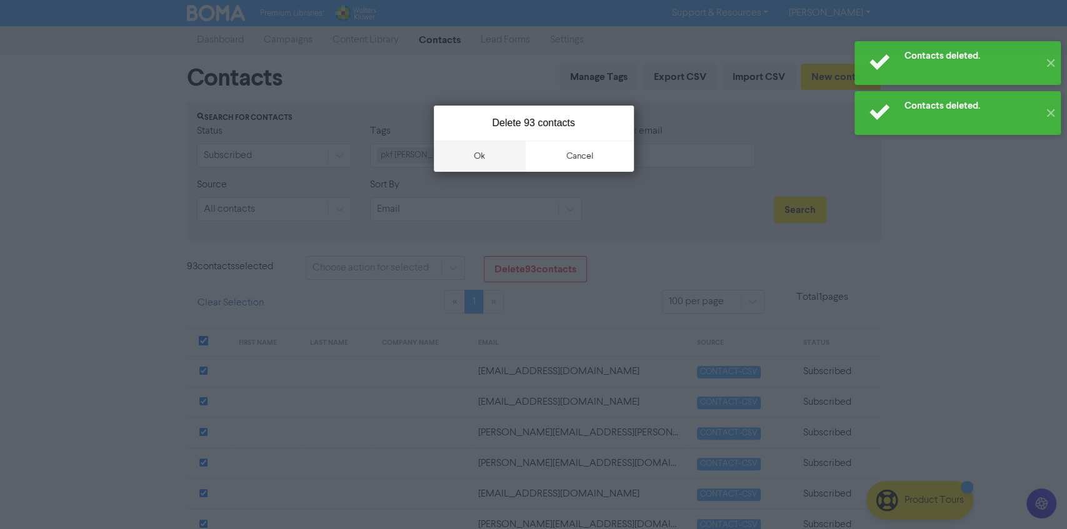
click at [476, 159] on button "ok" at bounding box center [480, 156] width 93 height 31
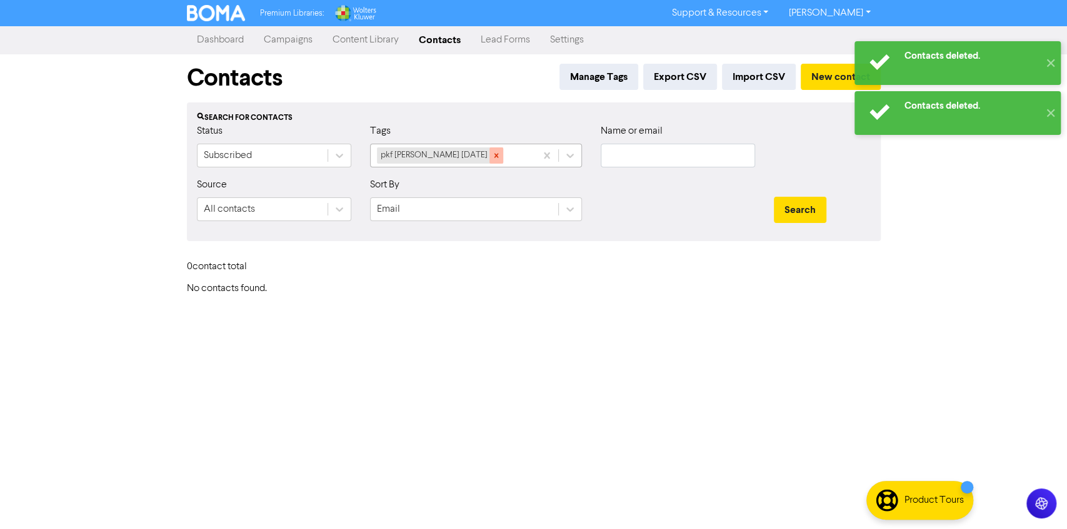
click at [493, 159] on icon at bounding box center [496, 155] width 9 height 9
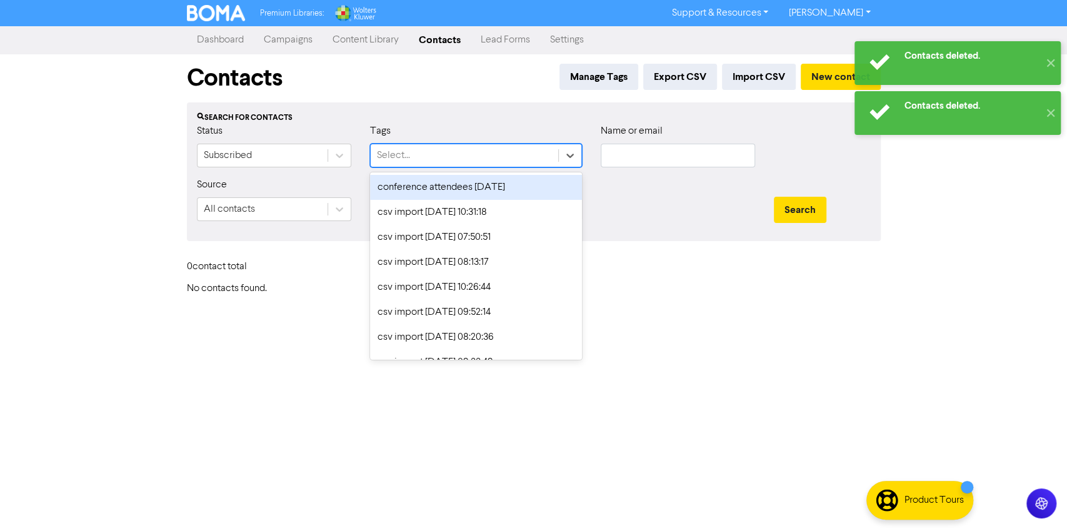
click at [492, 158] on div "Select..." at bounding box center [465, 155] width 188 height 23
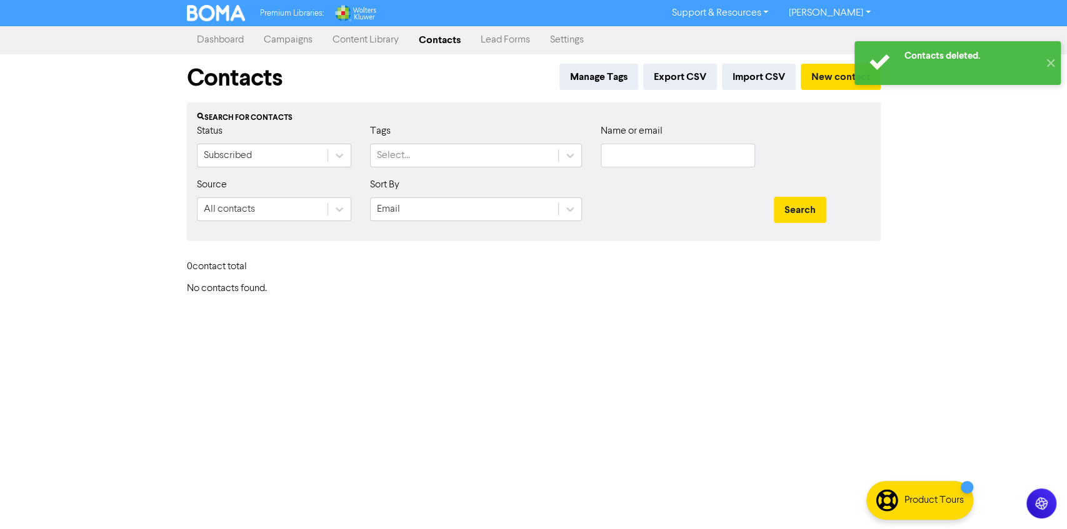
click at [1040, 41] on button "✕" at bounding box center [1050, 63] width 21 height 44
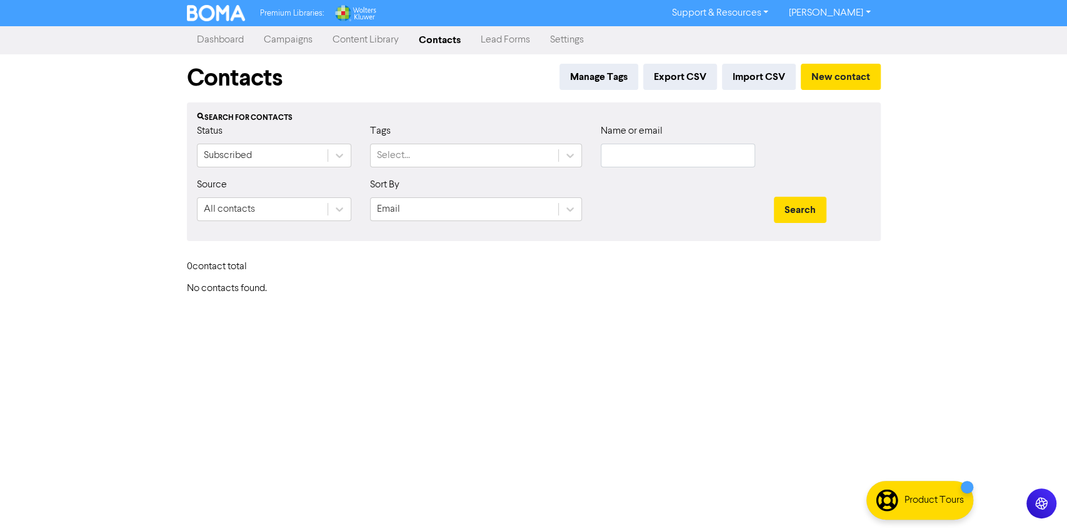
click at [492, 158] on div "Select..." at bounding box center [465, 155] width 188 height 23
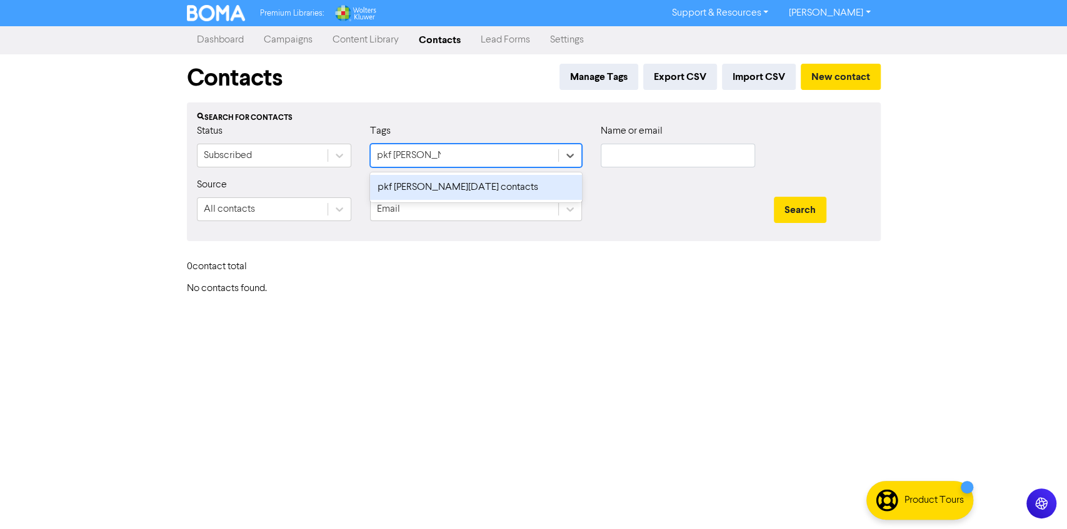
type input "pkf [PERSON_NAME]"
click at [450, 183] on div "pkf [PERSON_NAME][DATE] contacts" at bounding box center [476, 187] width 212 height 25
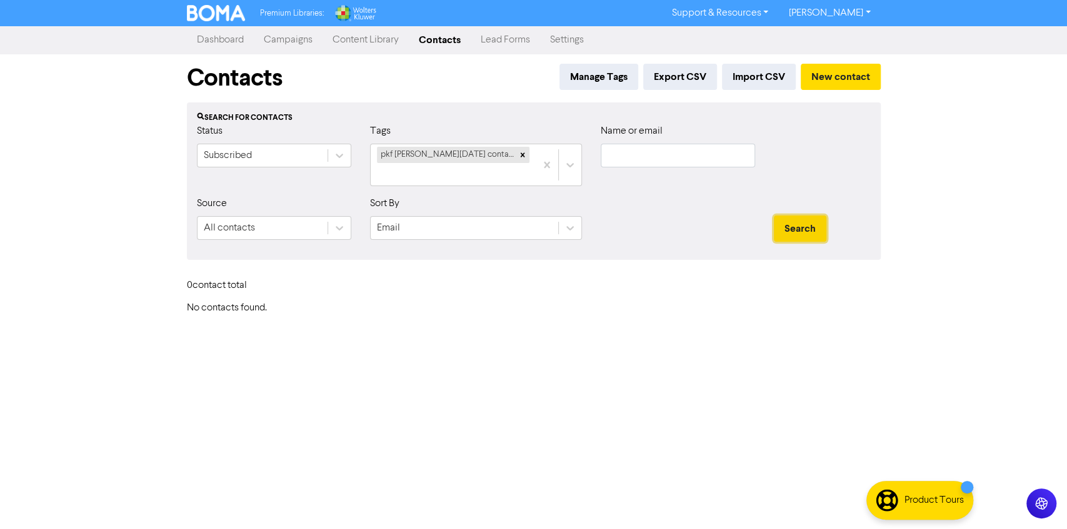
click at [797, 216] on button "Search" at bounding box center [800, 229] width 53 height 26
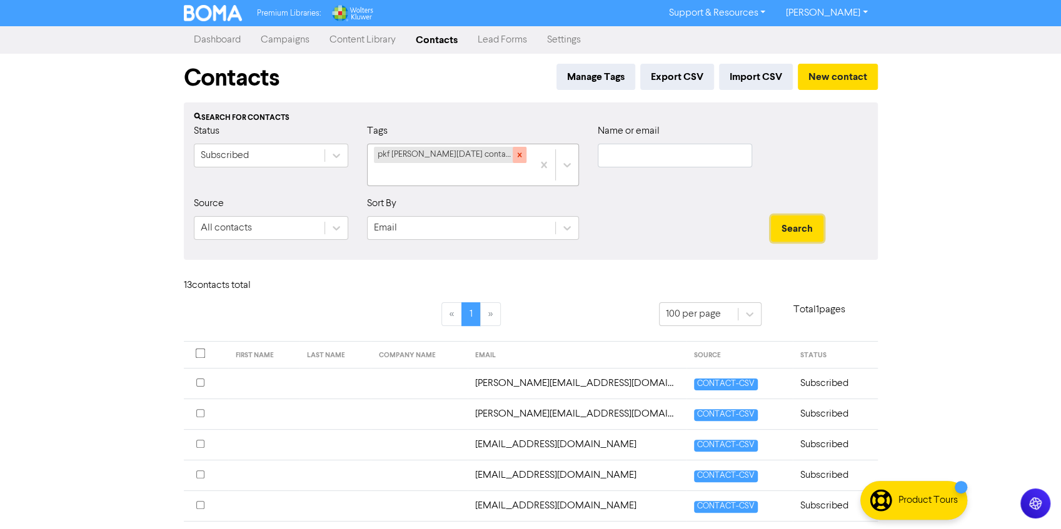
click at [513, 161] on div at bounding box center [520, 155] width 14 height 16
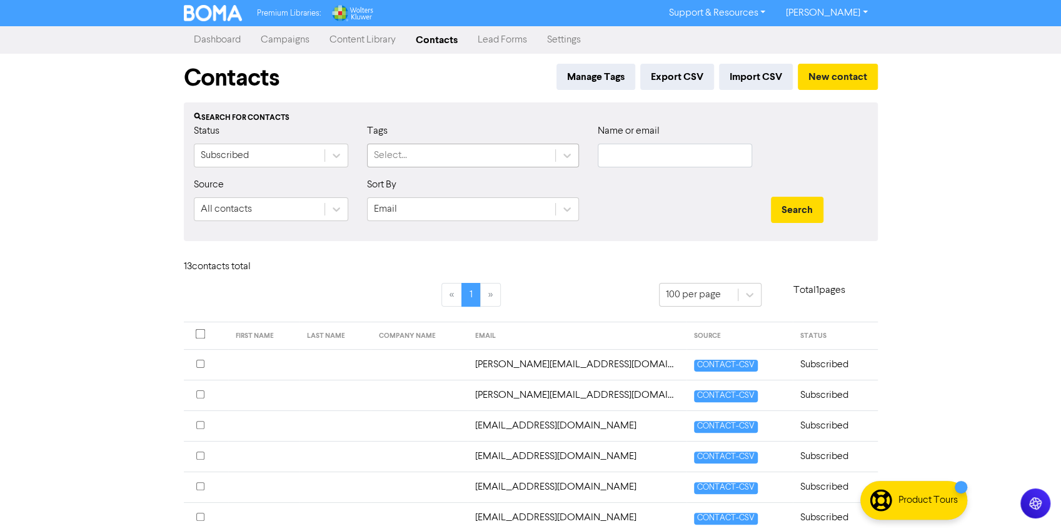
click at [499, 160] on div "Select..." at bounding box center [462, 155] width 188 height 23
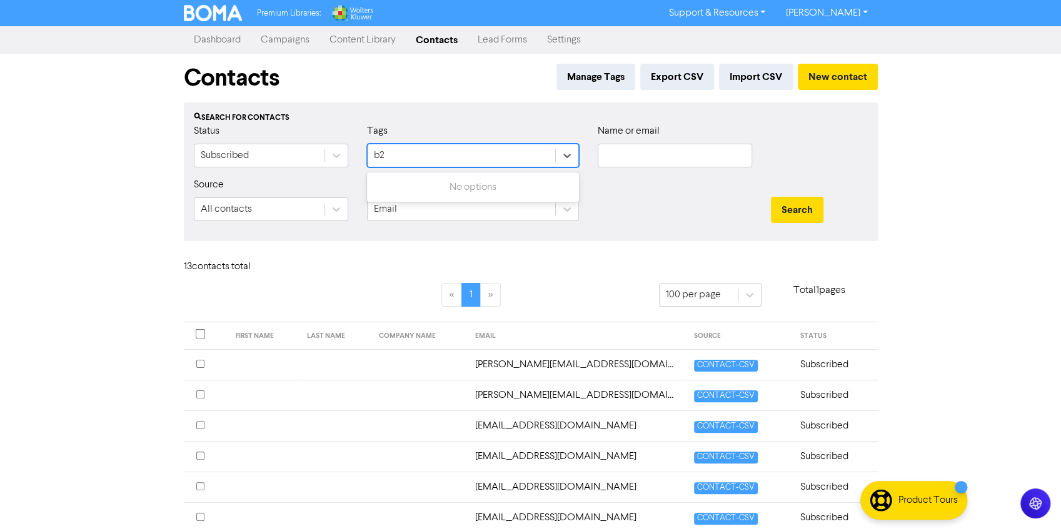
type input "b"
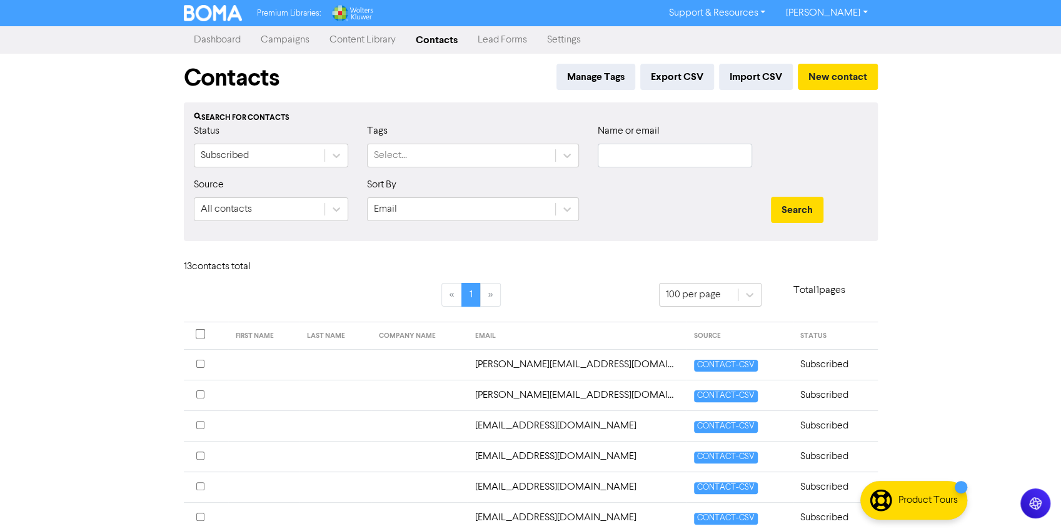
click at [706, 227] on div at bounding box center [674, 205] width 173 height 54
click at [400, 158] on div "Select..." at bounding box center [390, 155] width 33 height 15
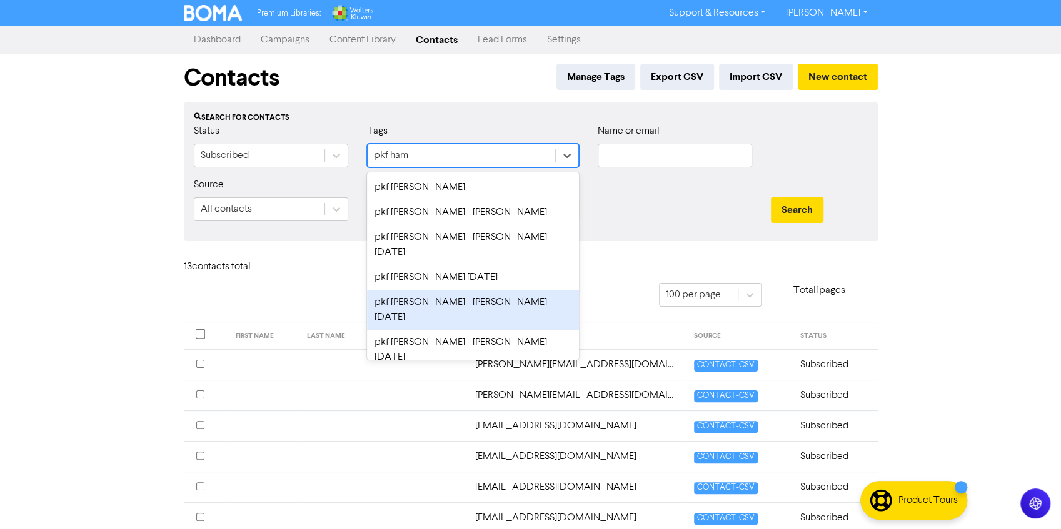
scroll to position [183, 0]
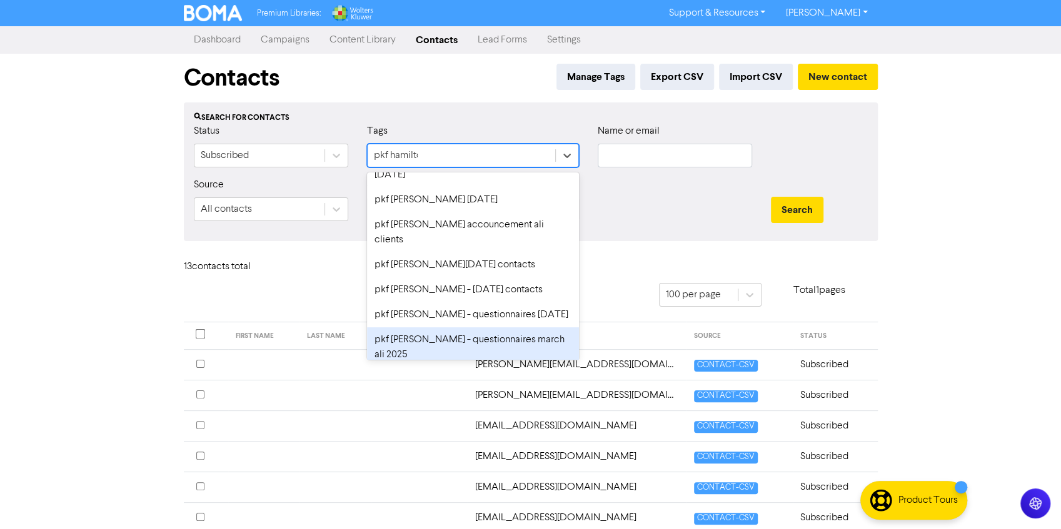
type input "pkf [PERSON_NAME]"
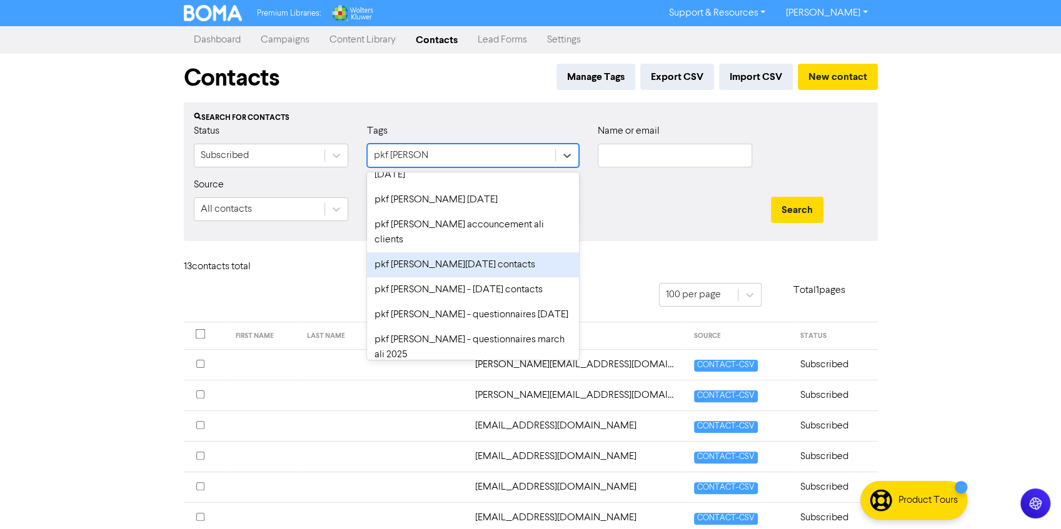
click at [450, 253] on div "pkf [PERSON_NAME][DATE] contacts" at bounding box center [473, 265] width 212 height 25
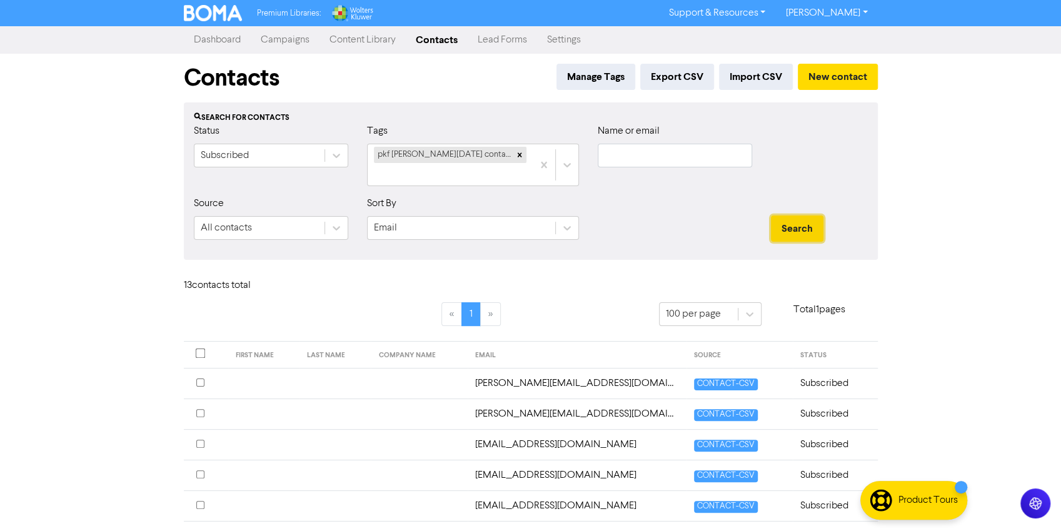
click at [792, 216] on button "Search" at bounding box center [797, 229] width 53 height 26
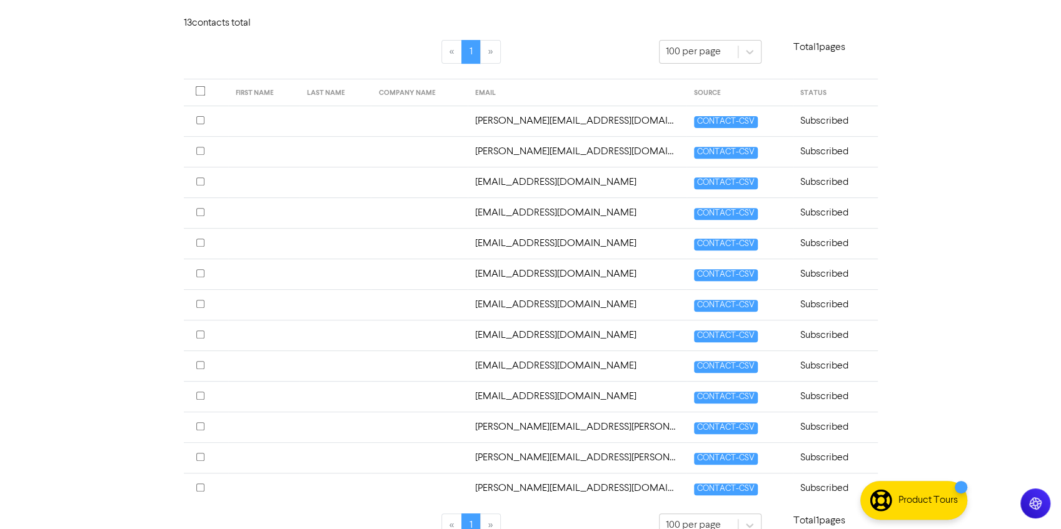
scroll to position [231, 0]
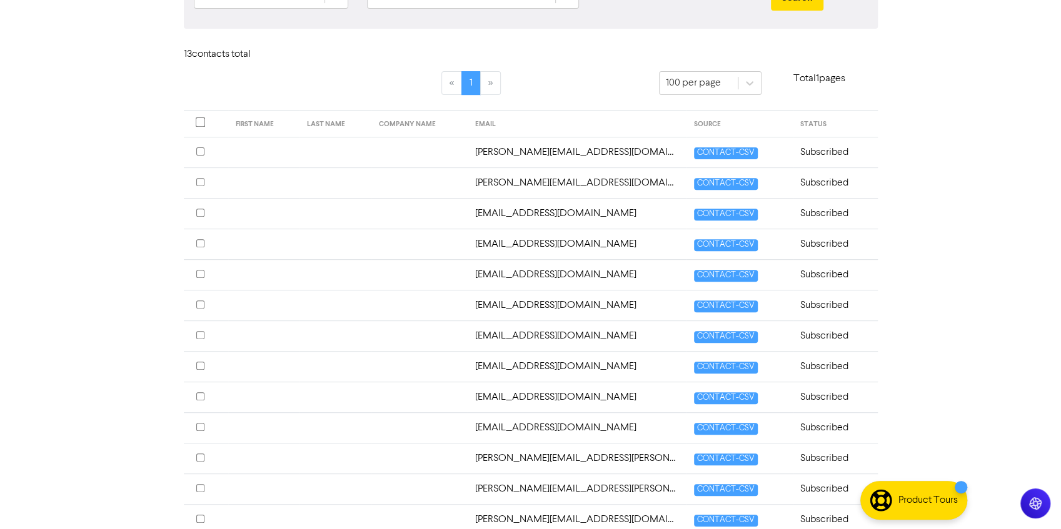
click at [524, 138] on td "[PERSON_NAME][EMAIL_ADDRESS][DOMAIN_NAME]" at bounding box center [577, 153] width 219 height 31
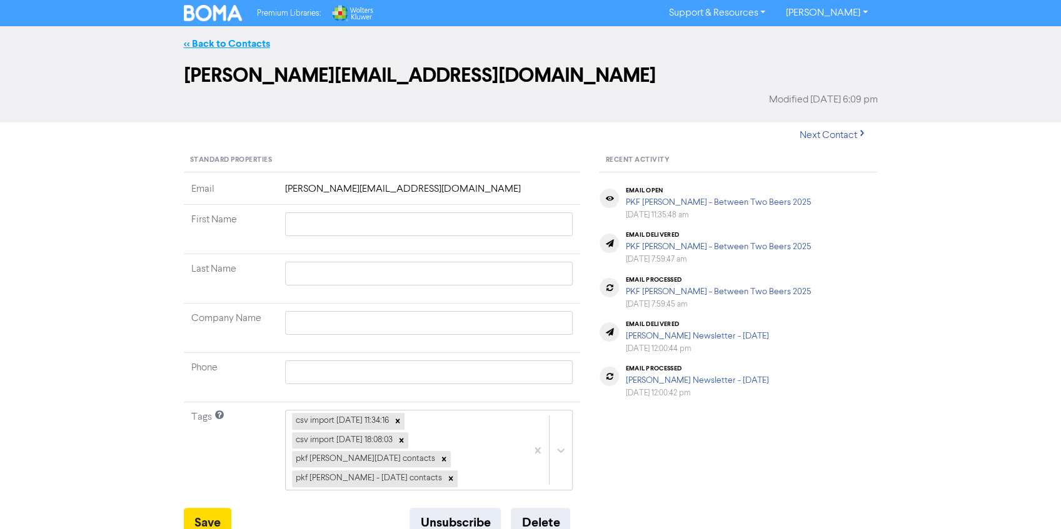
click at [218, 43] on link "<< Back to Contacts" at bounding box center [227, 44] width 86 height 13
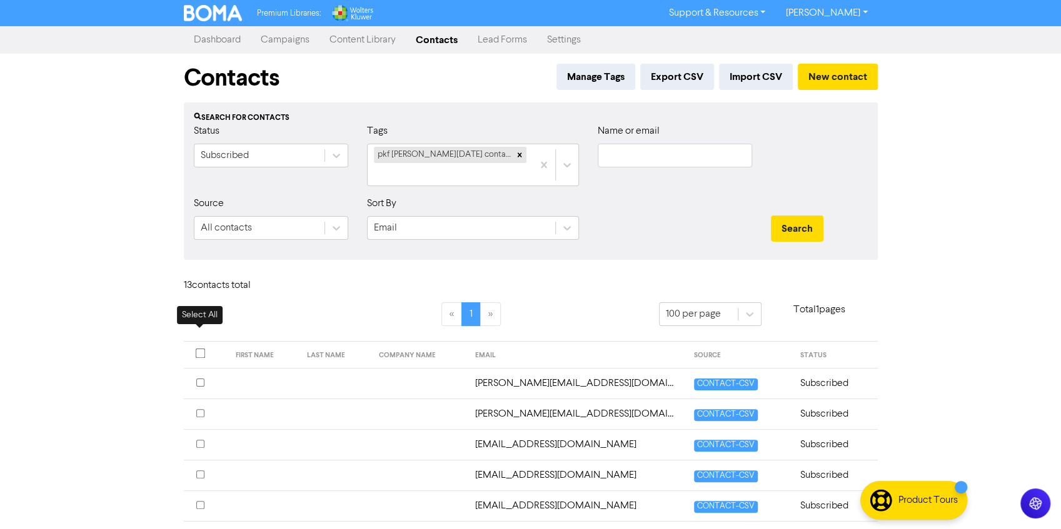
click at [198, 348] on input "checkbox" at bounding box center [200, 353] width 10 height 10
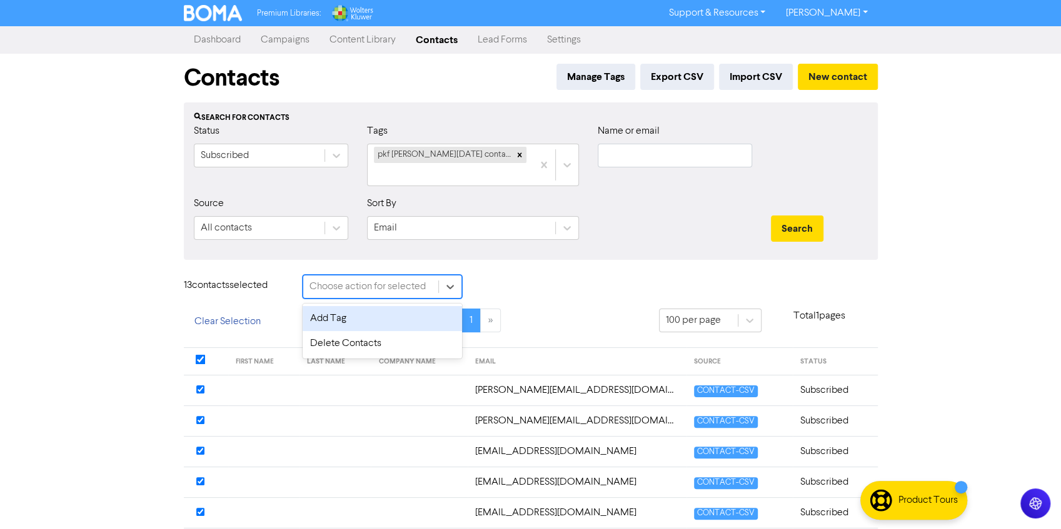
click at [393, 279] on div "Choose action for selected" at bounding box center [367, 286] width 116 height 15
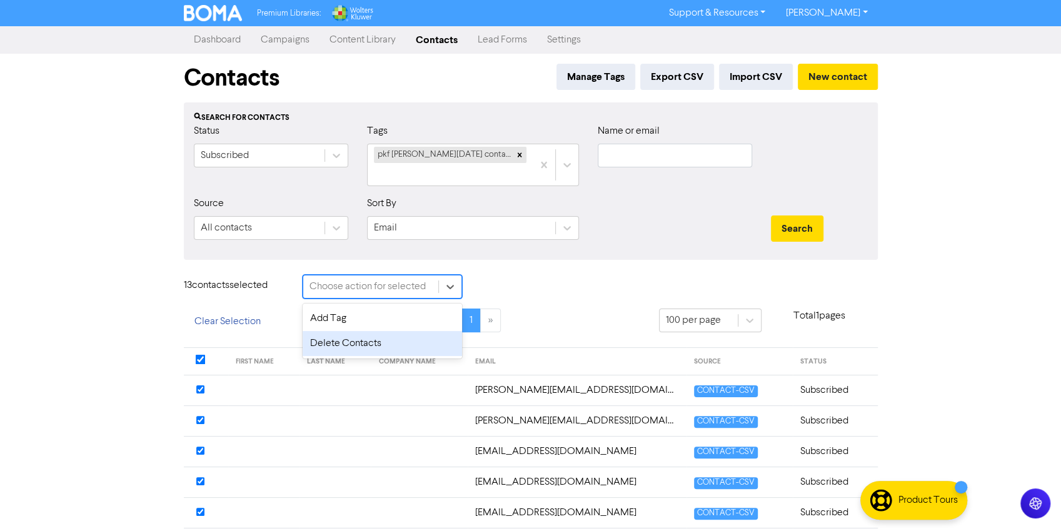
click at [336, 333] on div "Delete Contacts" at bounding box center [382, 343] width 159 height 25
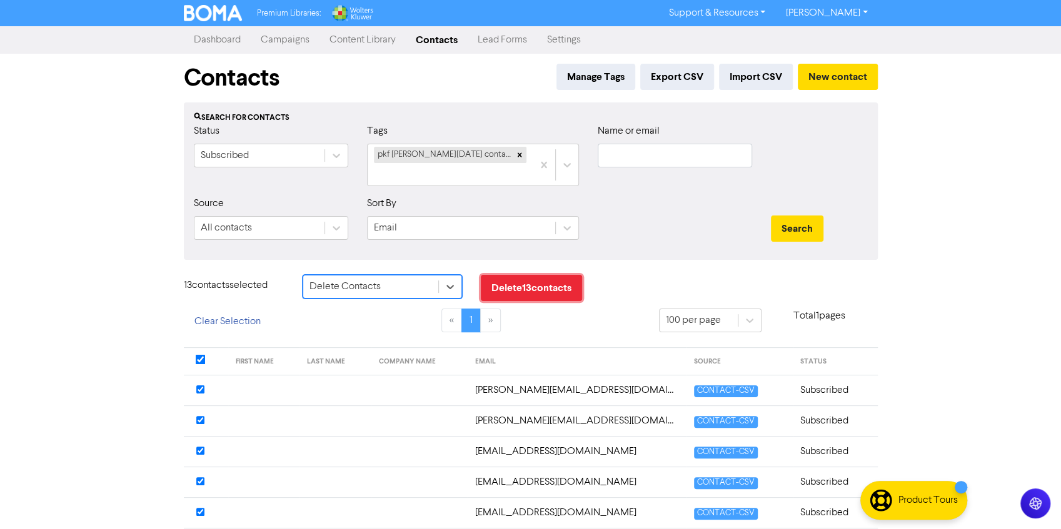
click at [533, 275] on button "Delete 13 contact s" at bounding box center [531, 288] width 101 height 26
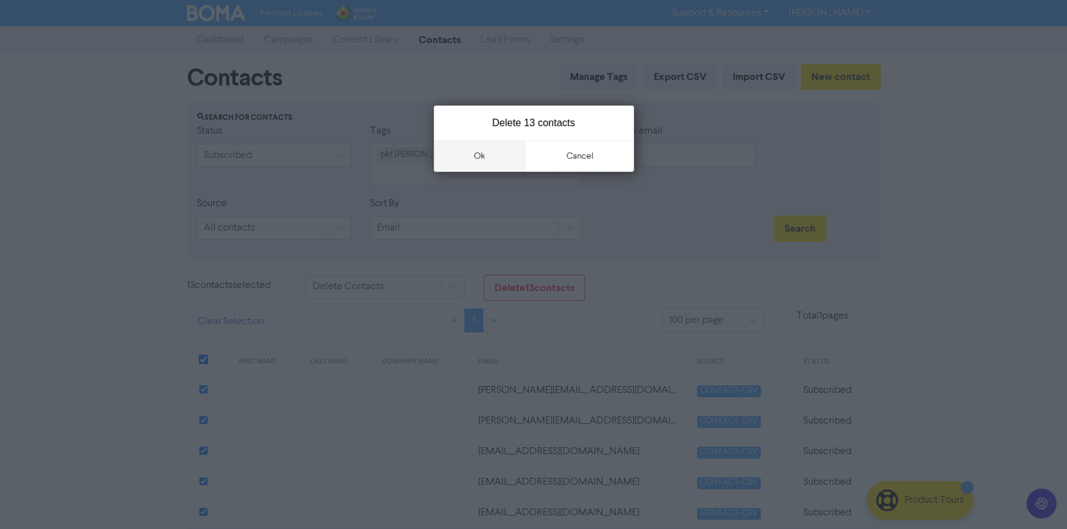
click at [483, 159] on button "ok" at bounding box center [480, 156] width 93 height 31
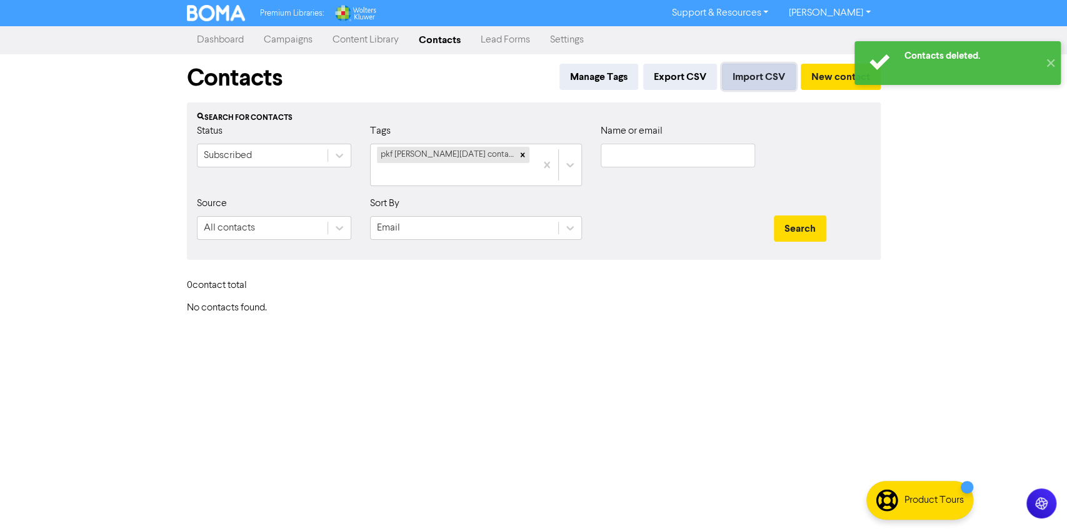
click at [770, 71] on button "Import CSV" at bounding box center [759, 77] width 74 height 26
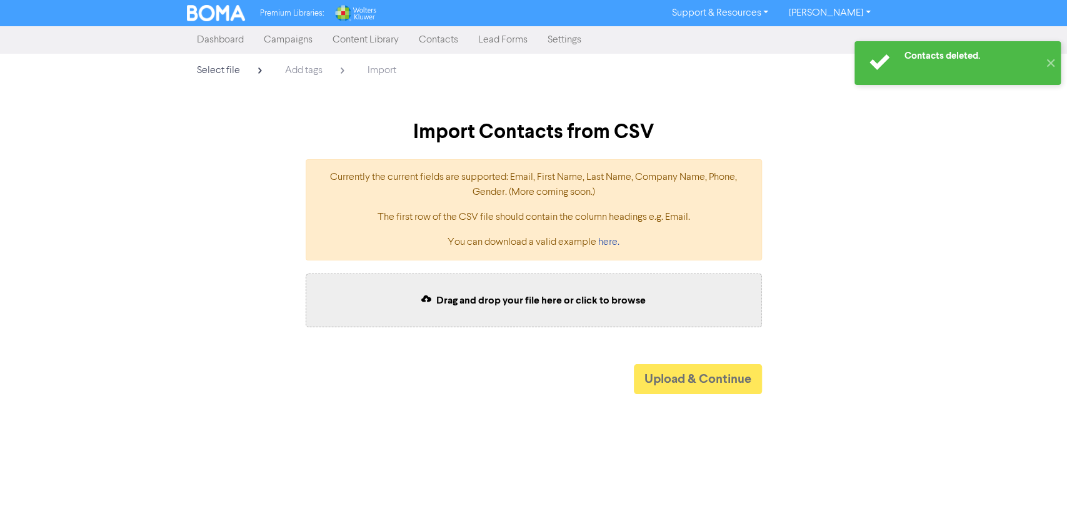
click at [493, 301] on span "Drag and drop your file here or click to browse" at bounding box center [540, 300] width 209 height 13
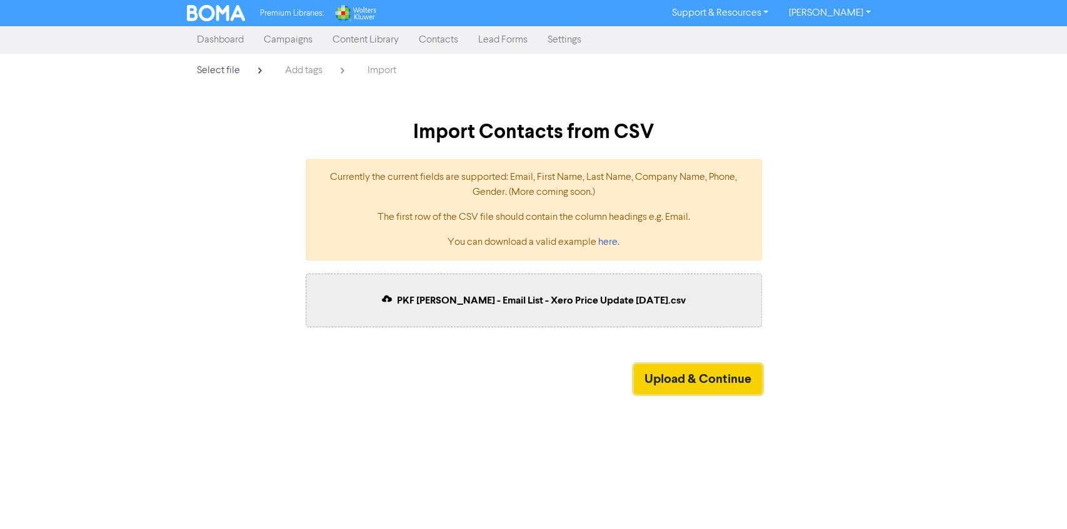
click at [690, 381] on button "Upload & Continue" at bounding box center [698, 379] width 128 height 30
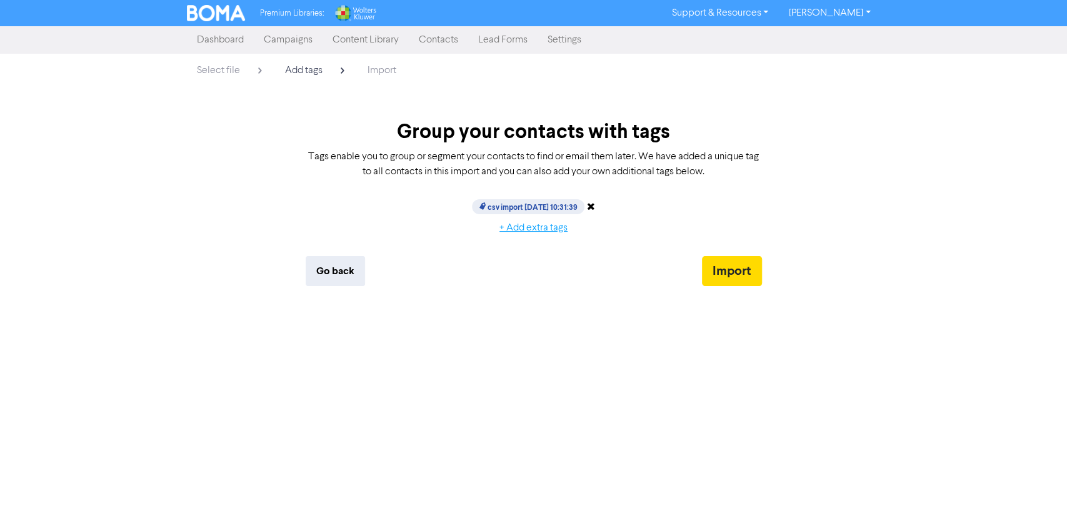
click at [543, 225] on button "+ Add extra tags" at bounding box center [533, 228] width 89 height 26
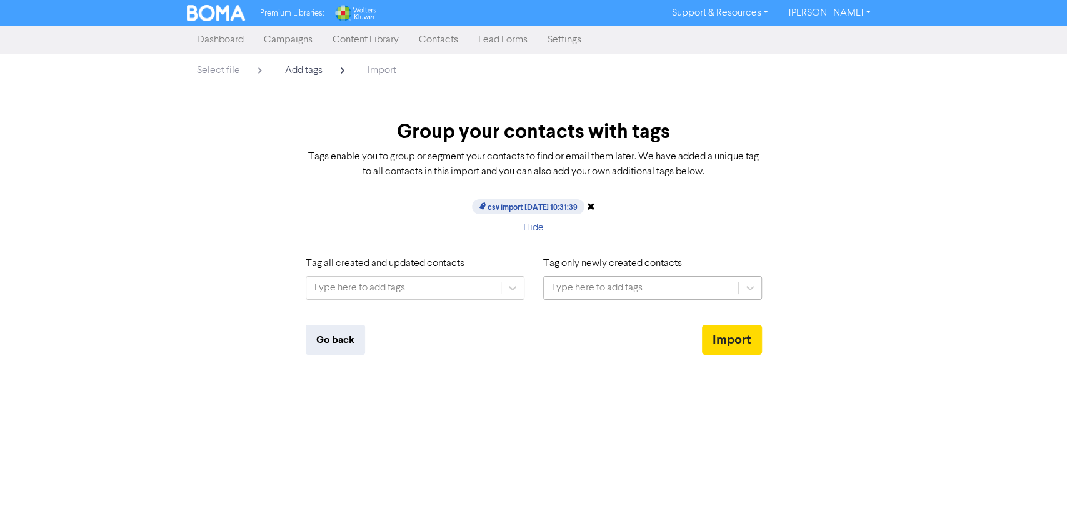
click at [631, 292] on div "Type here to add tags" at bounding box center [596, 288] width 93 height 15
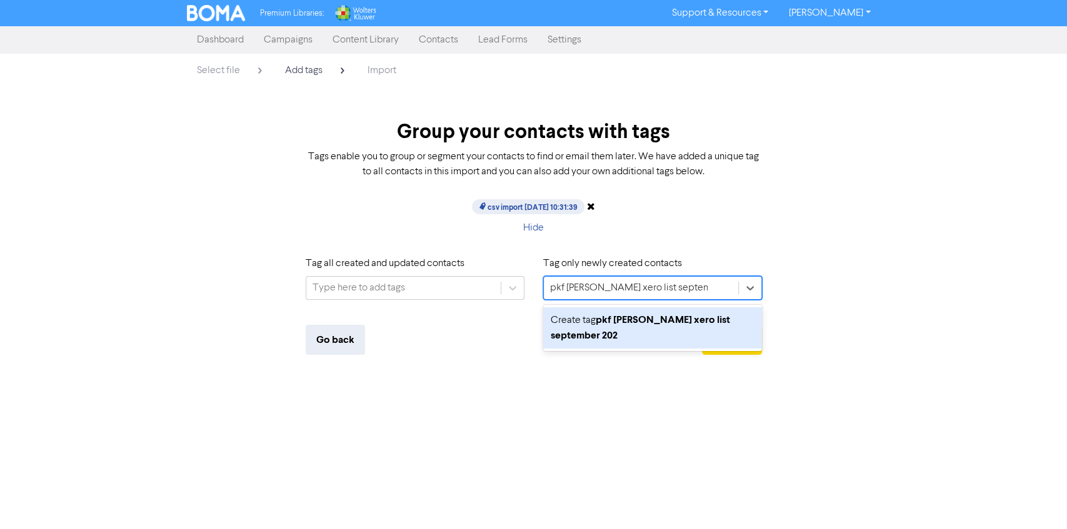
type input "pkf [PERSON_NAME] xero list [DATE]"
click at [613, 334] on div "Create tag pkf [PERSON_NAME] xero list [DATE]" at bounding box center [652, 328] width 219 height 41
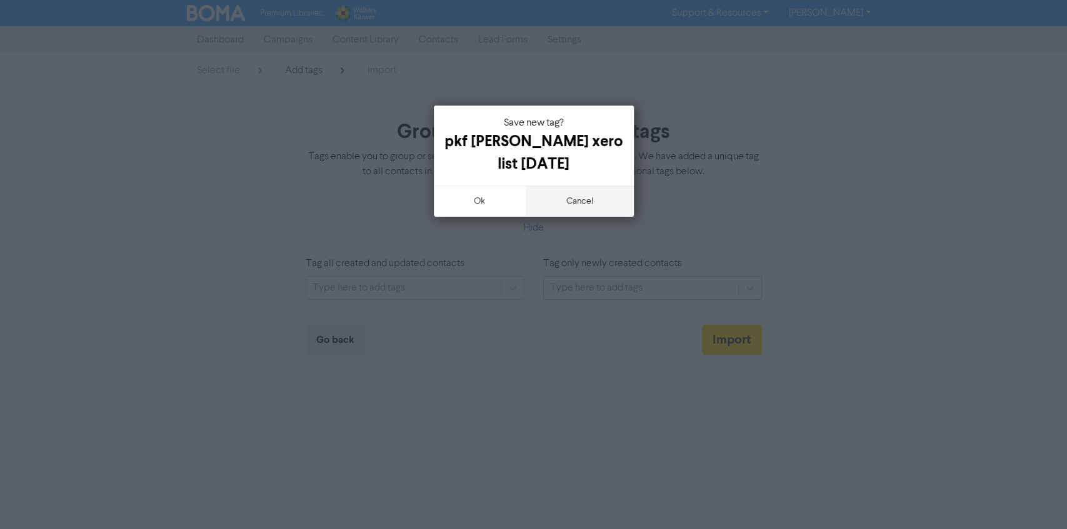
click at [587, 199] on button "cancel" at bounding box center [580, 201] width 108 height 31
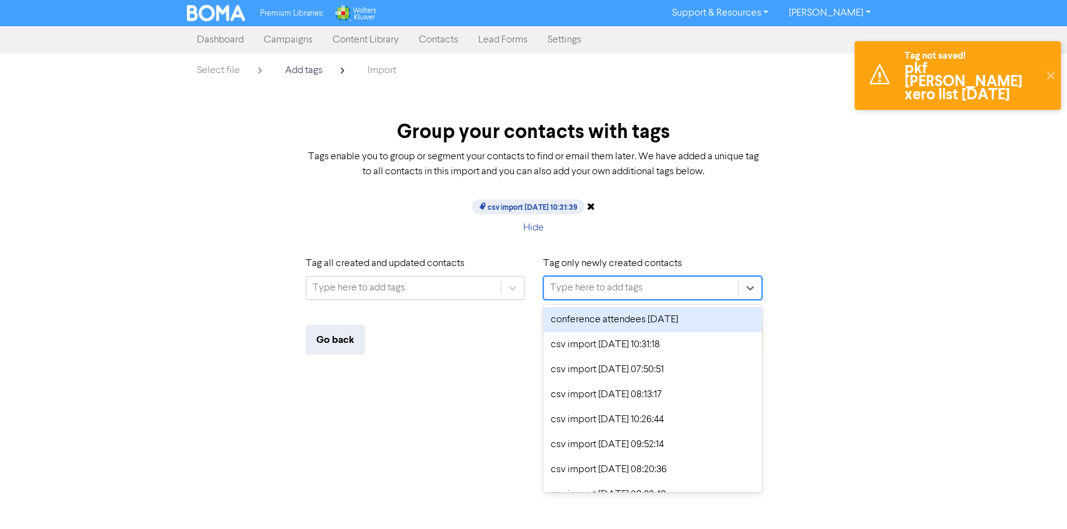
click at [603, 283] on div "Type here to add tags" at bounding box center [596, 288] width 93 height 15
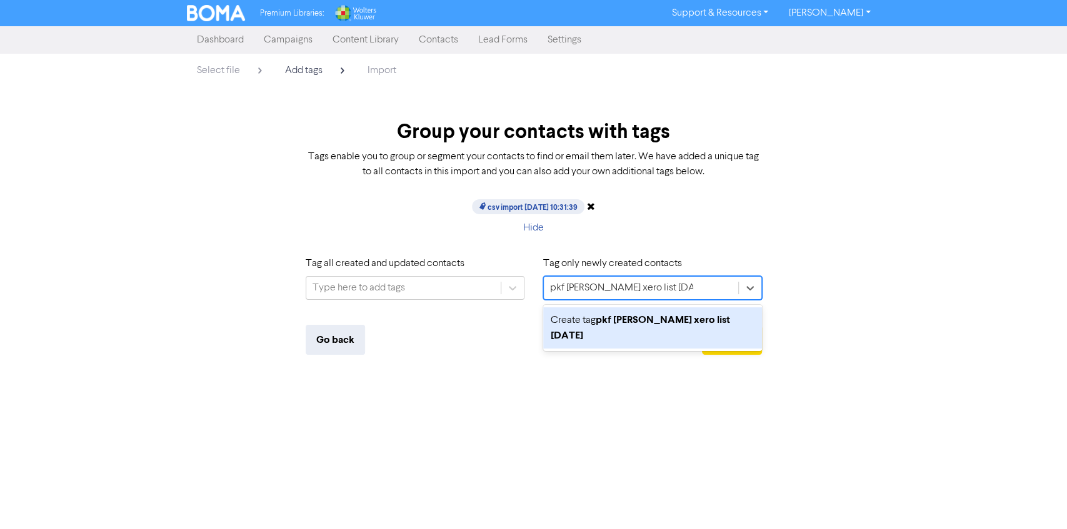
click at [626, 286] on input "pkf [PERSON_NAME] xero list [DATE]" at bounding box center [621, 288] width 143 height 15
type input "pkf [PERSON_NAME] xero client list [DATE]"
click at [594, 331] on div "Create tag pkf [PERSON_NAME] xero client list [DATE]" at bounding box center [652, 328] width 219 height 41
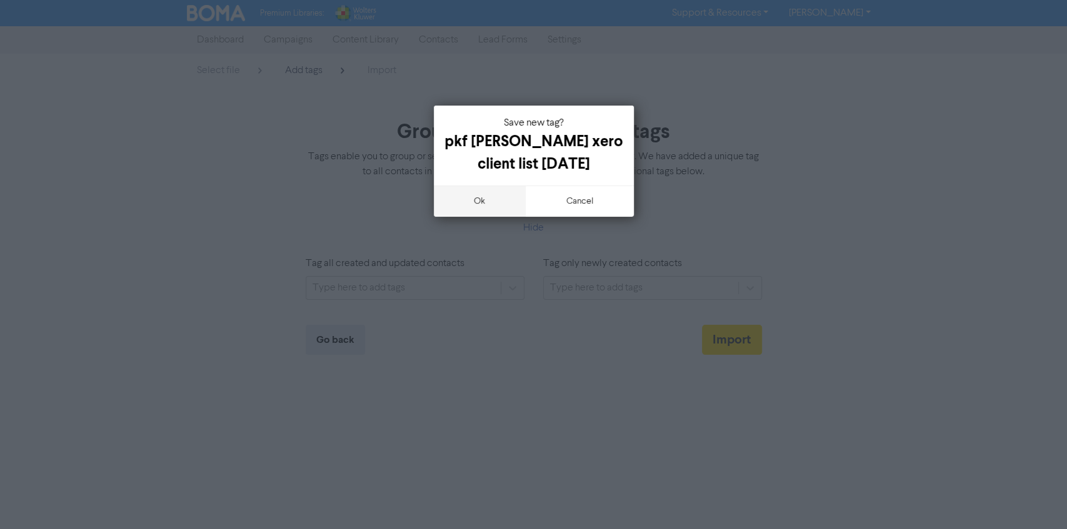
click at [476, 211] on button "ok" at bounding box center [480, 201] width 93 height 31
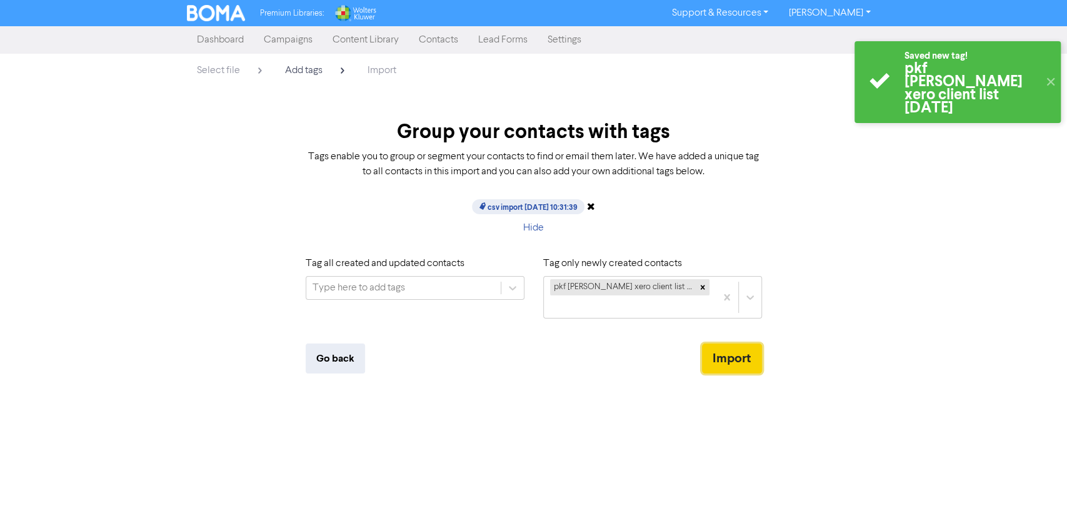
click at [734, 359] on button "Import" at bounding box center [732, 359] width 60 height 30
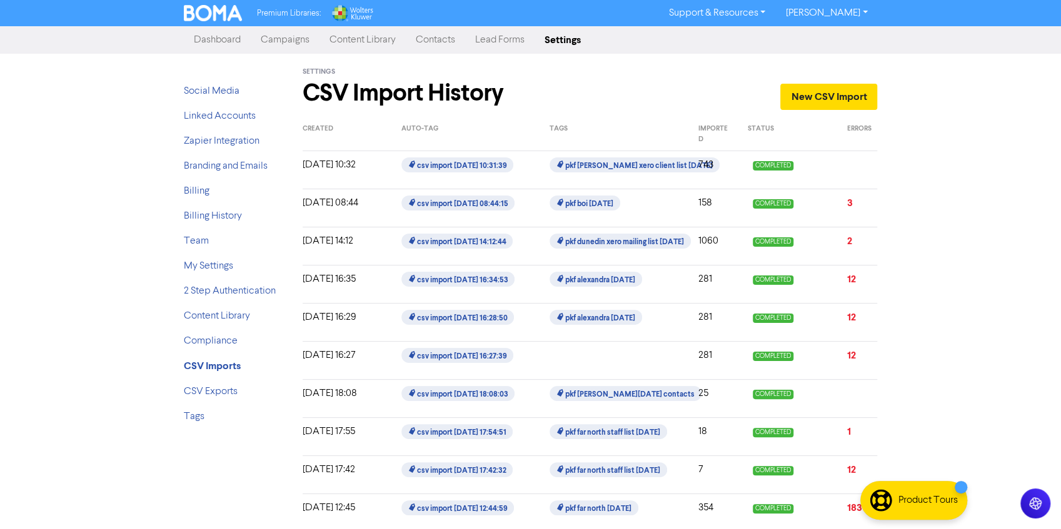
click at [215, 39] on link "Dashboard" at bounding box center [217, 40] width 67 height 25
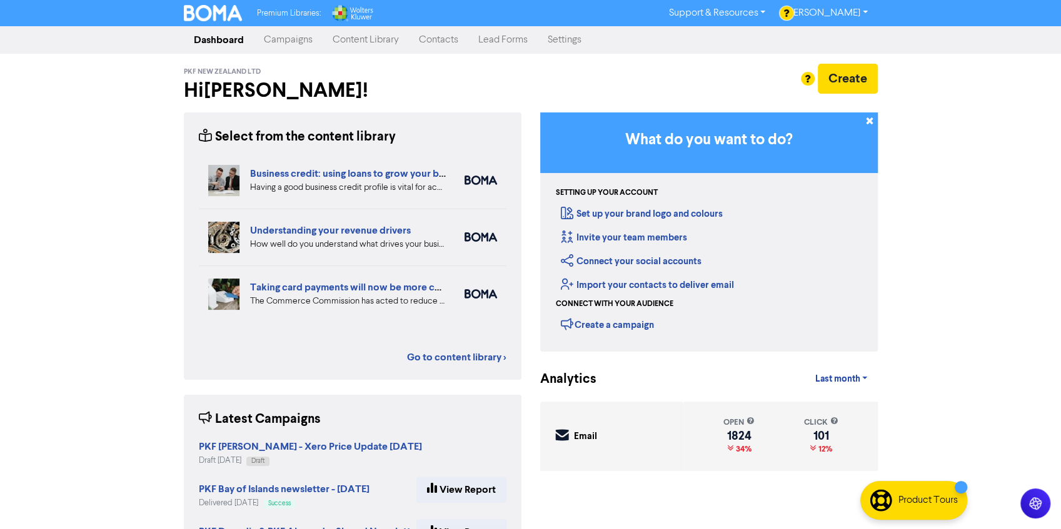
click at [293, 37] on link "Campaigns" at bounding box center [288, 40] width 69 height 25
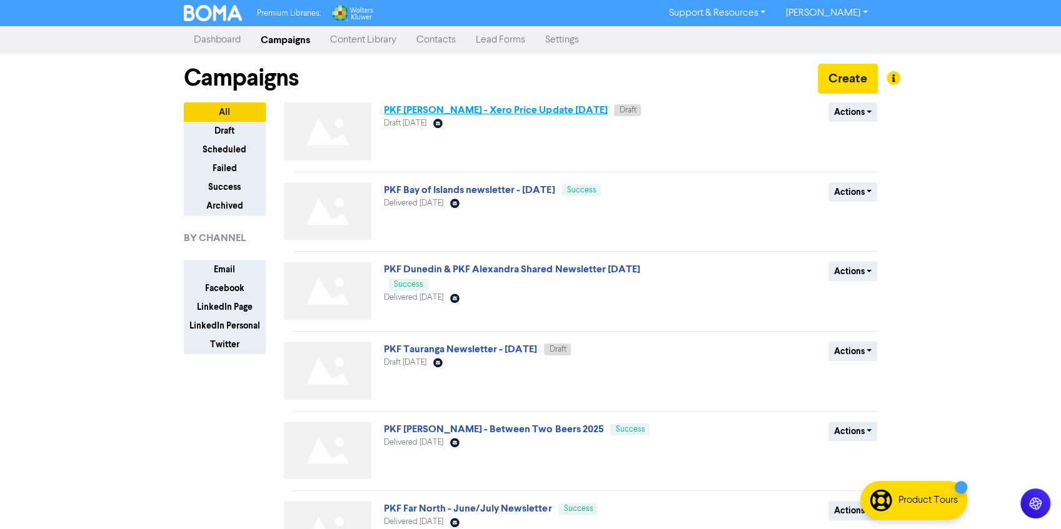
click at [481, 108] on link "PKF [PERSON_NAME] - Xero Price Update [DATE]" at bounding box center [495, 110] width 223 height 13
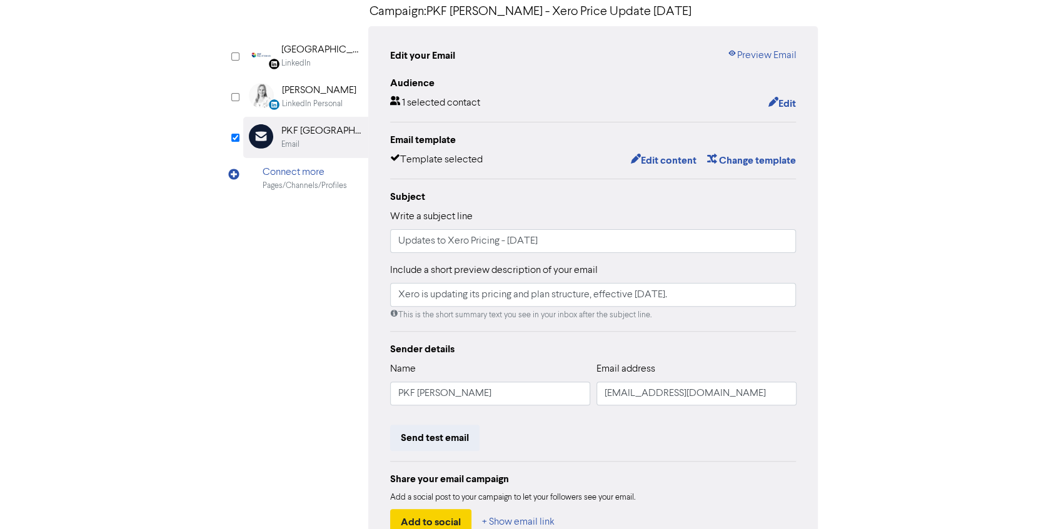
scroll to position [85, 0]
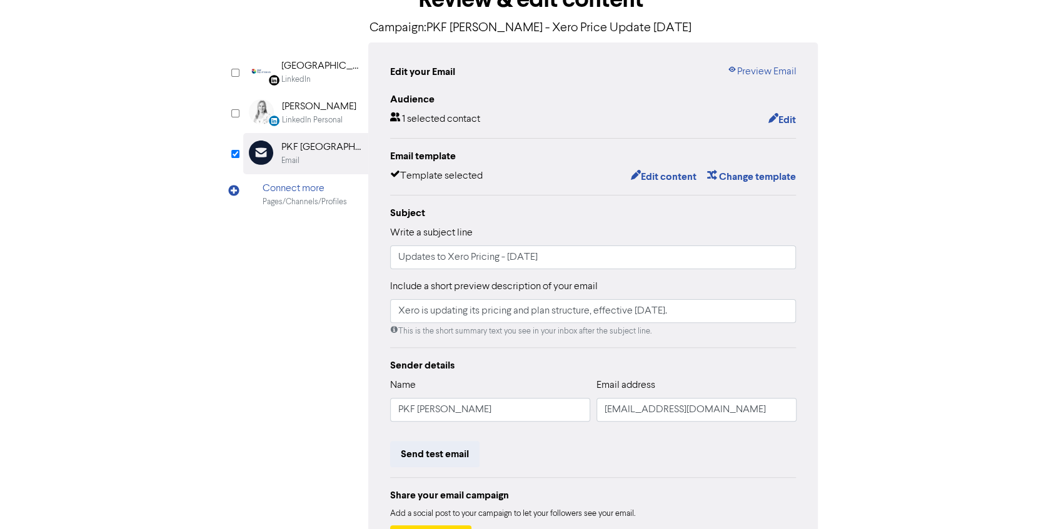
click at [342, 258] on div "LinkedIn Page Created with Sketch. [GEOGRAPHIC_DATA] LinkedIn LinkedIn Personal…" at bounding box center [530, 308] width 575 height 531
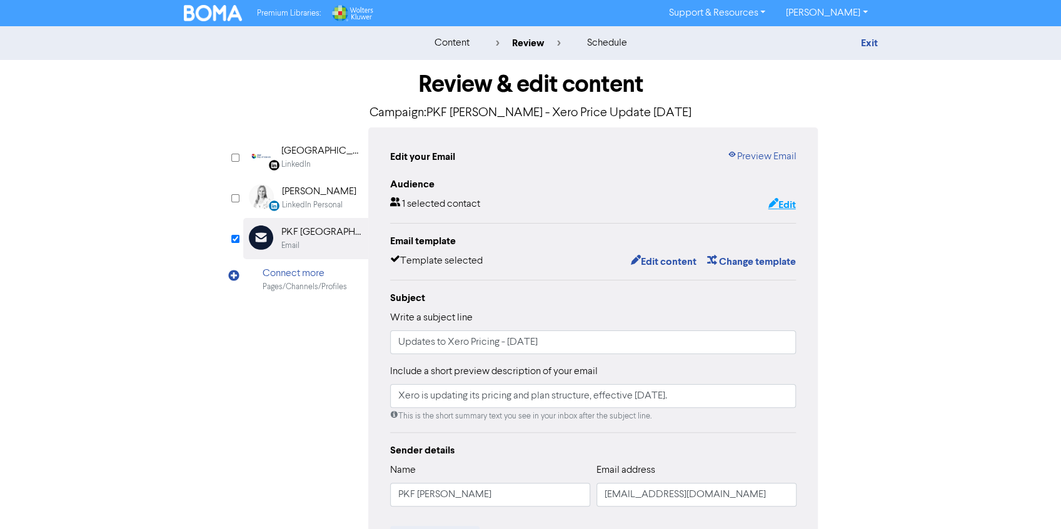
click at [788, 209] on button "Edit" at bounding box center [781, 205] width 29 height 16
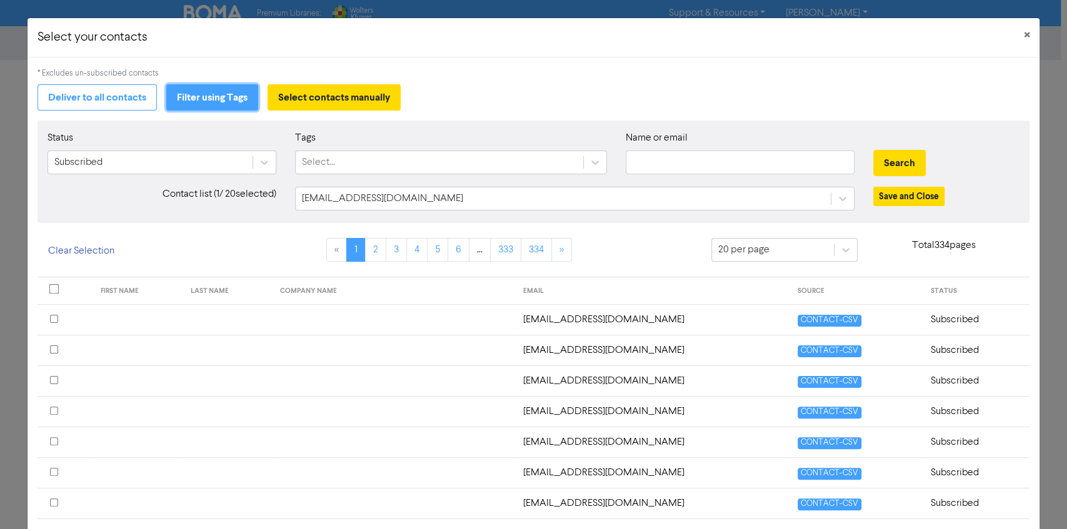
click at [204, 93] on button "Filter using Tags" at bounding box center [212, 97] width 92 height 26
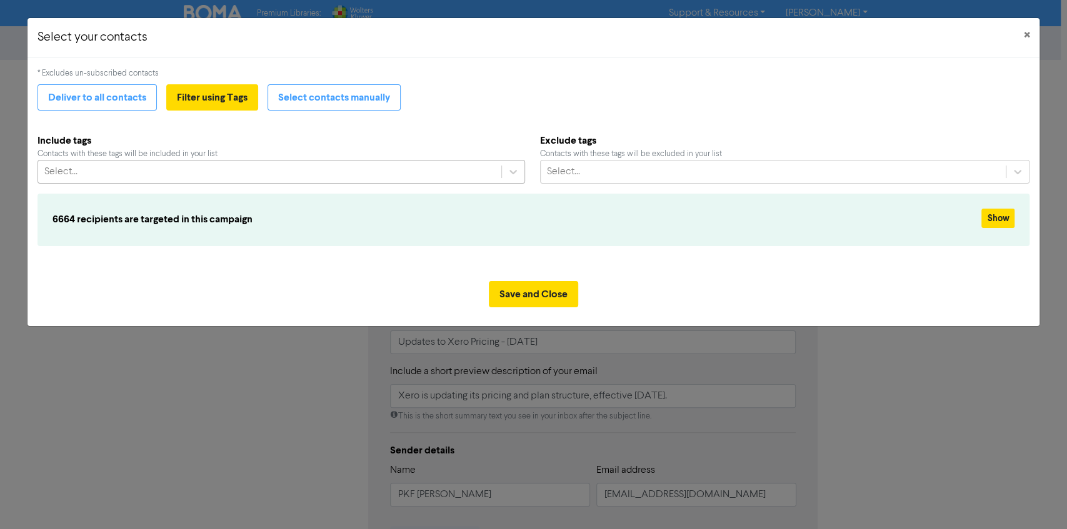
click at [133, 173] on div "Select..." at bounding box center [269, 172] width 463 height 23
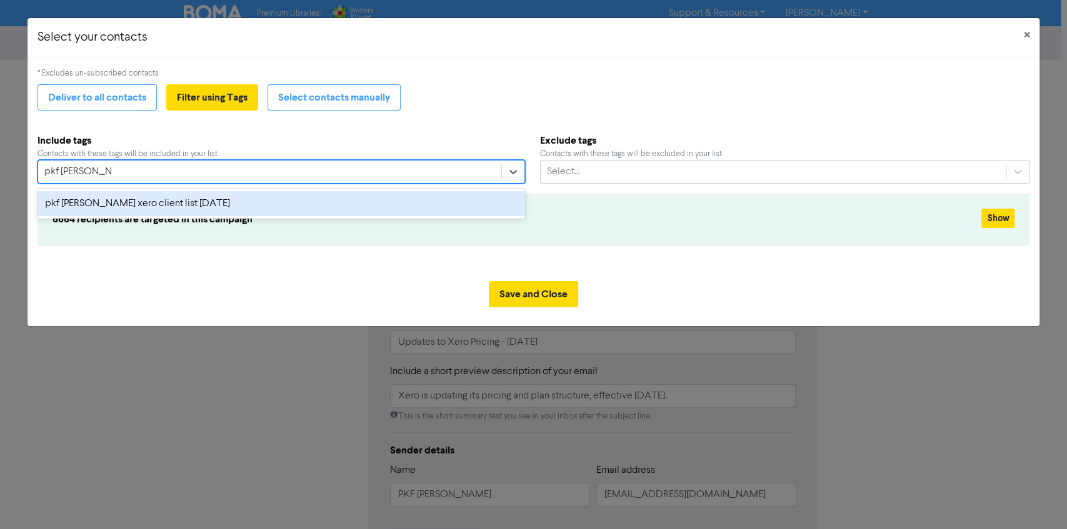
type input "pkf [PERSON_NAME]"
click at [190, 205] on div "pkf [PERSON_NAME] xero client list [DATE]" at bounding box center [282, 203] width 488 height 25
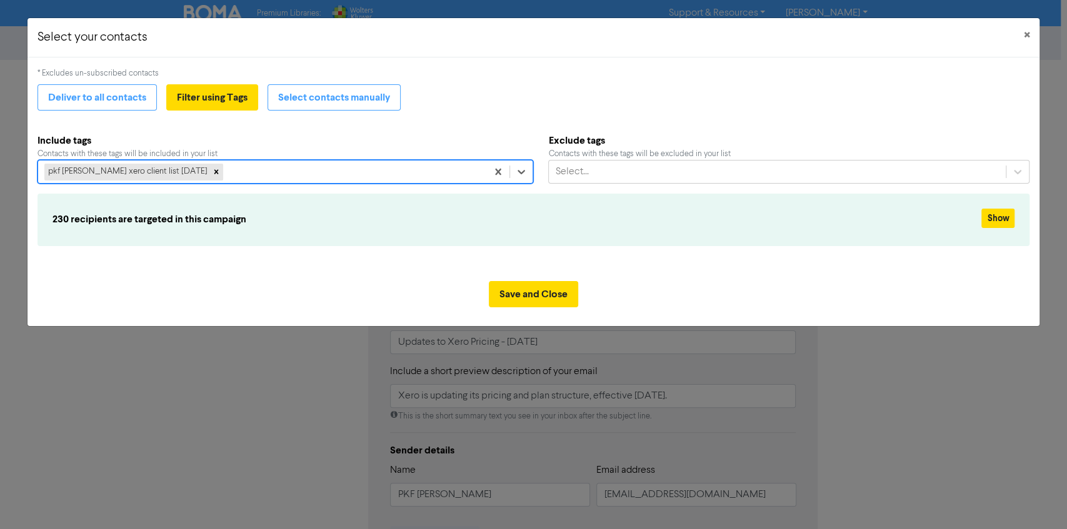
click at [640, 219] on h6 "230 recipients are targeted in this campaign" at bounding box center [452, 220] width 799 height 12
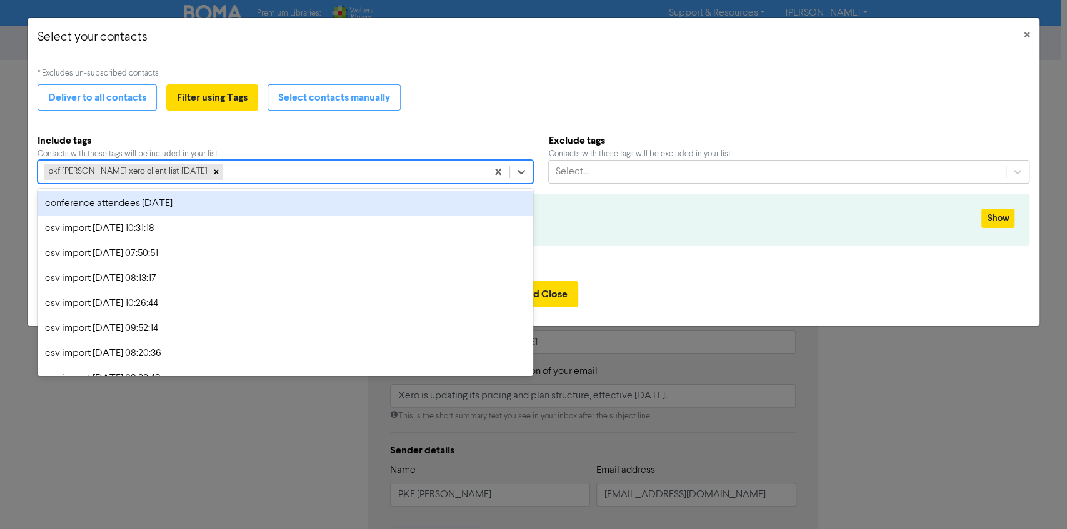
click at [288, 168] on div "pkf [PERSON_NAME] xero client list [DATE]" at bounding box center [262, 172] width 449 height 23
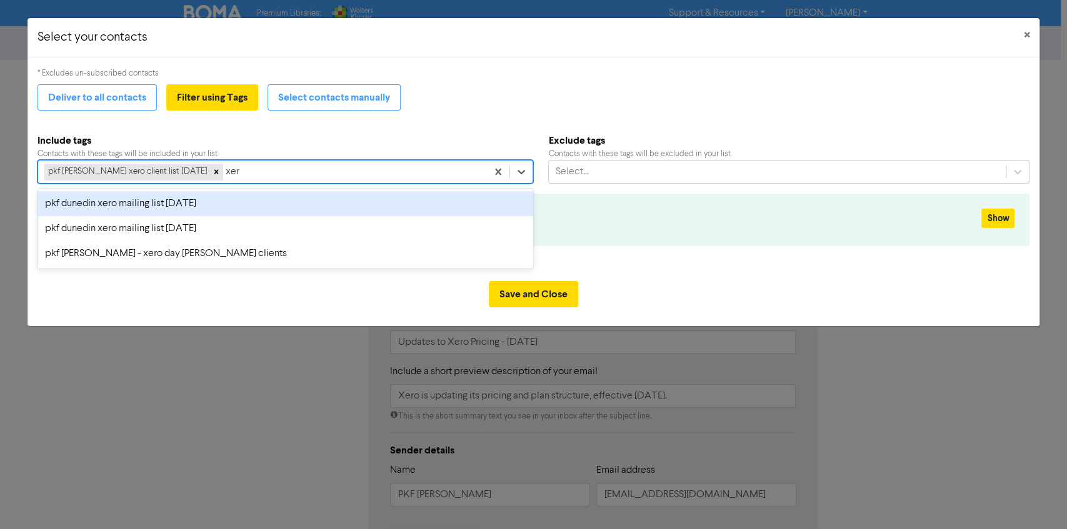
type input "xero"
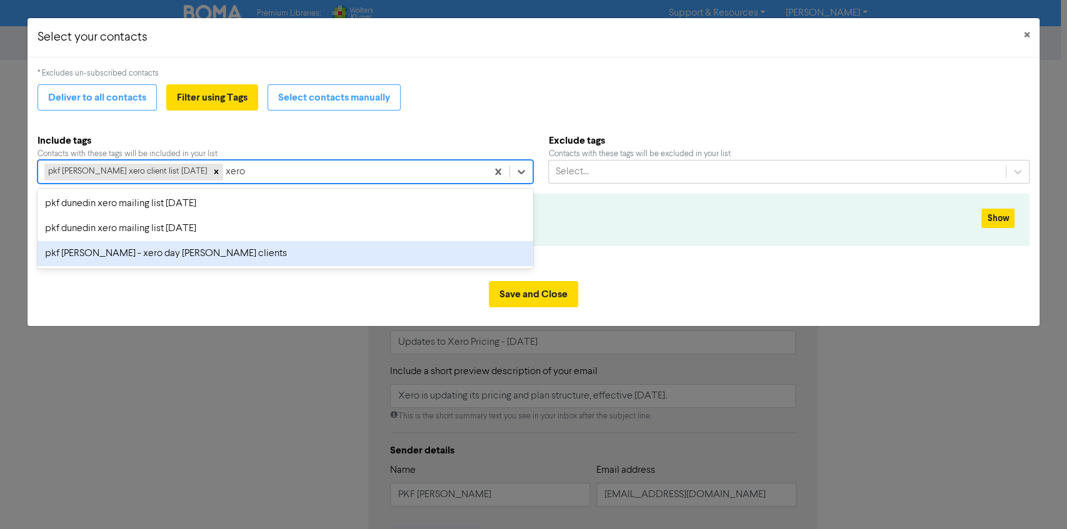
click at [168, 251] on div "pkf [PERSON_NAME] - xero day [PERSON_NAME] clients" at bounding box center [286, 253] width 496 height 25
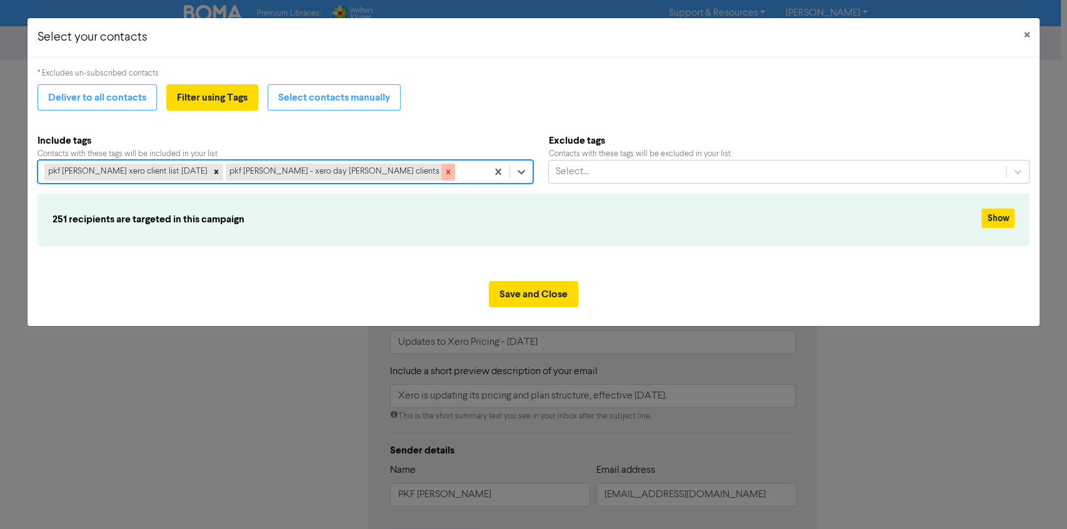
click at [444, 174] on icon at bounding box center [448, 172] width 9 height 9
click at [212, 172] on icon at bounding box center [216, 172] width 9 height 9
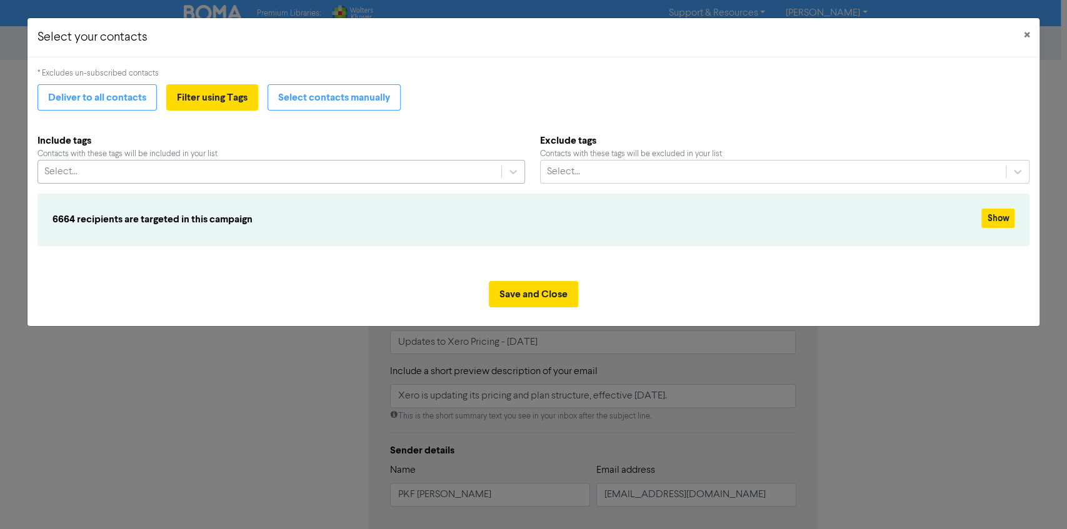
click at [238, 426] on div "Select your contacts × * Excludes un-subscribed contacts Deliver to all contact…" at bounding box center [533, 264] width 1067 height 529
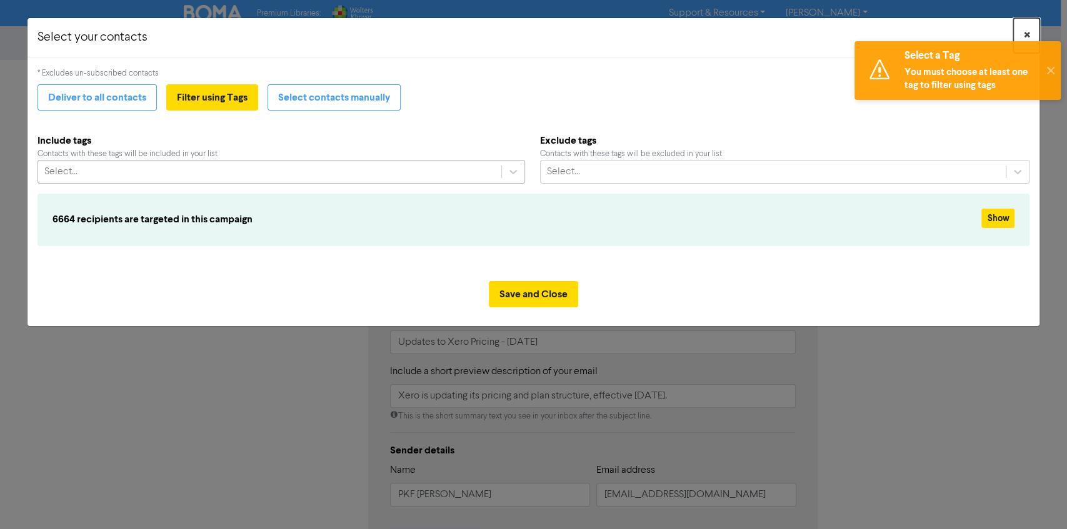
click at [1028, 30] on span "×" at bounding box center [1026, 35] width 6 height 19
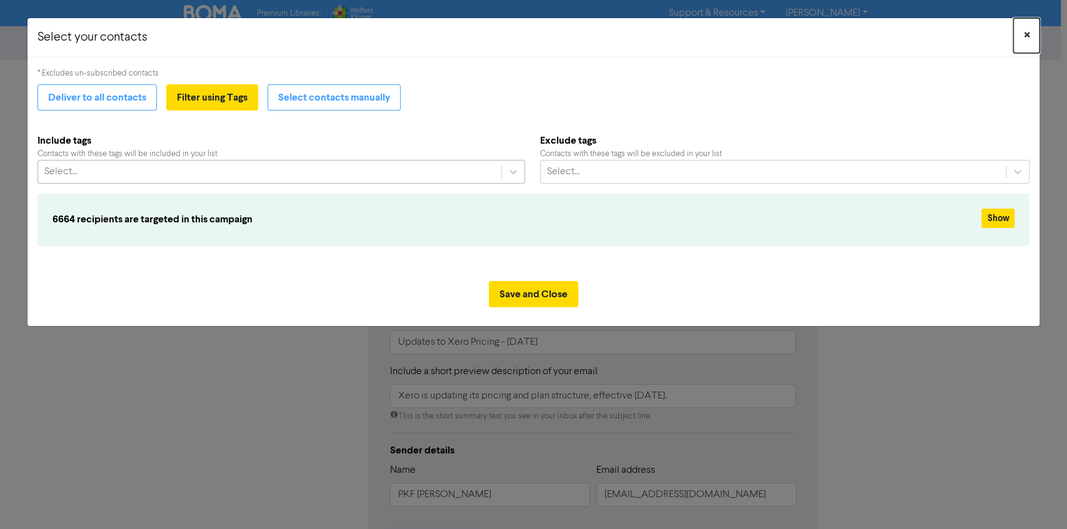
click at [1028, 36] on span "×" at bounding box center [1026, 35] width 6 height 19
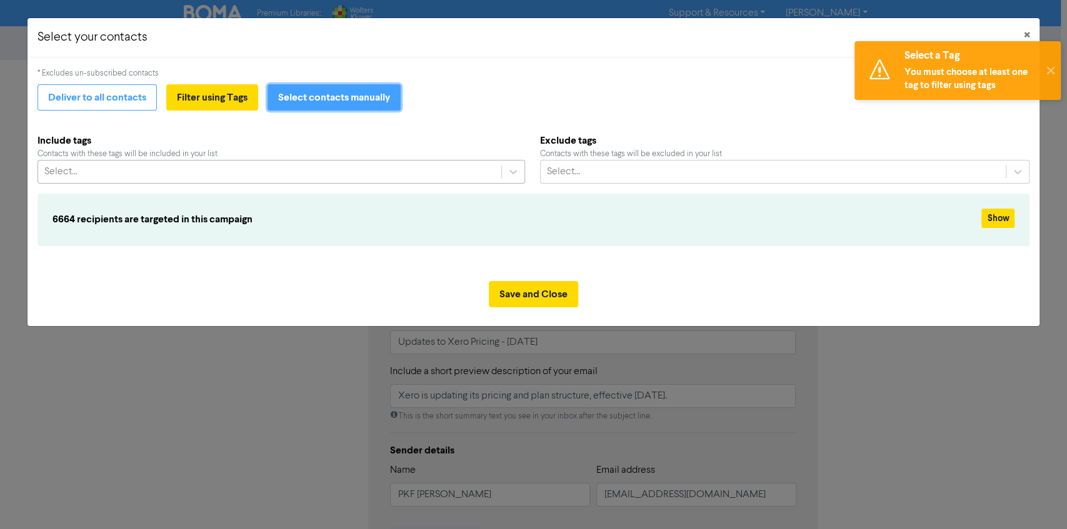
click at [330, 98] on button "Select contacts manually" at bounding box center [334, 97] width 133 height 26
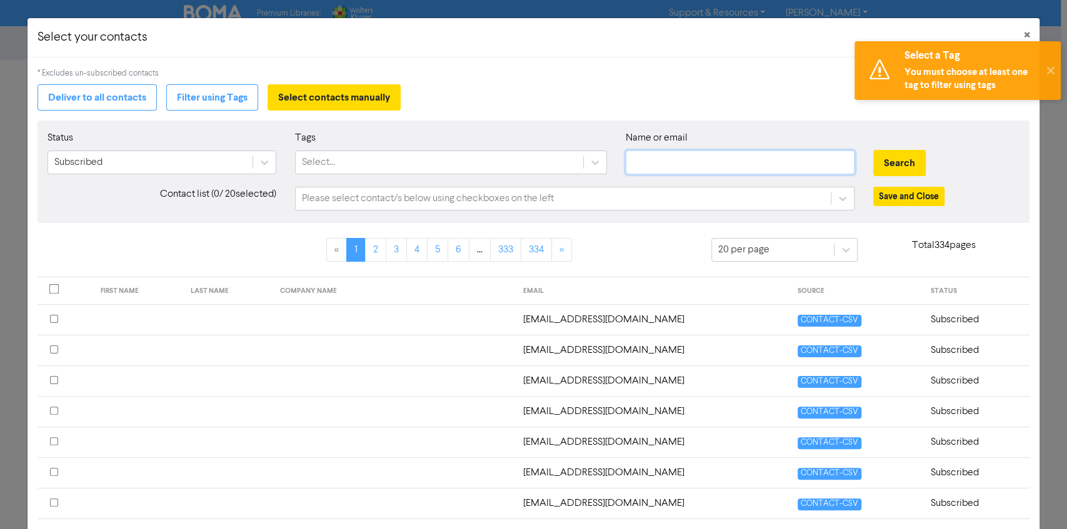
click at [660, 159] on input "text" at bounding box center [740, 163] width 229 height 24
click at [733, 159] on input "marketing@pkf" at bounding box center [740, 163] width 229 height 24
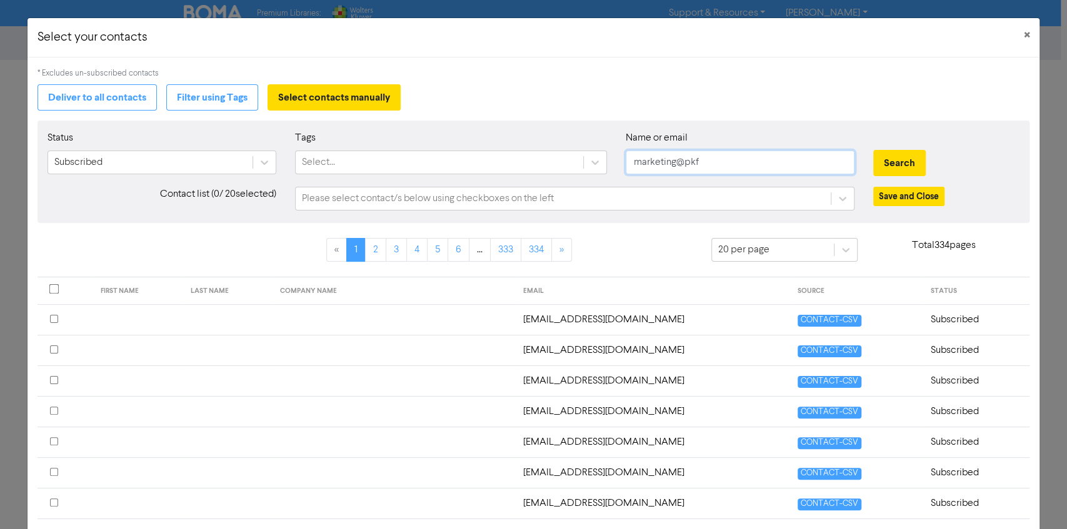
type input "[EMAIL_ADDRESS][DOMAIN_NAME]"
click at [893, 158] on button "Search" at bounding box center [899, 163] width 53 height 26
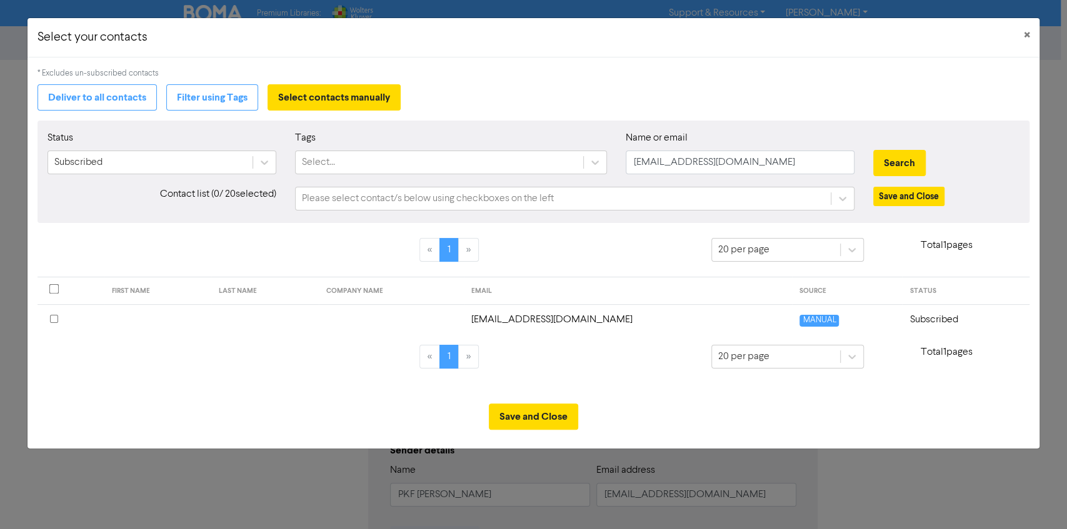
click at [54, 316] on input "checkbox" at bounding box center [54, 319] width 8 height 8
click at [554, 408] on button "Save and Close" at bounding box center [533, 417] width 89 height 26
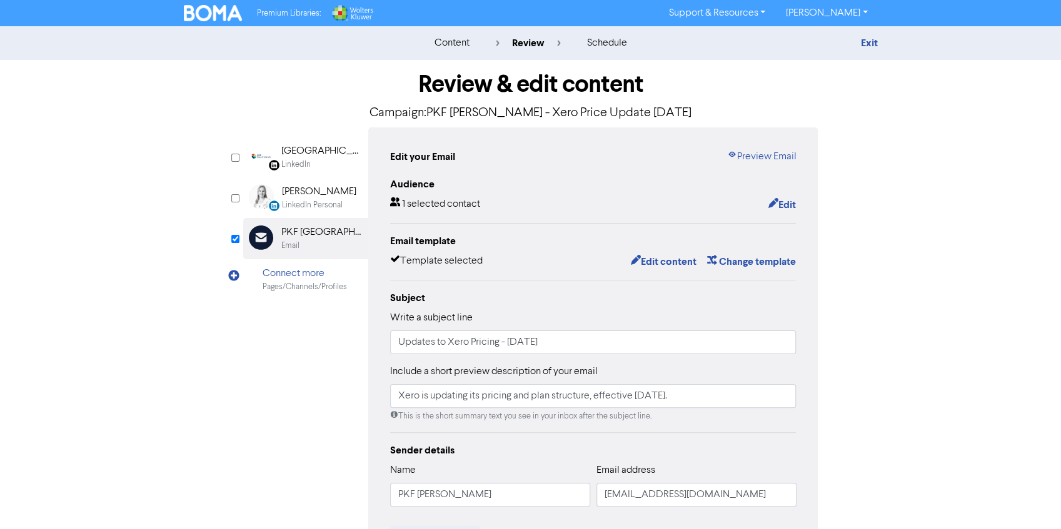
click at [305, 379] on div "LinkedIn Page Created with Sketch. [GEOGRAPHIC_DATA] LinkedIn LinkedIn Personal…" at bounding box center [530, 393] width 575 height 531
click at [205, 15] on img at bounding box center [213, 13] width 59 height 16
